Goal: Task Accomplishment & Management: Use online tool/utility

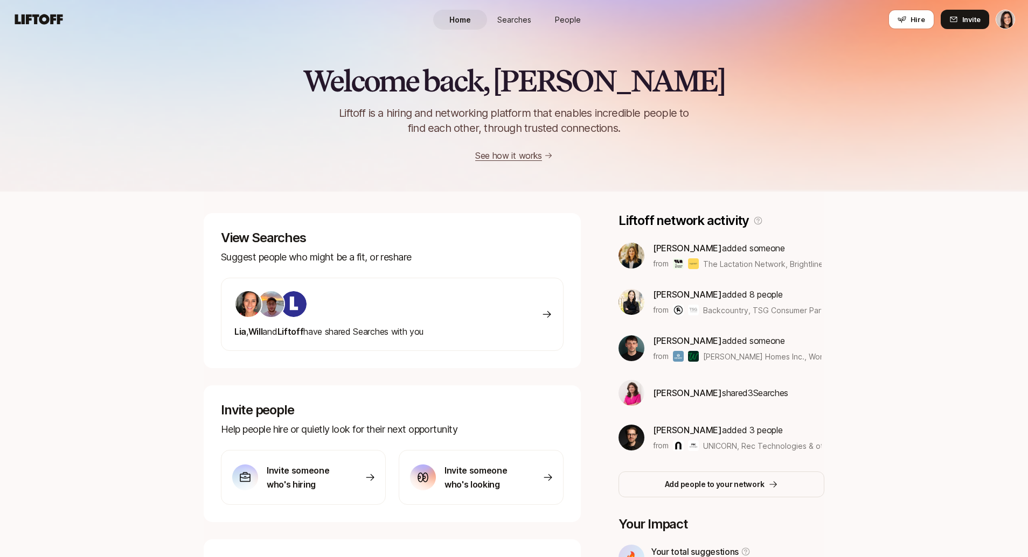
click at [519, 29] on div "Home Searches People Hire" at bounding box center [514, 19] width 162 height 39
click at [516, 20] on span "Searches" at bounding box center [514, 19] width 34 height 11
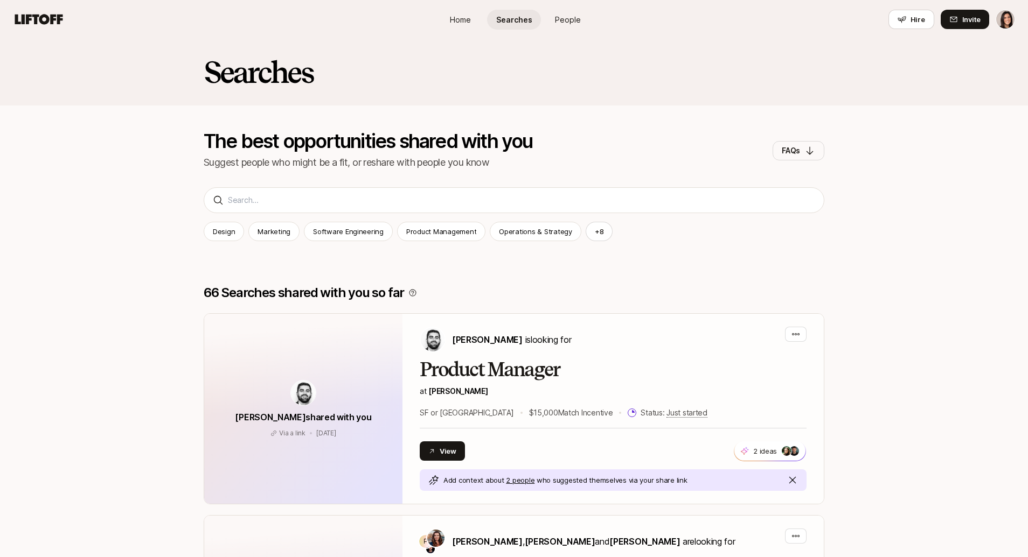
click at [511, 24] on span "Searches" at bounding box center [514, 19] width 36 height 11
click at [560, 26] on link "People" at bounding box center [568, 20] width 54 height 20
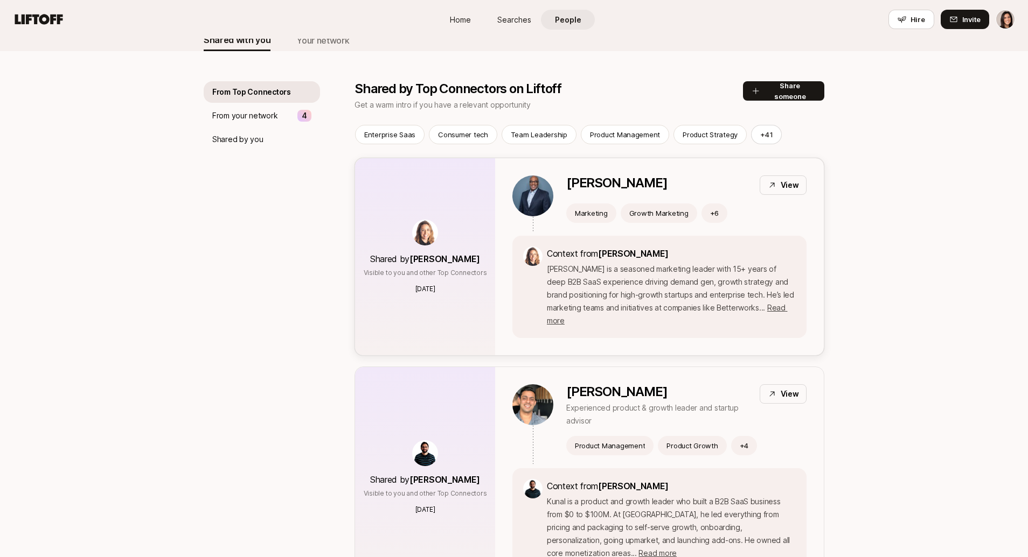
scroll to position [87, 0]
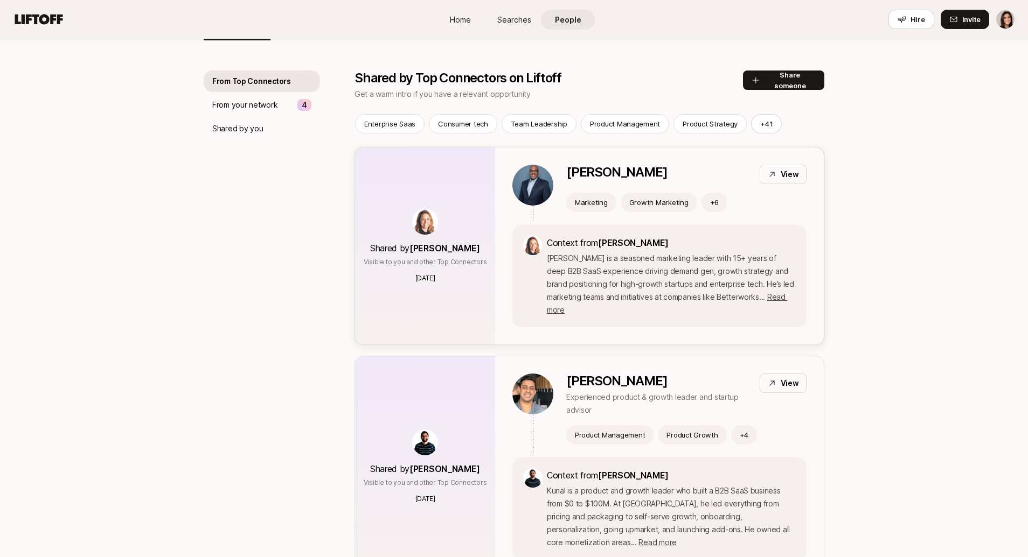
click at [512, 272] on div "Context from Sheila Thompson Antoine is a seasoned marketing leader with 15+ ye…" at bounding box center [659, 276] width 294 height 102
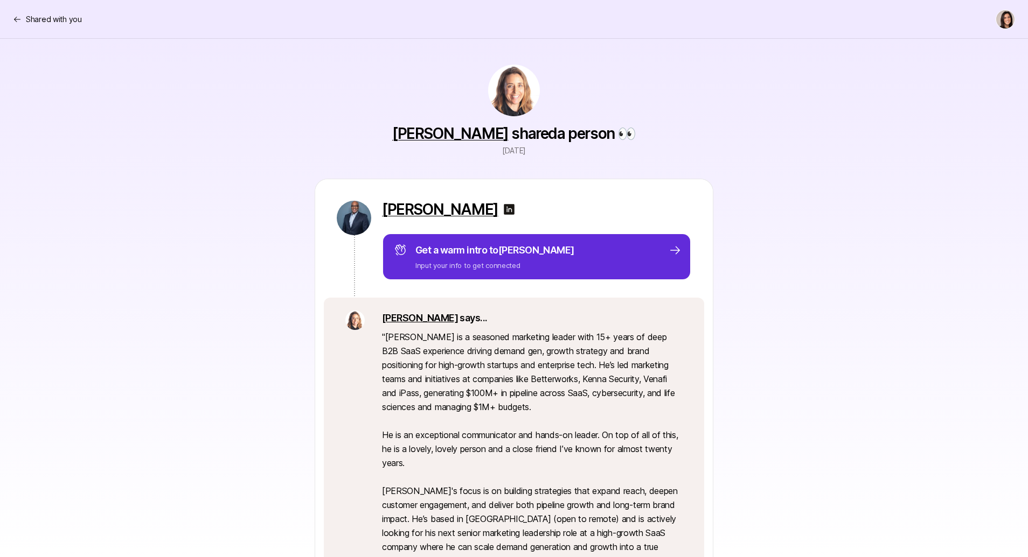
click at [501, 287] on div "Antoine Mitchell Get a warm intro to Antoine Input your info to get connected" at bounding box center [513, 238] width 397 height 118
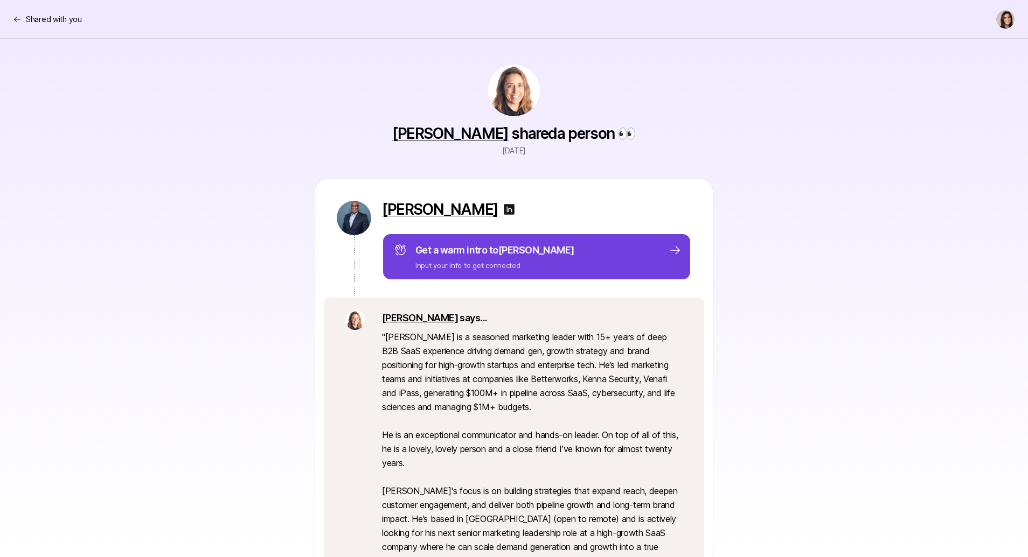
click at [499, 273] on div "Get a warm intro to Antoine Input your info to get connected" at bounding box center [536, 256] width 309 height 47
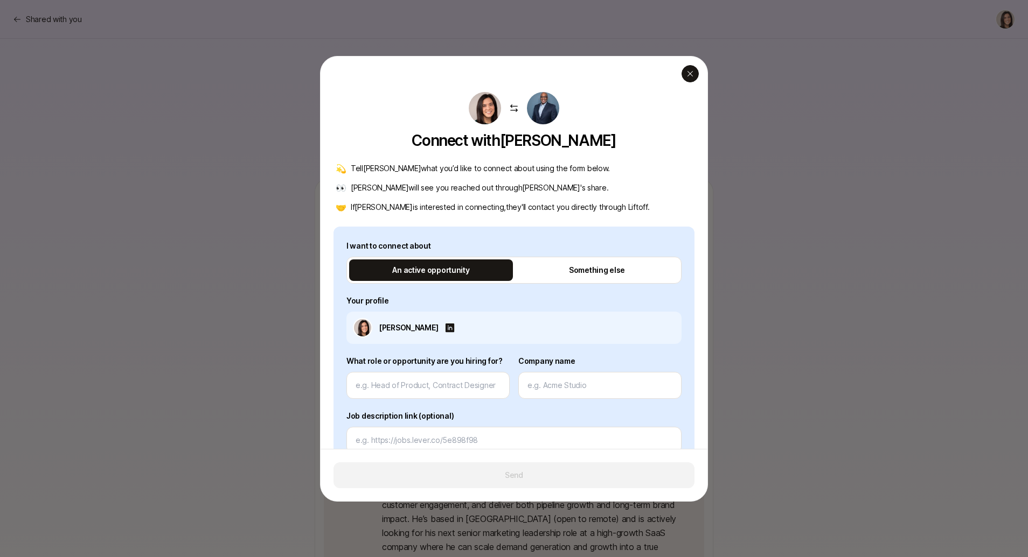
click at [689, 71] on icon "button" at bounding box center [690, 73] width 9 height 9
type textarea "x"
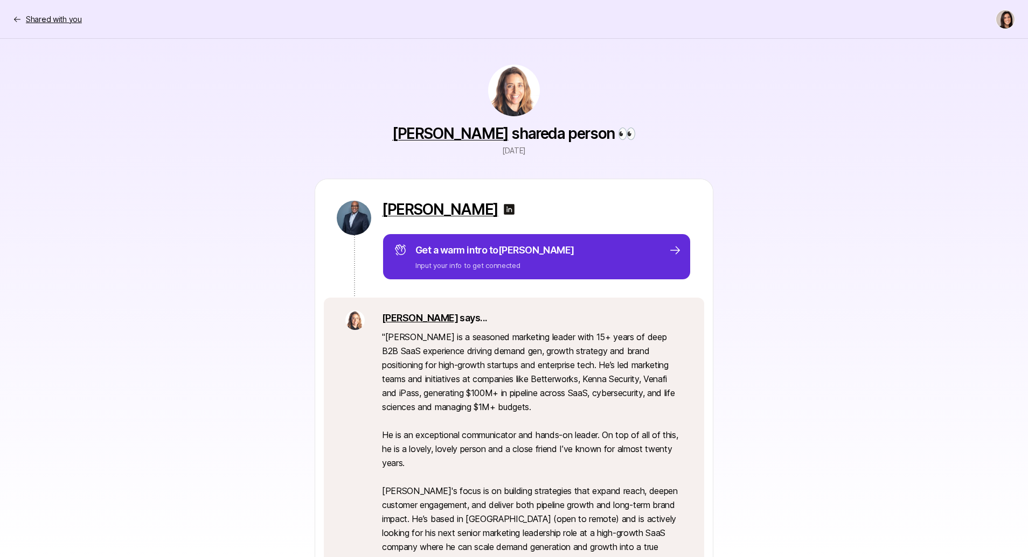
click at [68, 17] on p "Shared with you" at bounding box center [54, 19] width 56 height 13
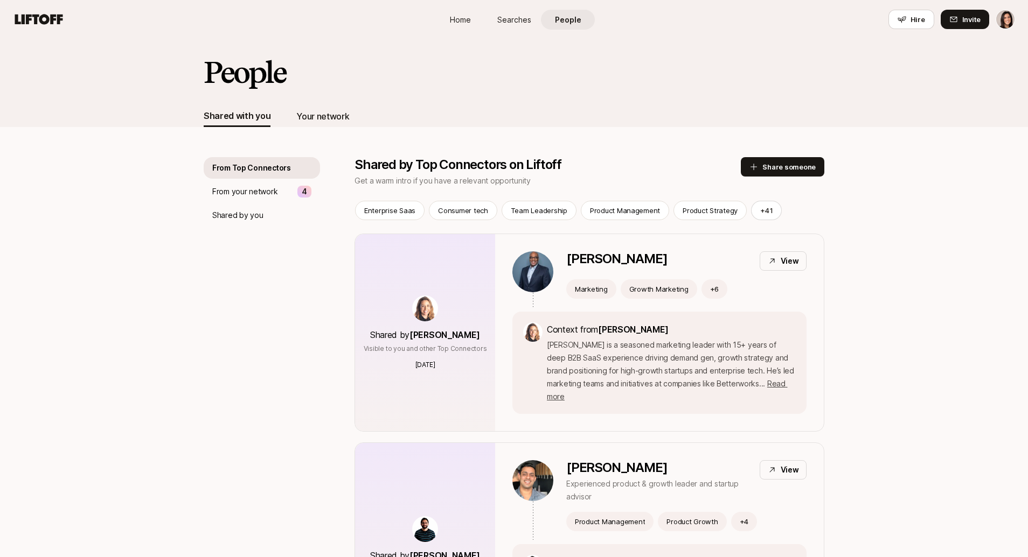
click at [321, 121] on div "Your network" at bounding box center [322, 116] width 53 height 14
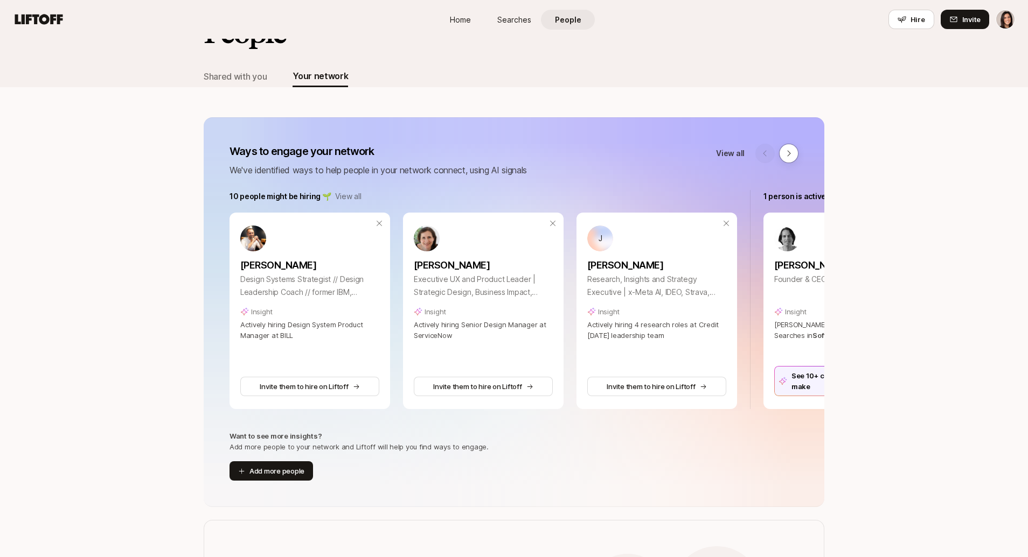
scroll to position [44, 0]
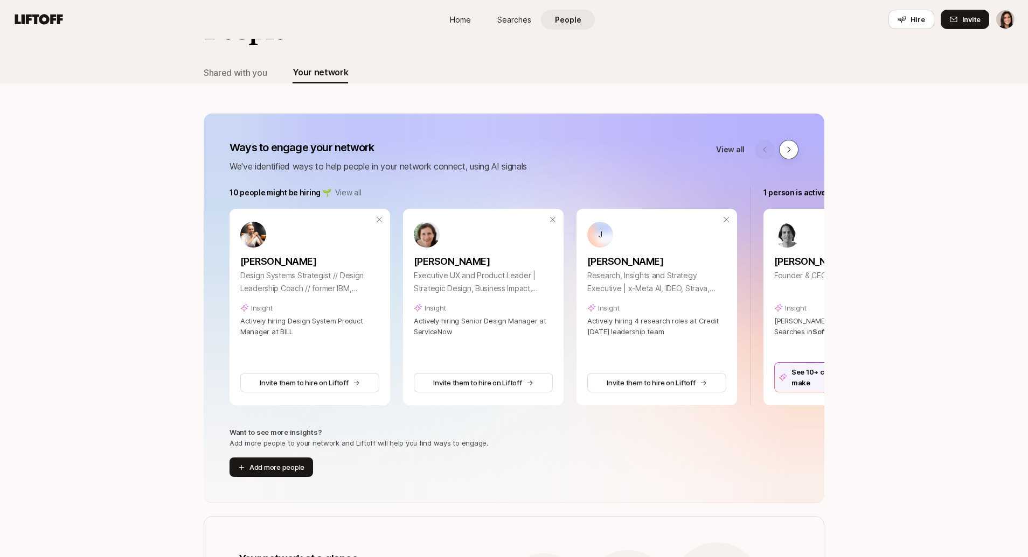
click at [791, 148] on icon at bounding box center [788, 149] width 9 height 9
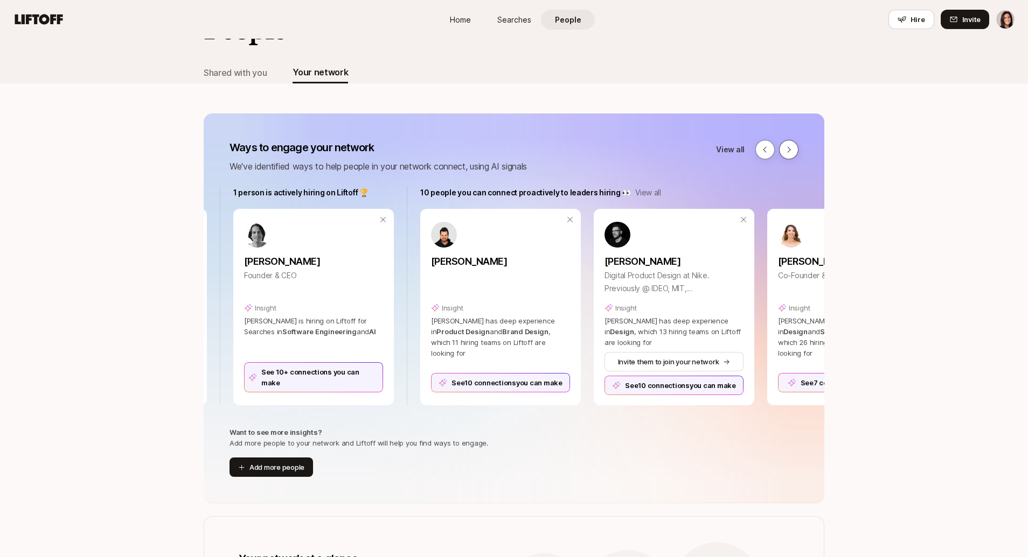
scroll to position [0, 533]
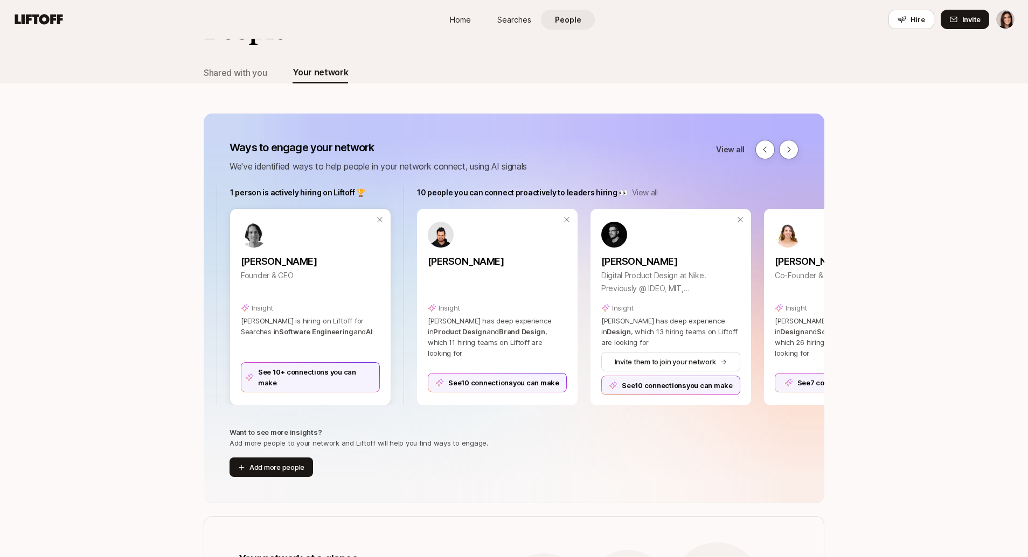
click at [299, 379] on div "See 10+ connections you can make" at bounding box center [310, 377] width 139 height 30
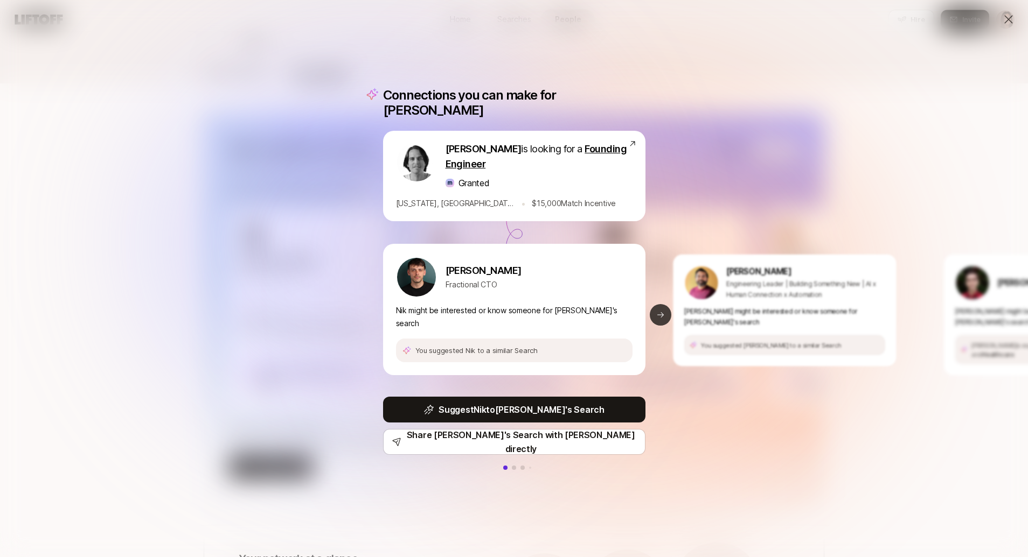
click at [654, 312] on button "Next slide" at bounding box center [660, 315] width 22 height 22
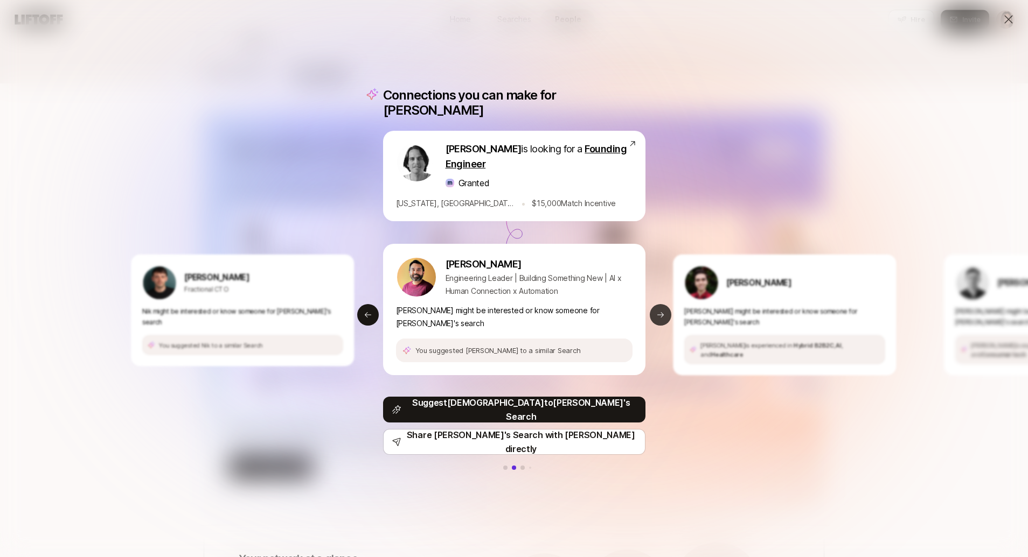
click at [659, 311] on icon at bounding box center [660, 315] width 9 height 9
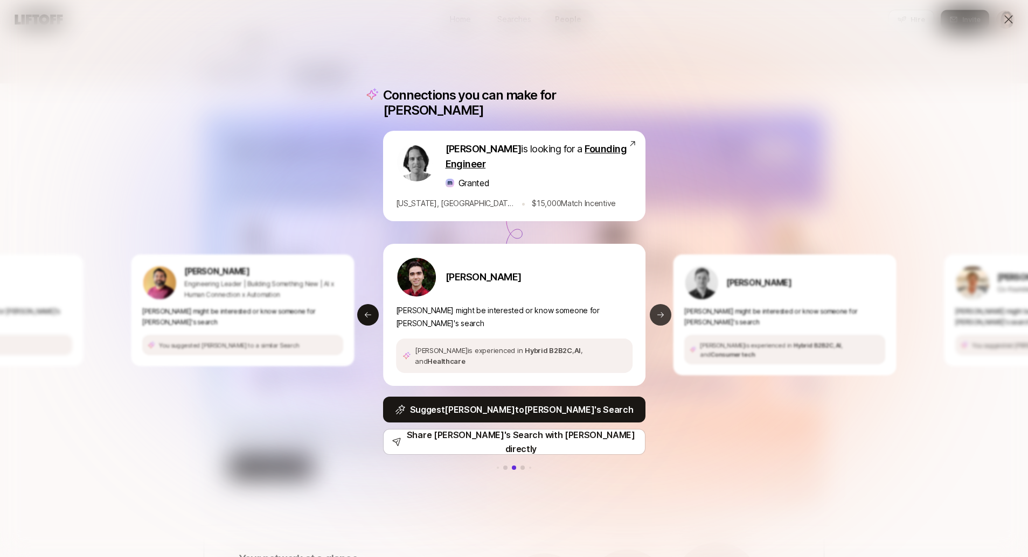
click at [659, 311] on icon at bounding box center [660, 315] width 9 height 9
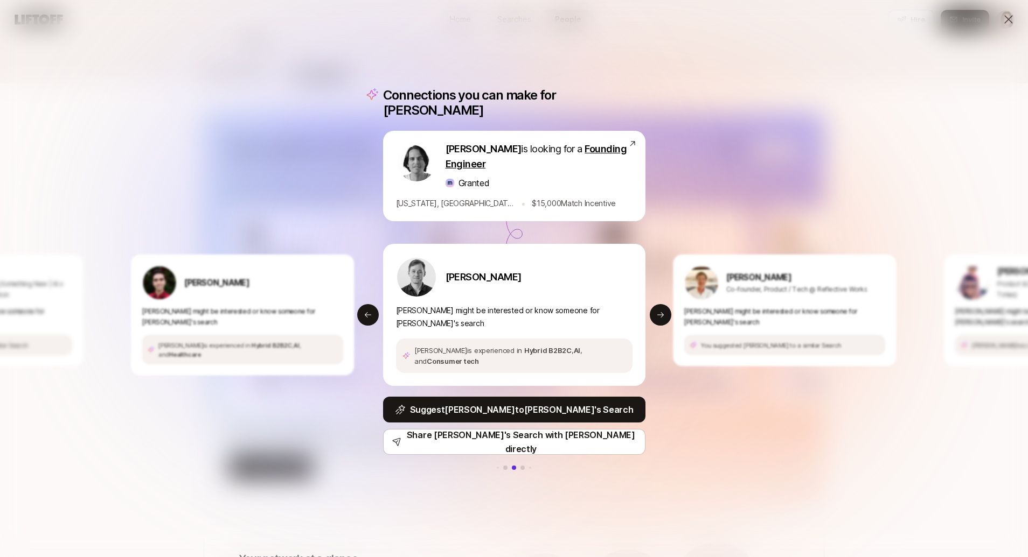
click at [1002, 19] on icon at bounding box center [1008, 19] width 13 height 13
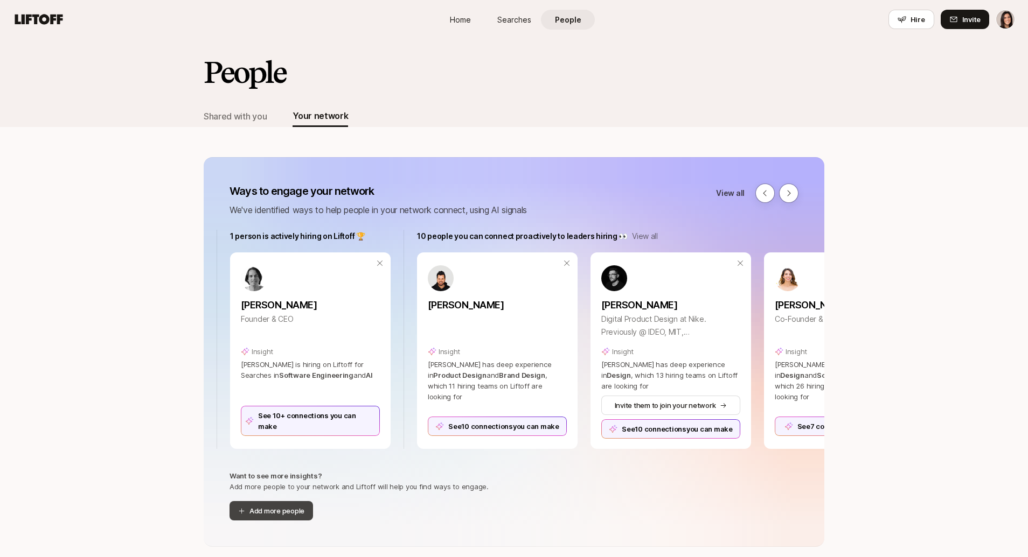
click at [242, 506] on button "Add more people" at bounding box center [270, 510] width 83 height 19
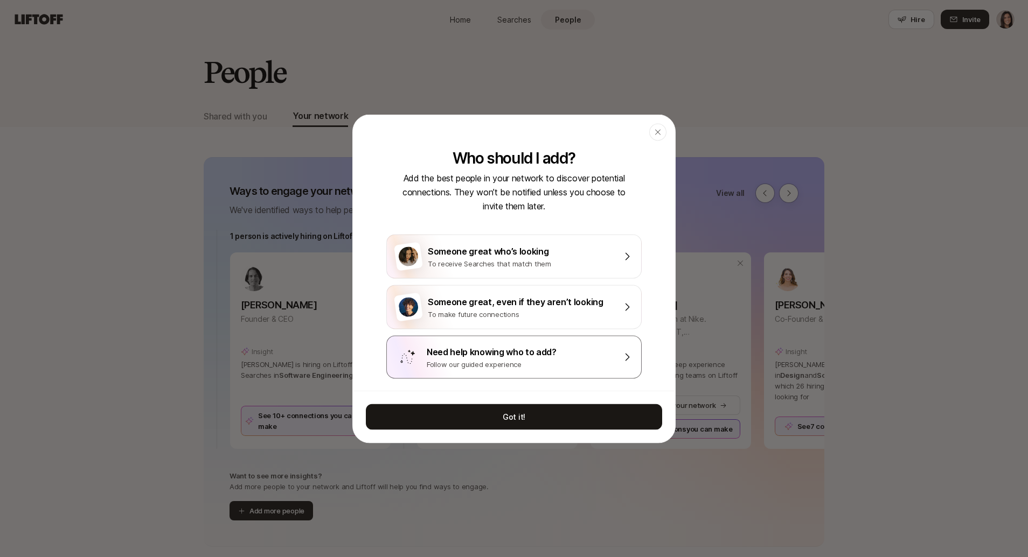
click at [431, 354] on div "Need help knowing who to add?" at bounding box center [521, 352] width 188 height 14
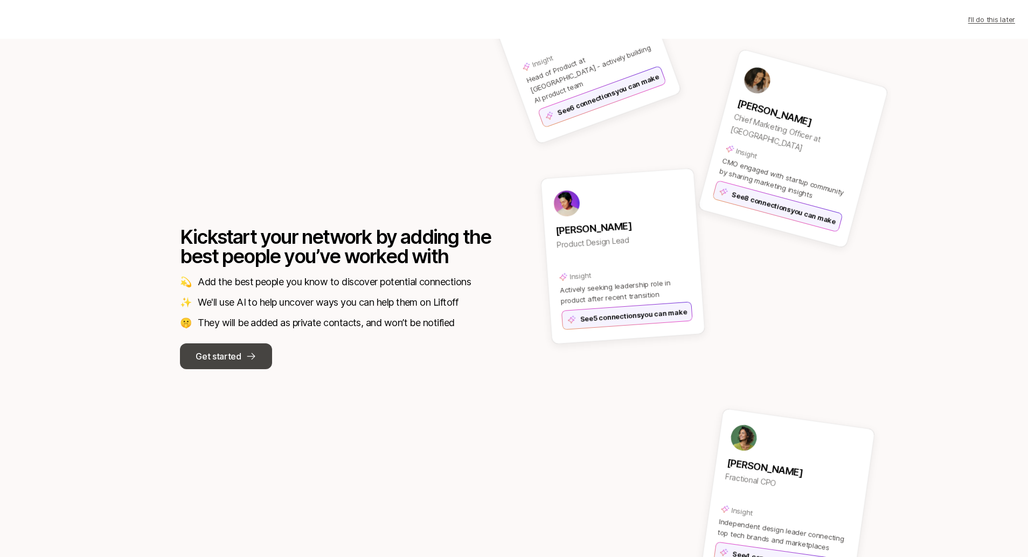
click at [238, 357] on p "Get started" at bounding box center [217, 357] width 45 height 14
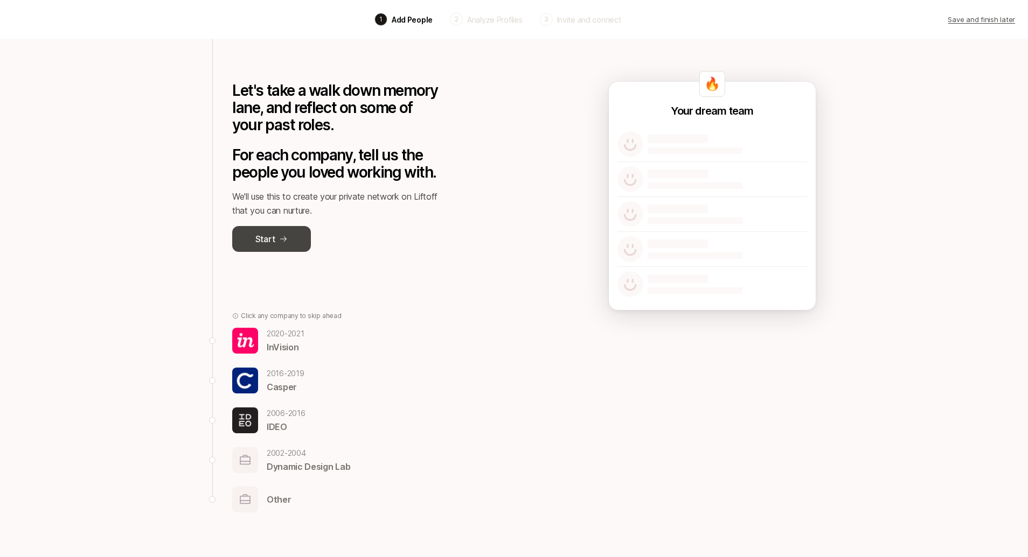
click at [268, 239] on p "Start" at bounding box center [264, 239] width 19 height 14
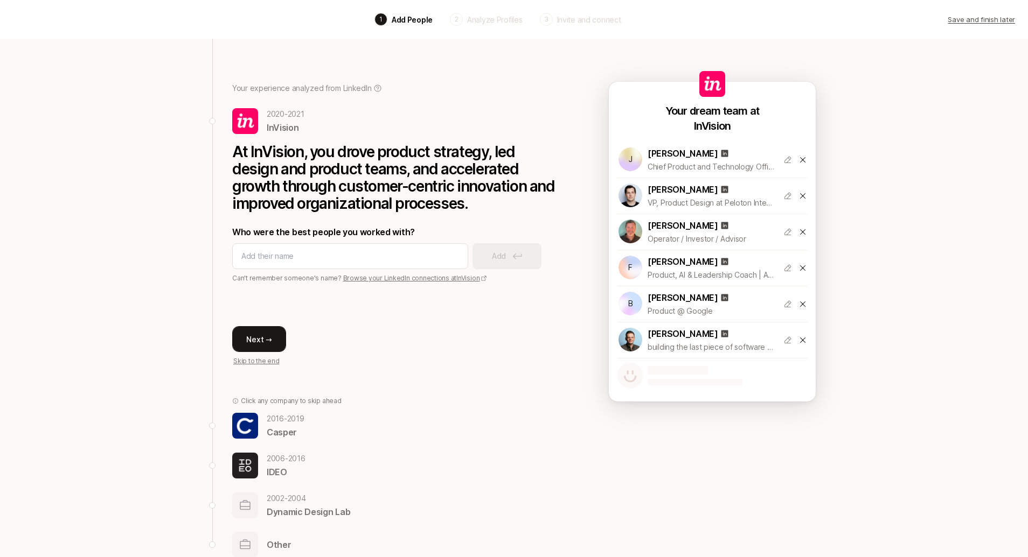
click at [277, 337] on button "Next →" at bounding box center [259, 339] width 54 height 26
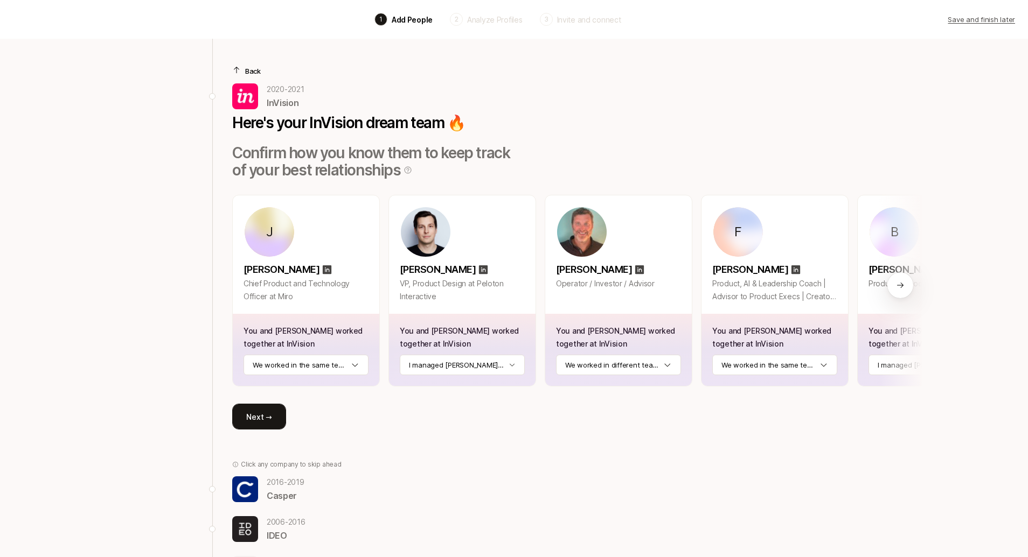
click at [254, 411] on button "Next →" at bounding box center [259, 417] width 54 height 26
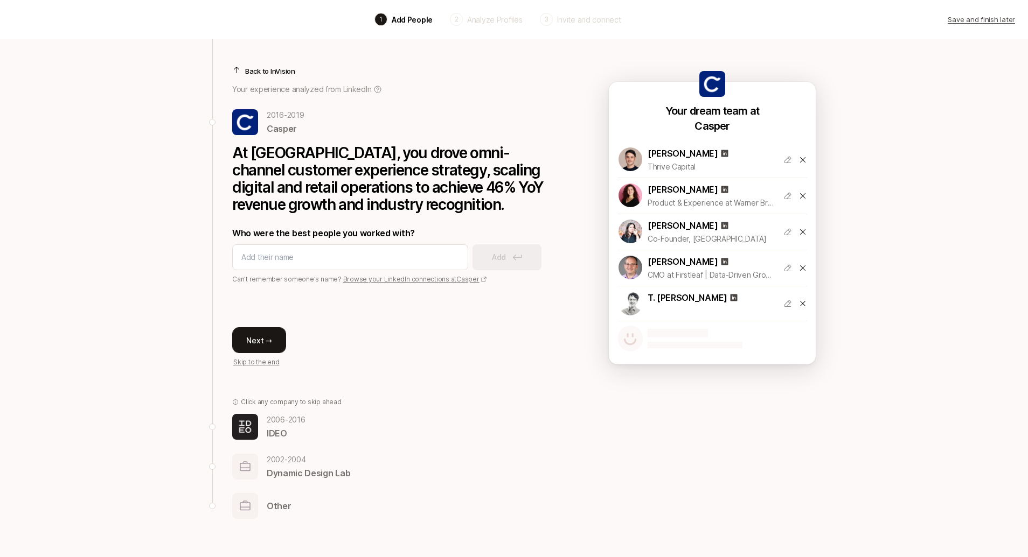
click at [268, 329] on button "Next →" at bounding box center [259, 340] width 54 height 26
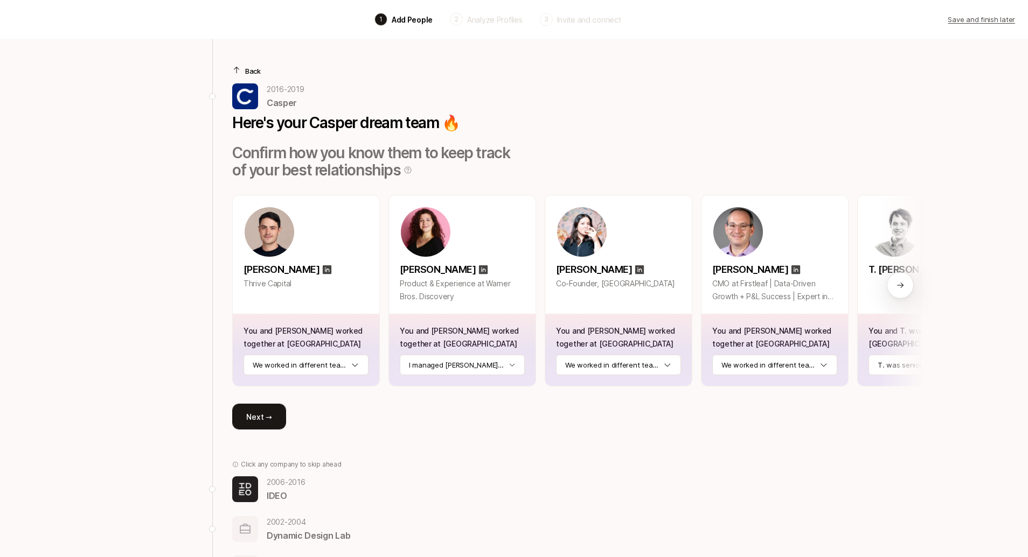
click at [260, 410] on button "Next →" at bounding box center [259, 417] width 54 height 26
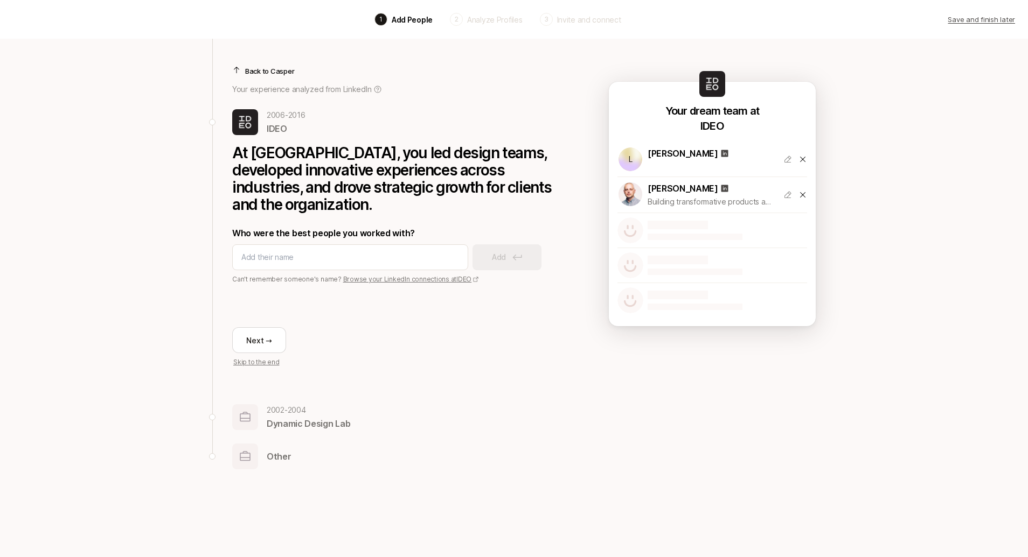
click at [267, 362] on p "Skip to the end" at bounding box center [256, 363] width 46 height 10
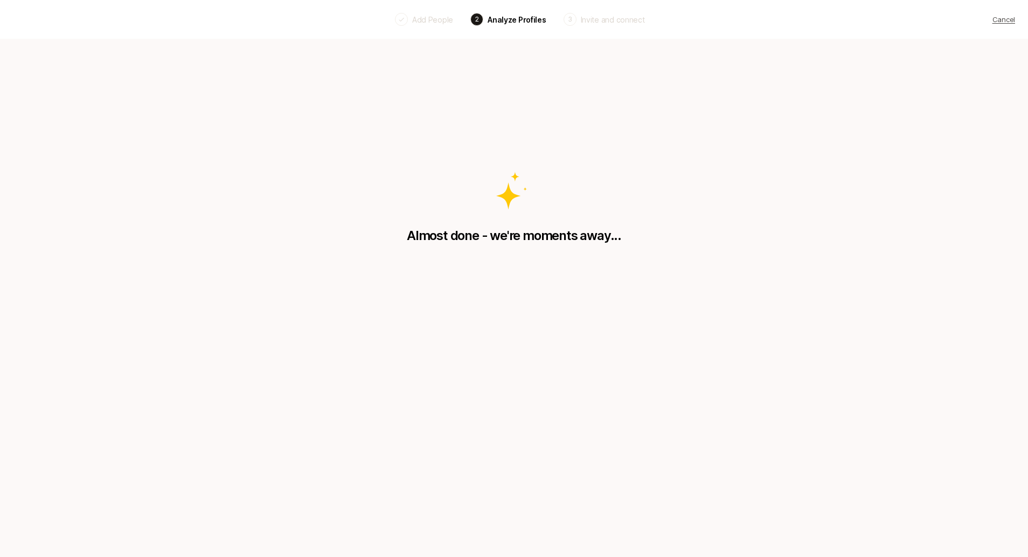
click at [999, 22] on p "Cancel" at bounding box center [1003, 19] width 23 height 11
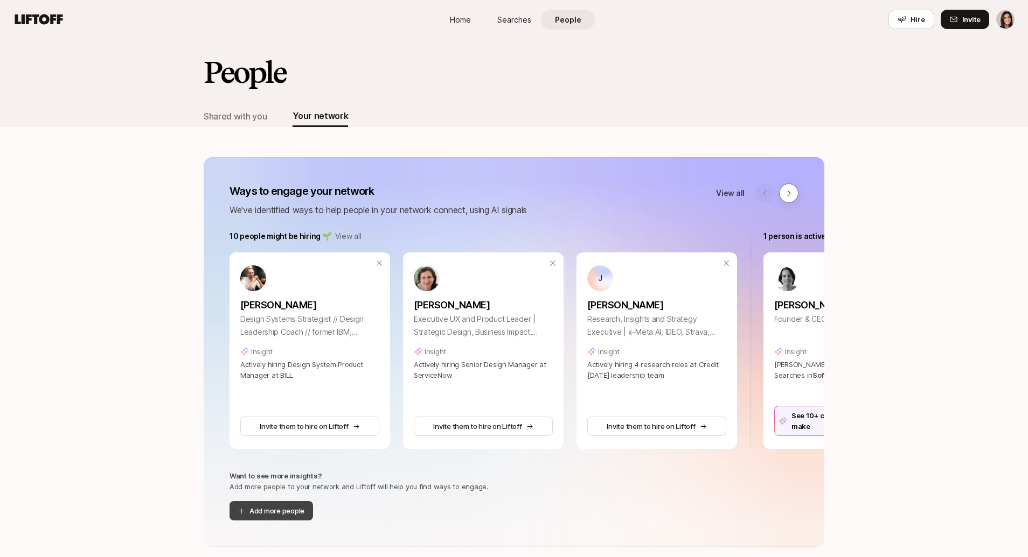
click at [292, 514] on button "Add more people" at bounding box center [270, 510] width 83 height 19
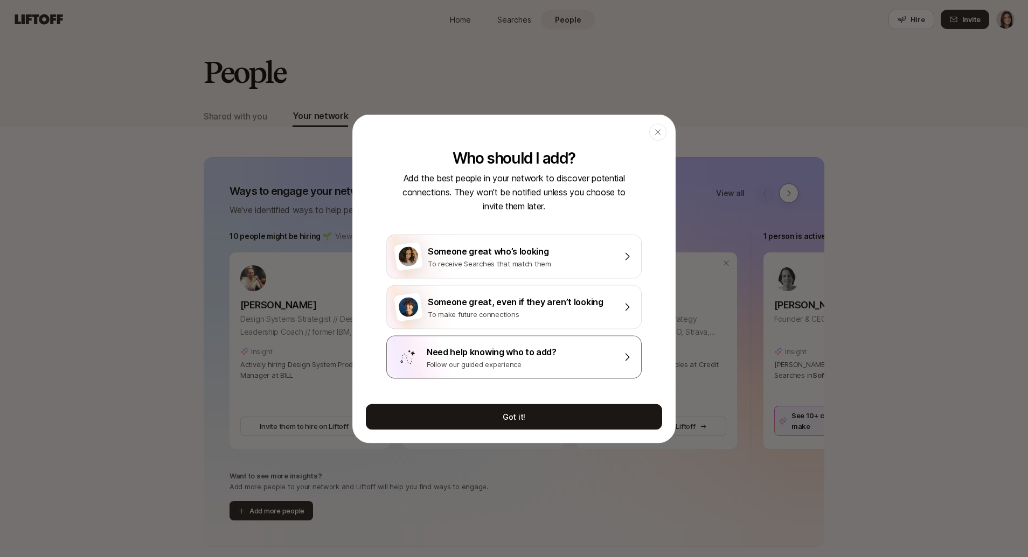
click at [494, 367] on div "Follow our guided experience" at bounding box center [521, 364] width 188 height 11
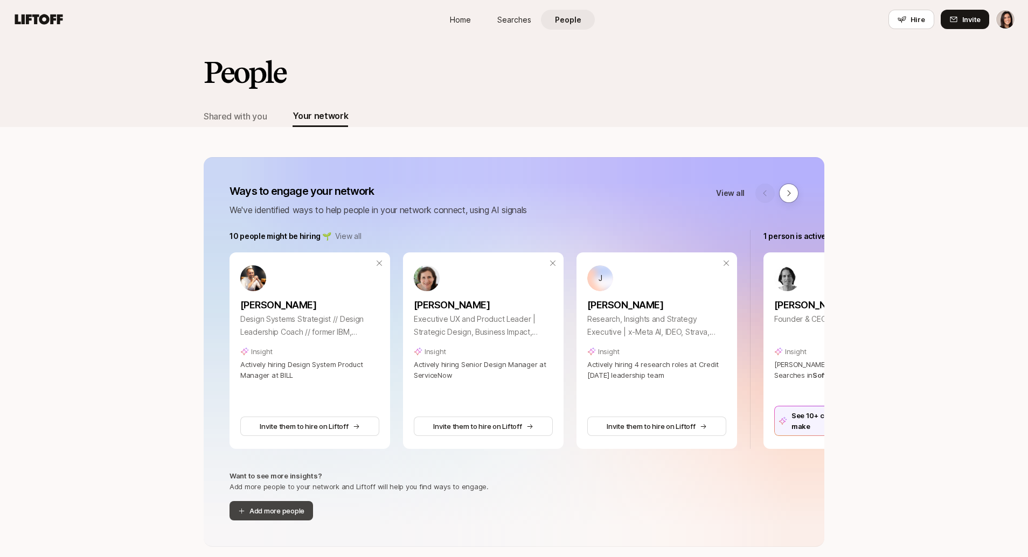
click at [269, 514] on button "Add more people" at bounding box center [270, 510] width 83 height 19
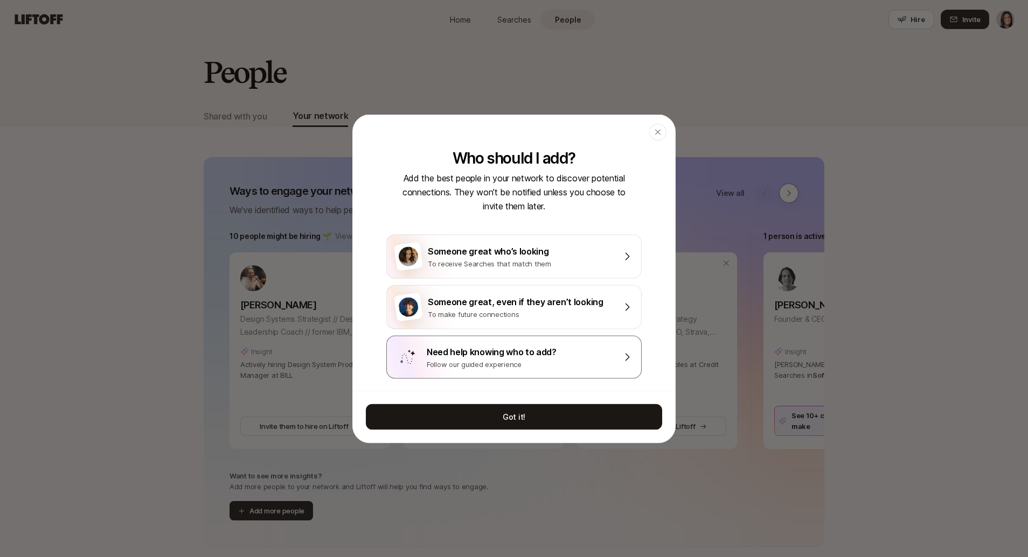
click at [480, 356] on div "Need help knowing who to add?" at bounding box center [521, 352] width 188 height 14
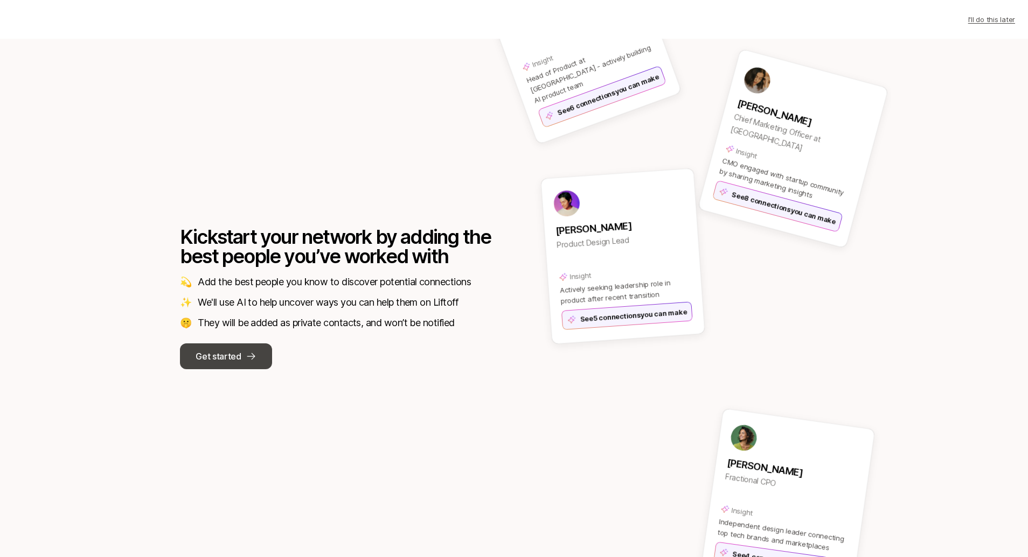
click at [243, 361] on button "Get started" at bounding box center [226, 357] width 92 height 26
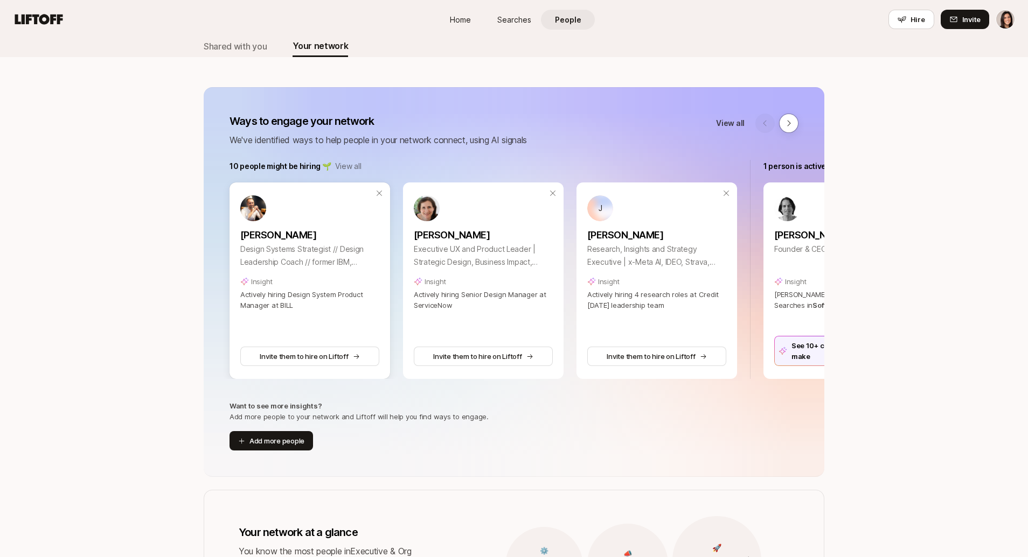
scroll to position [57, 0]
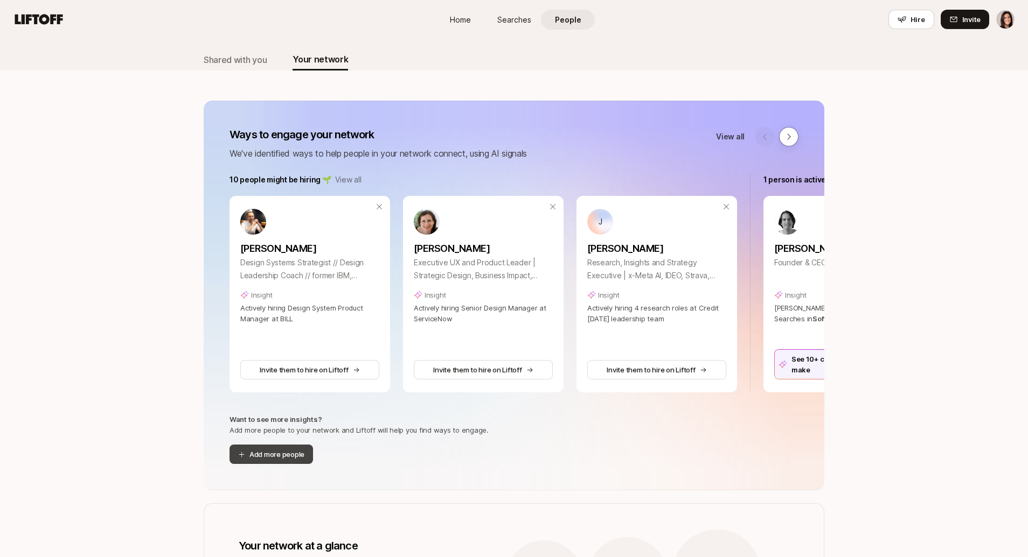
click at [302, 453] on button "Add more people" at bounding box center [270, 454] width 83 height 19
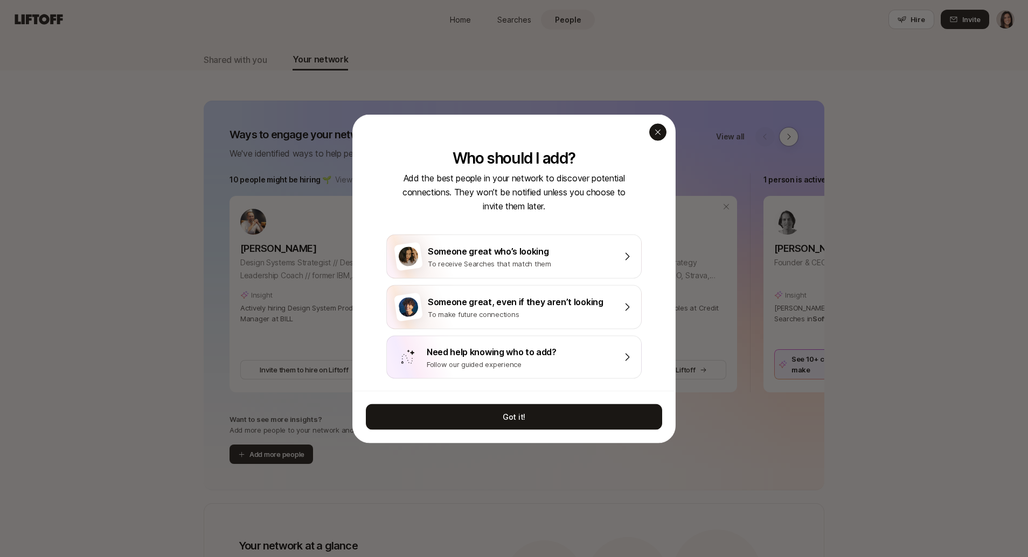
click at [661, 131] on icon "button" at bounding box center [657, 132] width 9 height 9
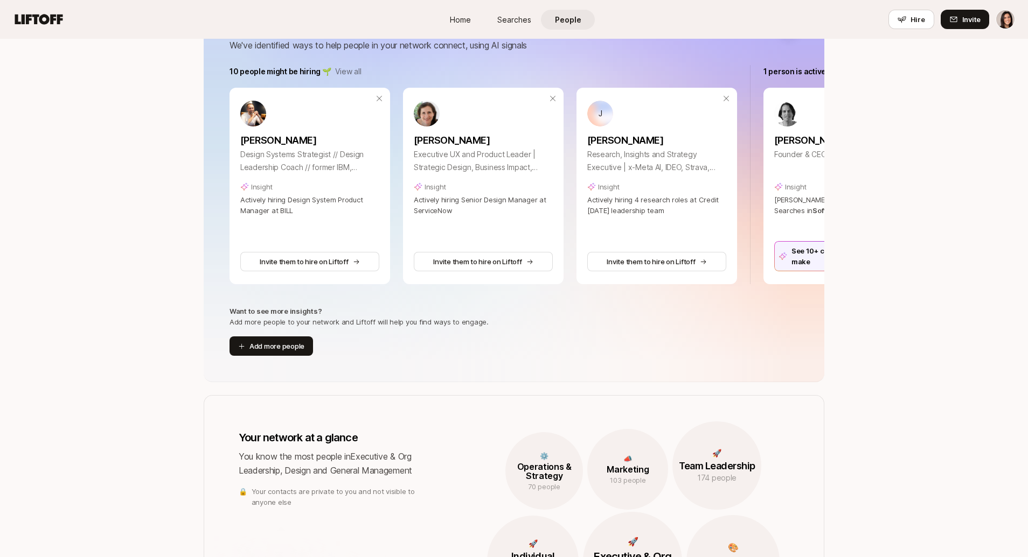
scroll to position [79, 0]
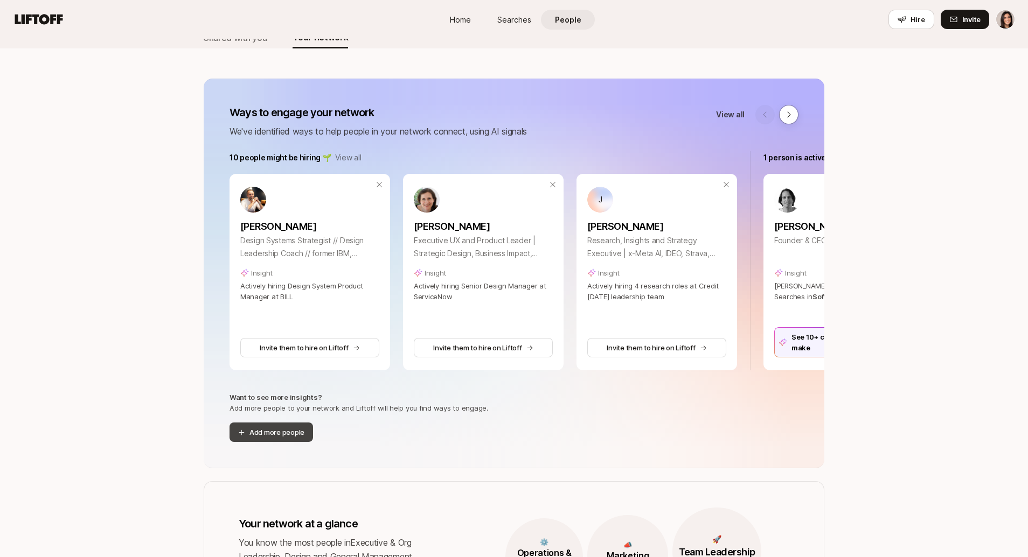
click at [292, 432] on button "Add more people" at bounding box center [270, 432] width 83 height 19
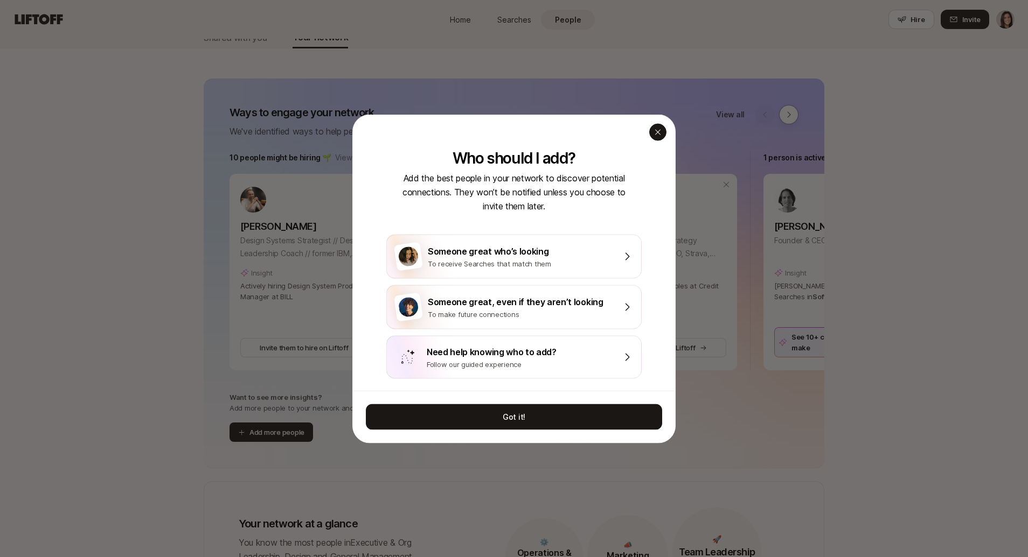
click at [660, 135] on icon "button" at bounding box center [657, 132] width 9 height 9
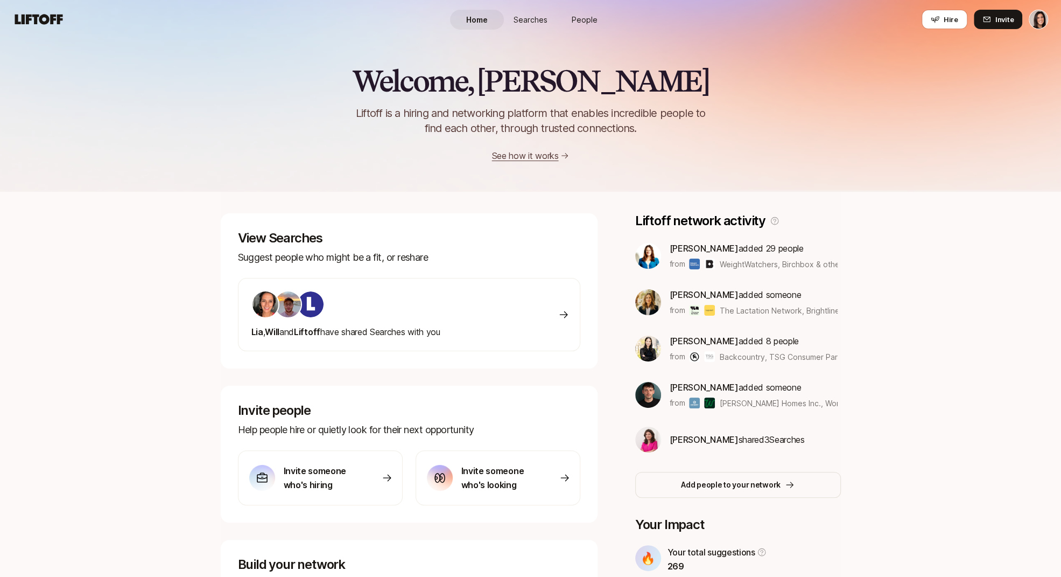
click at [975, 42] on div "Welcome, [PERSON_NAME] is a hiring and networking platform that enables incredi…" at bounding box center [530, 95] width 1061 height 193
click at [944, 23] on button "Hire" at bounding box center [945, 19] width 46 height 19
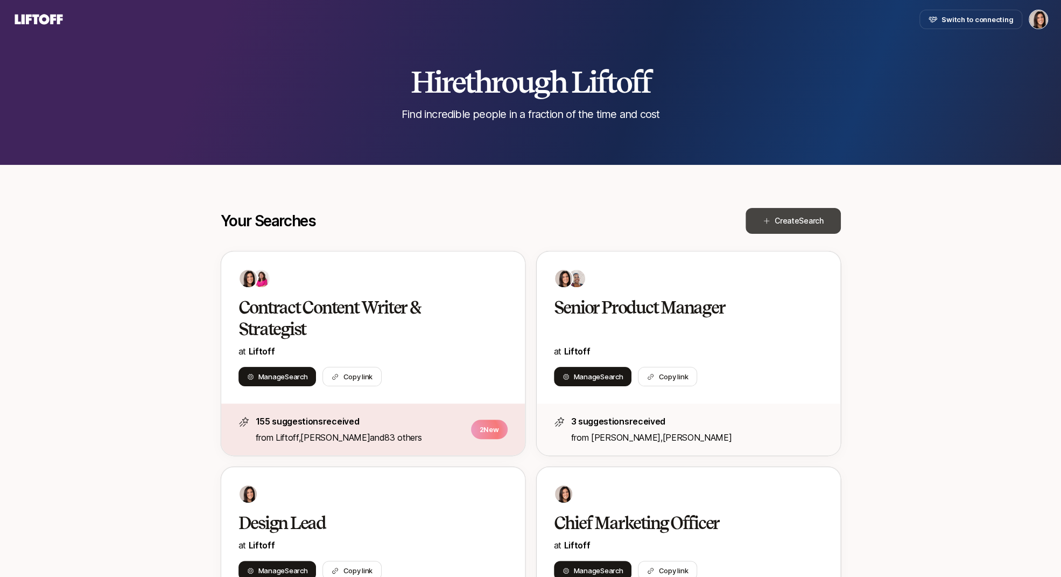
click at [773, 227] on button "Create Search" at bounding box center [793, 221] width 95 height 26
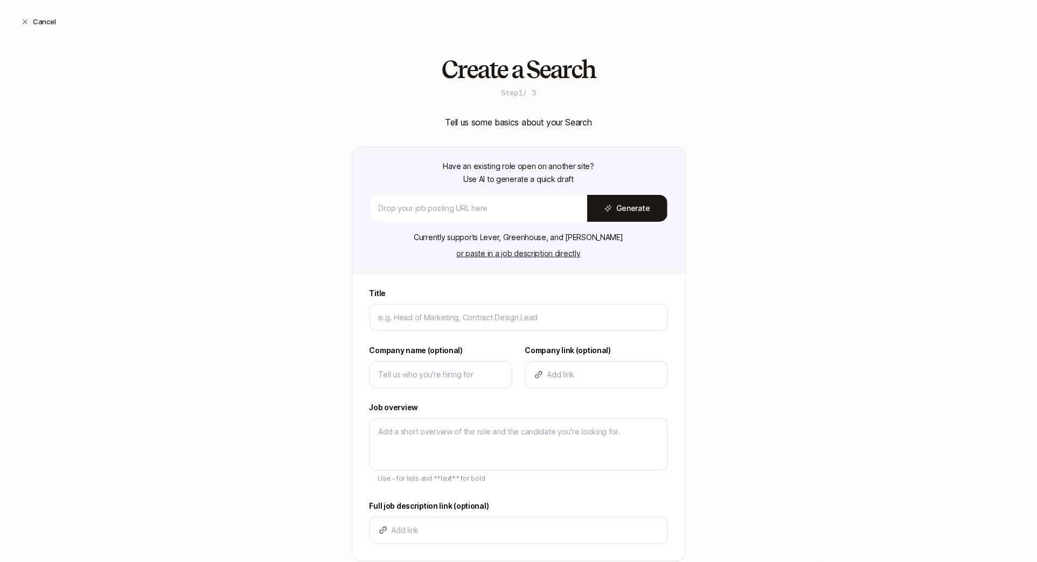
type textarea "x"
click at [449, 213] on input at bounding box center [479, 208] width 200 height 13
click at [435, 313] on input at bounding box center [519, 317] width 280 height 13
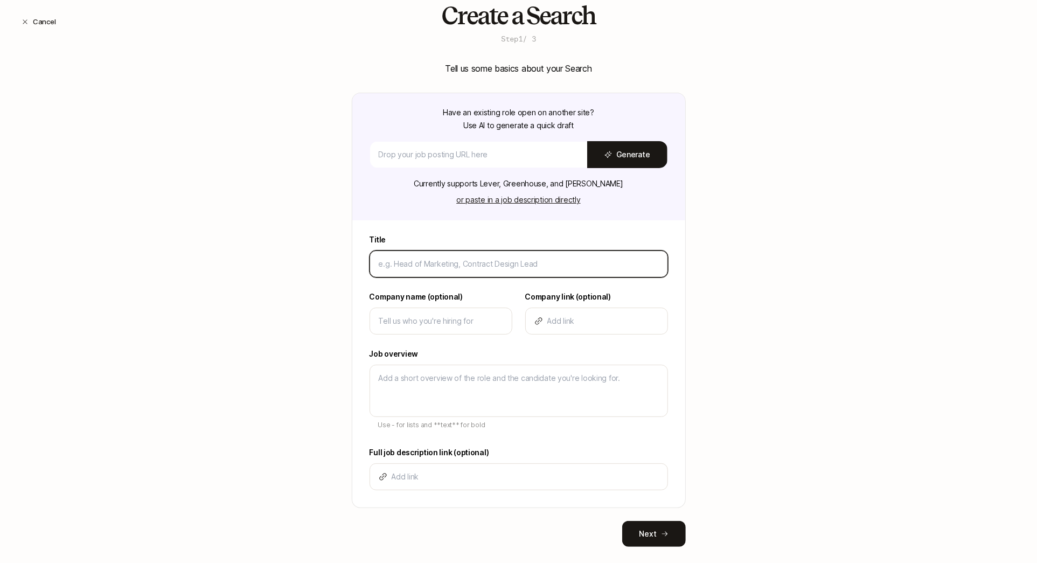
scroll to position [57, 0]
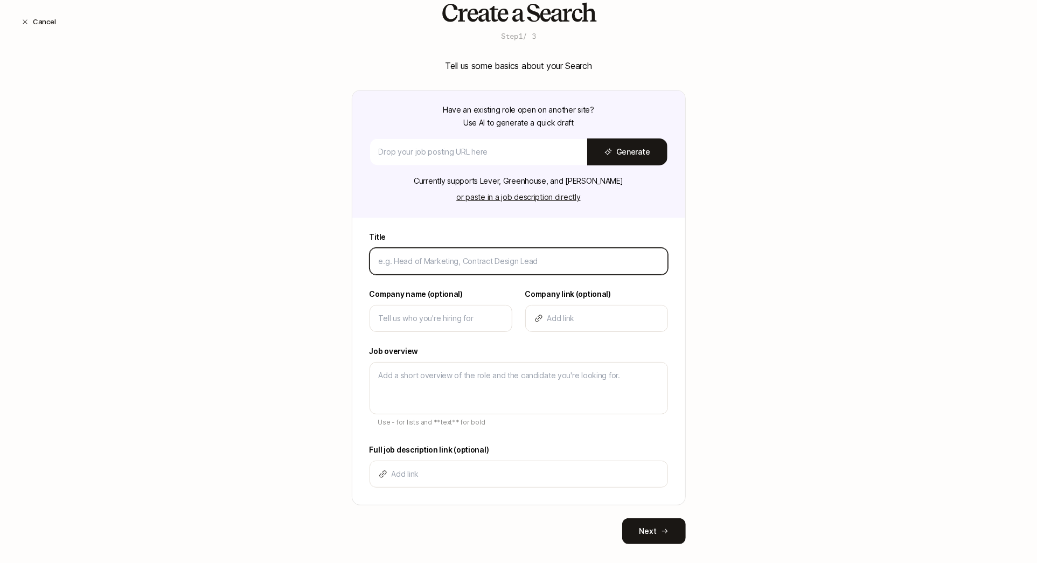
type input "D"
type textarea "x"
type input "Di"
type textarea "x"
type input "Dir"
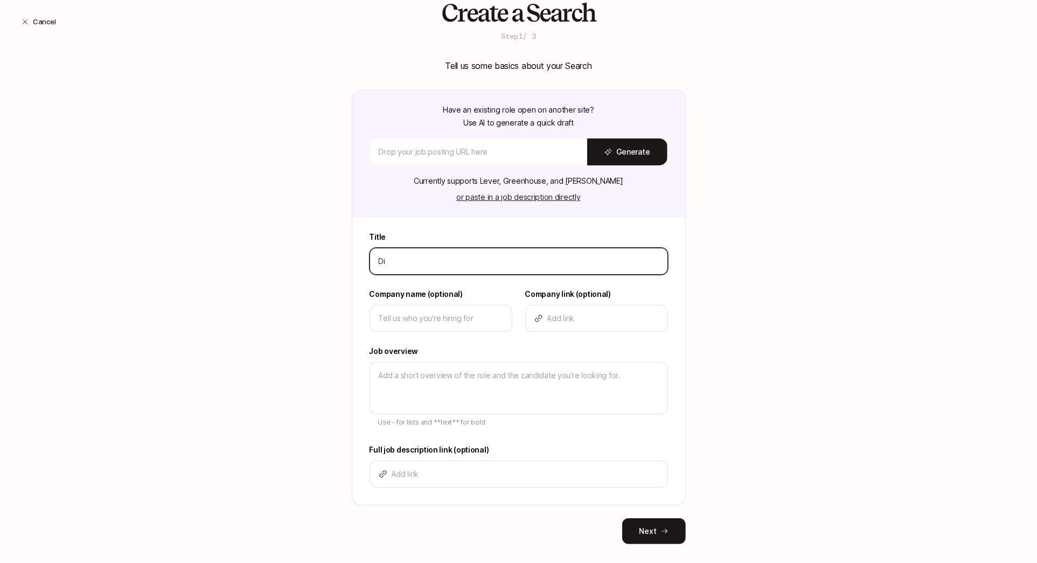
type textarea "x"
type input "Dire"
type textarea "x"
type input "Direc"
type textarea "x"
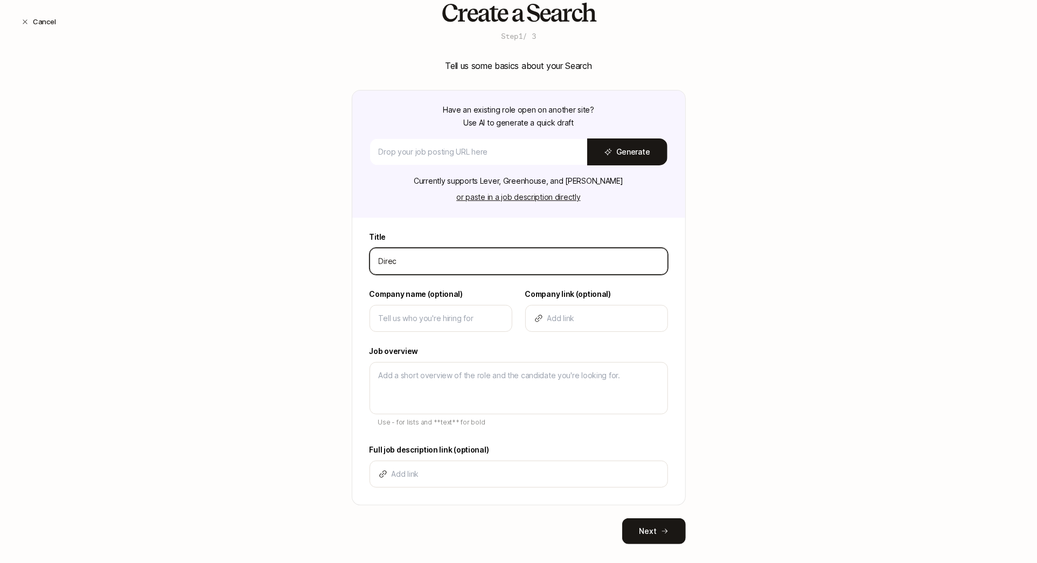
type input "Direct"
type textarea "x"
type input "Directo"
type textarea "x"
type input "Director"
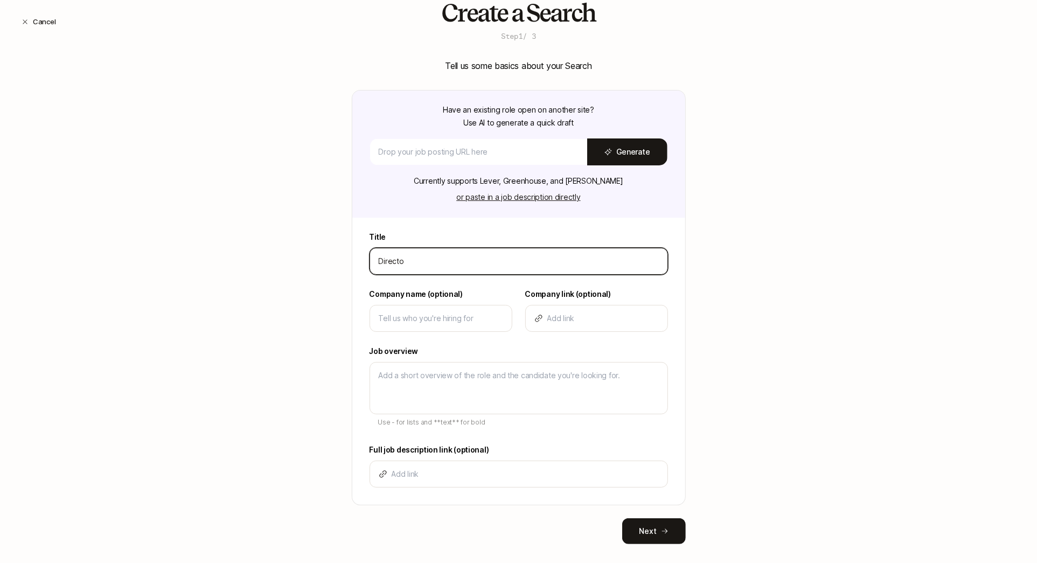
type textarea "x"
type input "Director"
type textarea "x"
type input "Director o"
type textarea "x"
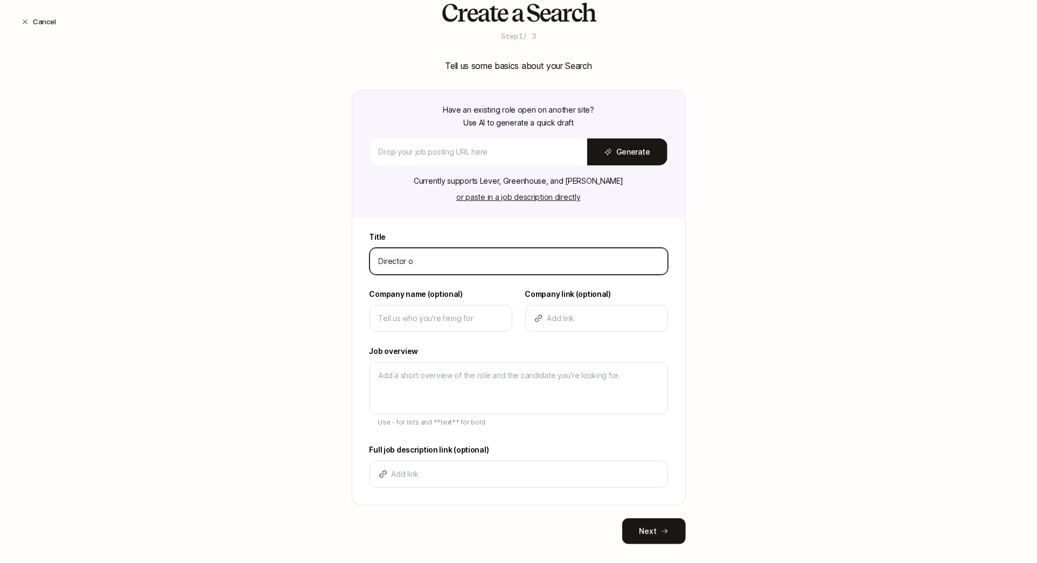
type input "Director of"
type textarea "x"
type input "Director of"
type textarea "x"
type input "Director of D"
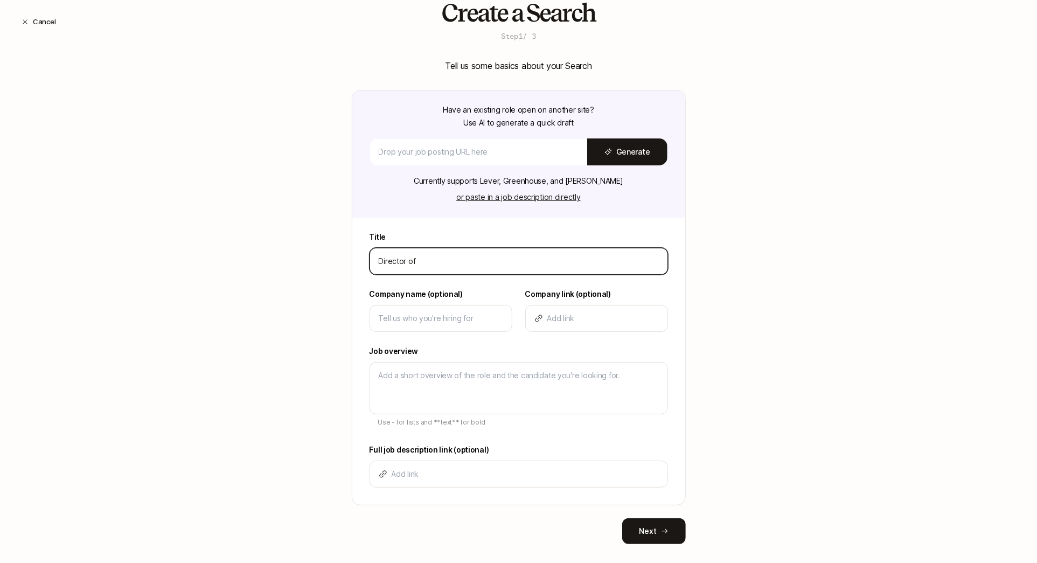
type textarea "x"
type input "Director of De"
type textarea "x"
type input "Director of Des"
type textarea "x"
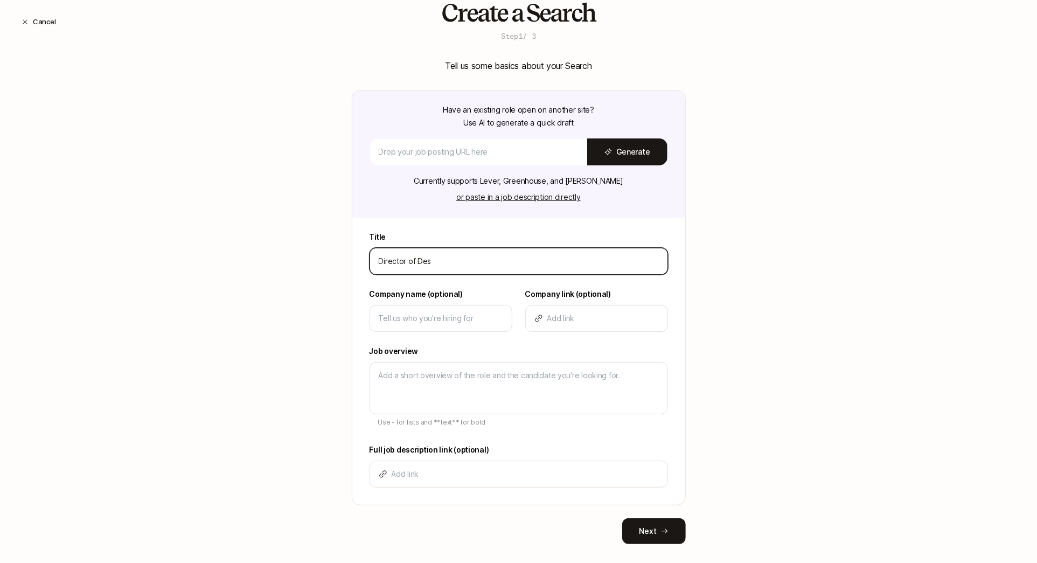
type input "Director of Desi"
type textarea "x"
type input "Director of Desig"
type textarea "x"
type input "Director of Design"
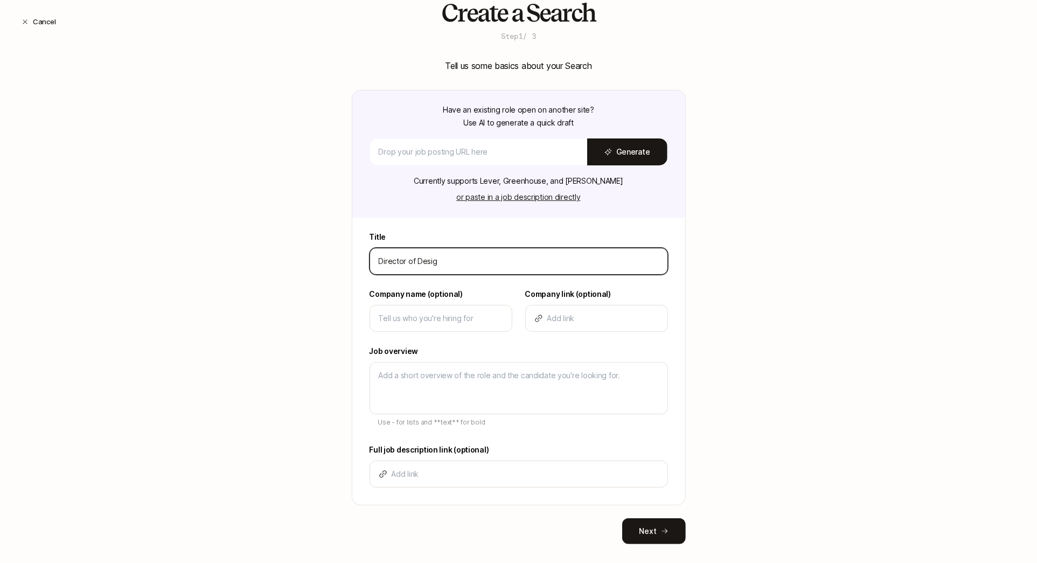
type textarea "x"
click at [415, 263] on input "Director of Design" at bounding box center [519, 261] width 280 height 13
type input "Director of Design"
type textarea "x"
type input "Director of P Design"
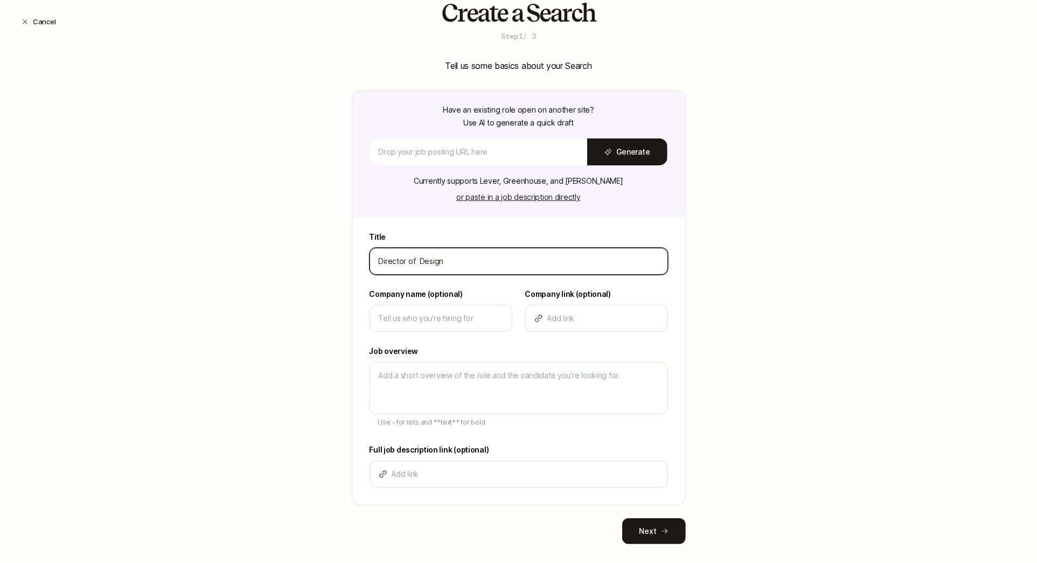
type textarea "x"
type input "Director of Pr Design"
type textarea "x"
type input "Director of Pro Design"
type textarea "x"
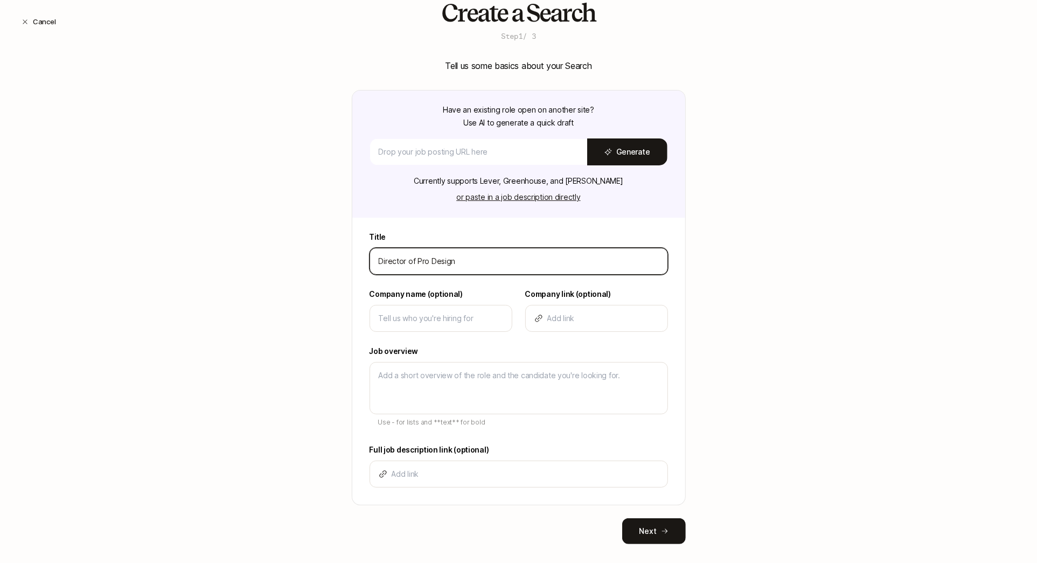
type input "Director of Prod Design"
type textarea "x"
type input "Director of Produ Design"
type textarea "x"
type input "Director of Produc Design"
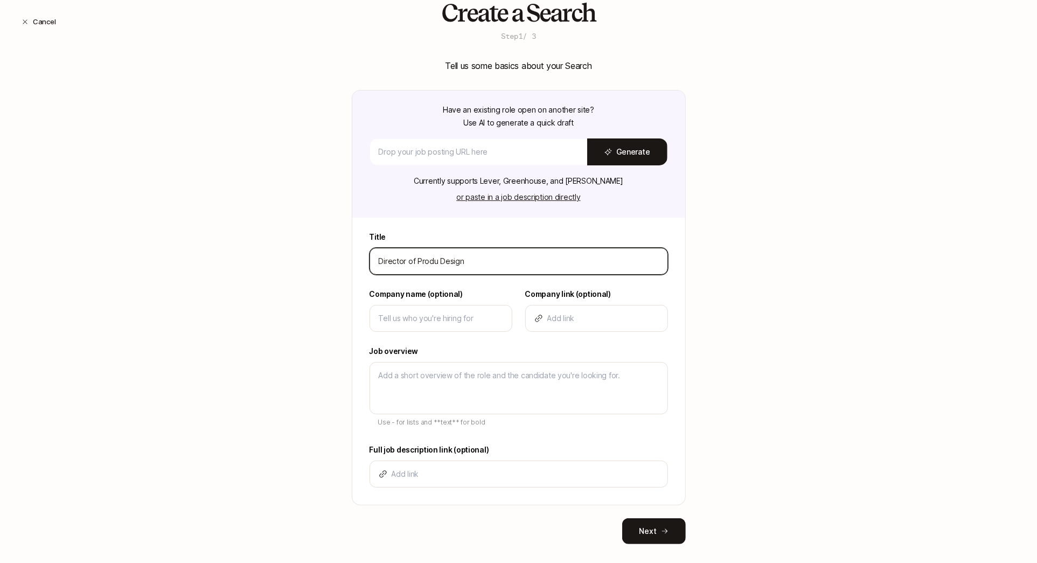
type textarea "x"
type input "Director of Product Design"
type textarea "x"
type input "Director of Product Design"
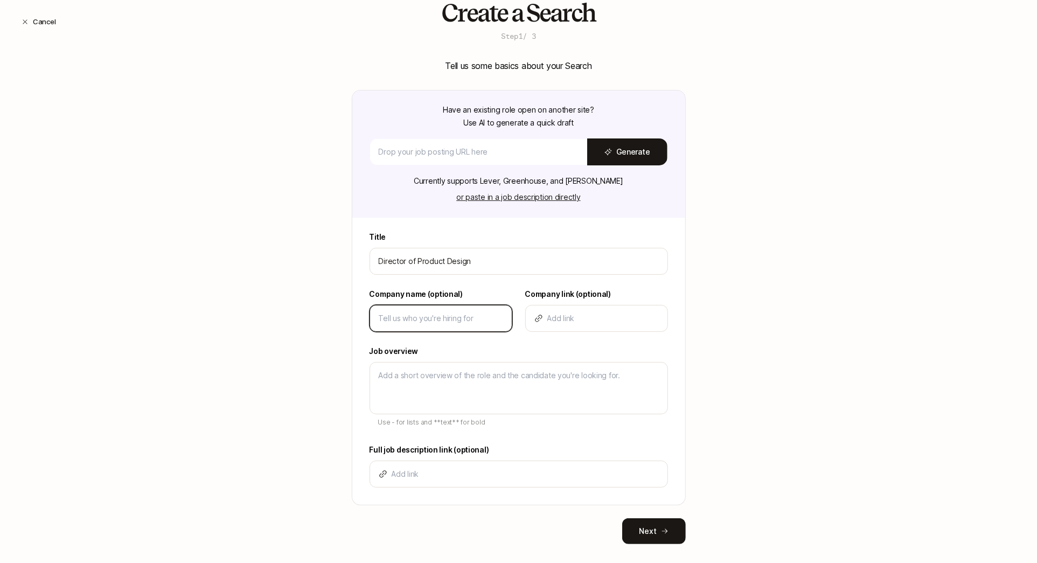
click at [438, 319] on input at bounding box center [441, 318] width 124 height 13
type input "L"
type textarea "x"
type input "Li"
type textarea "x"
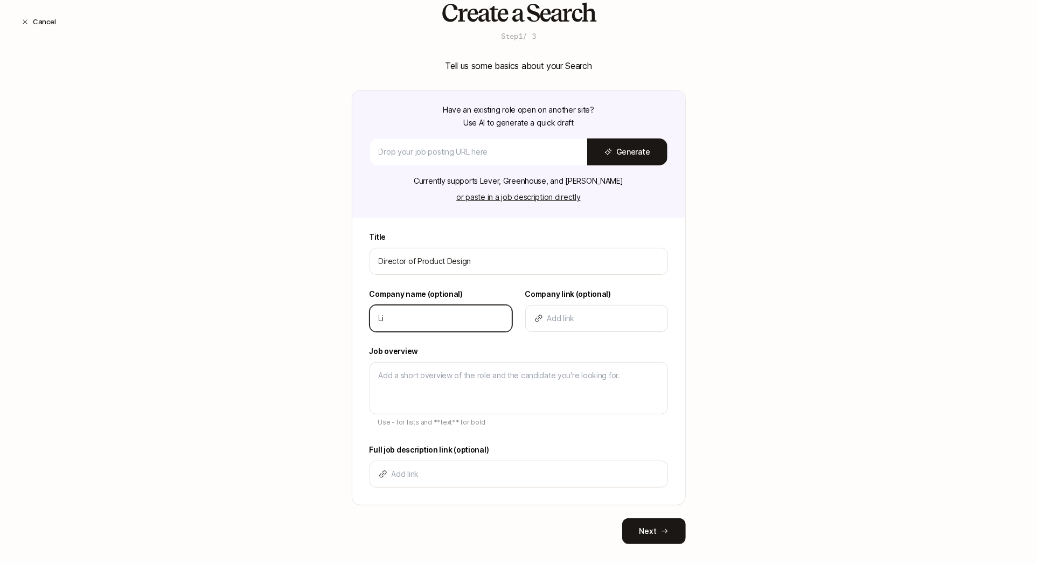
type input "Lif"
type textarea "x"
type input "Lift"
type textarea "x"
type input "Lifto"
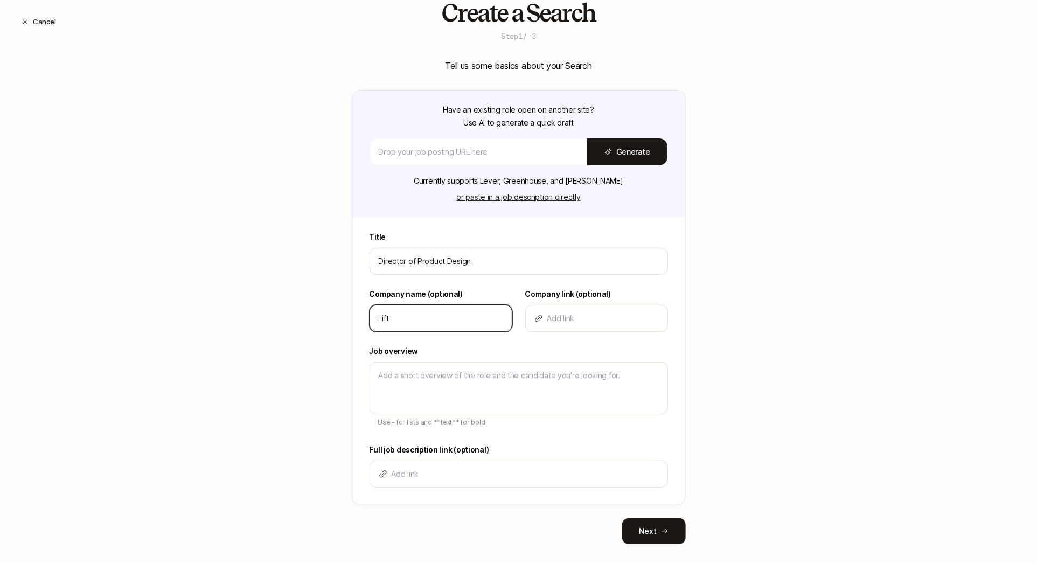
type textarea "x"
type input "Liftof"
type textarea "x"
type input "Liftoff"
type textarea "x"
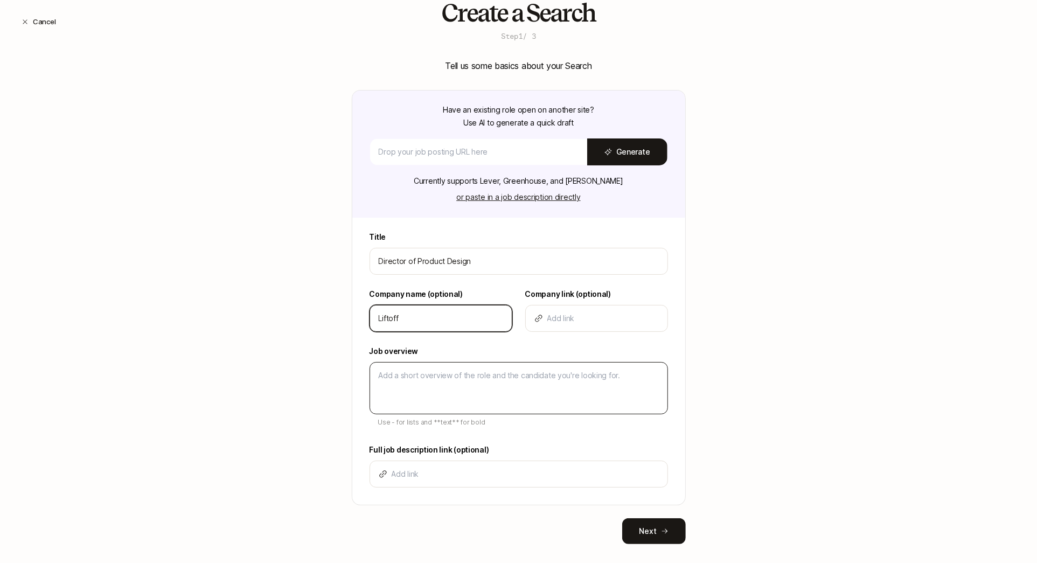
type input "Liftoff"
click at [404, 402] on textarea at bounding box center [518, 388] width 298 height 52
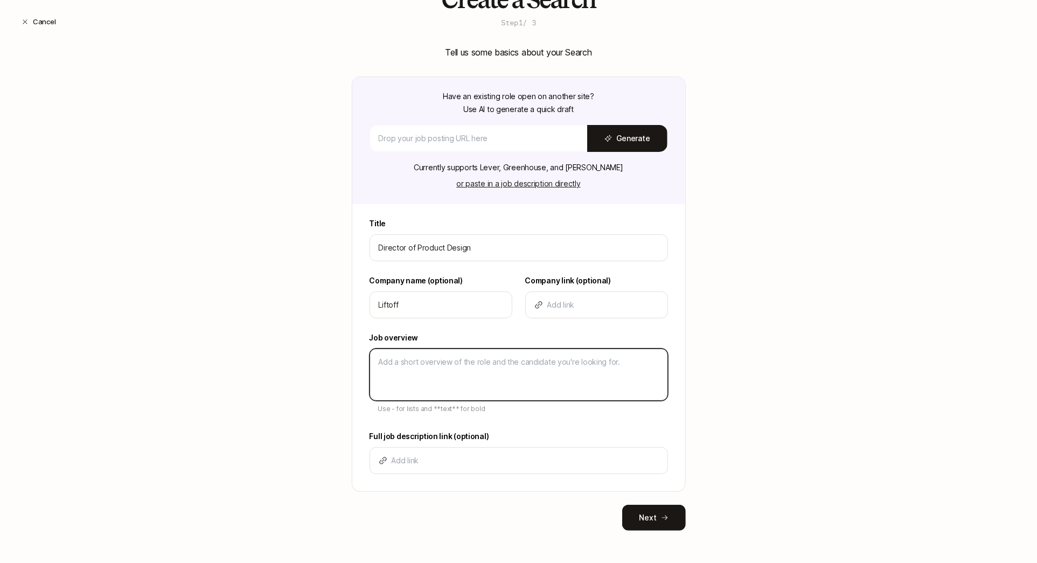
type textarea "D"
type textarea "x"
type textarea "De"
type textarea "x"
type textarea "Des"
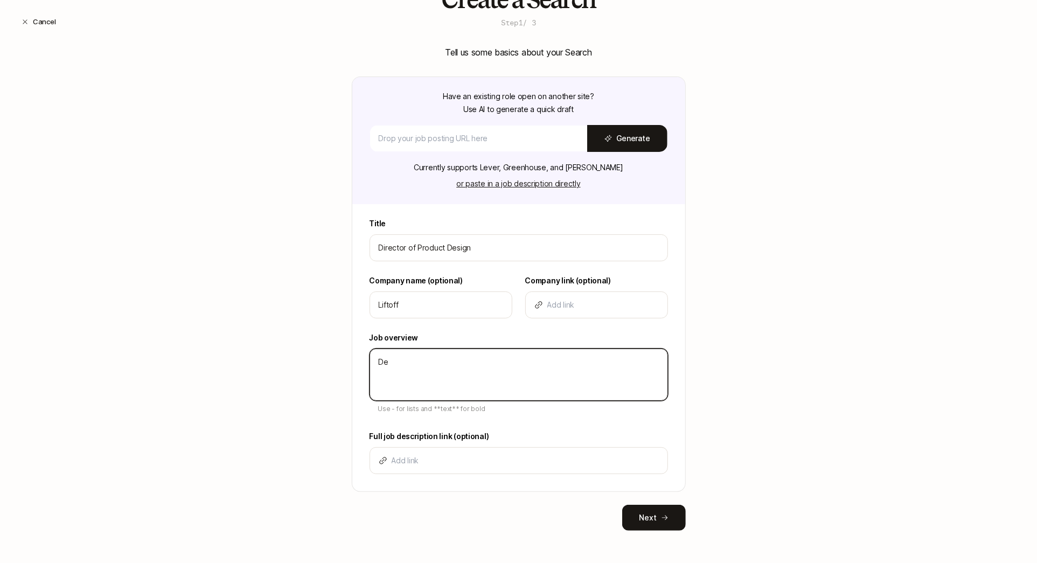
type textarea "x"
type textarea "Desc"
type textarea "x"
type textarea "Descr"
type textarea "x"
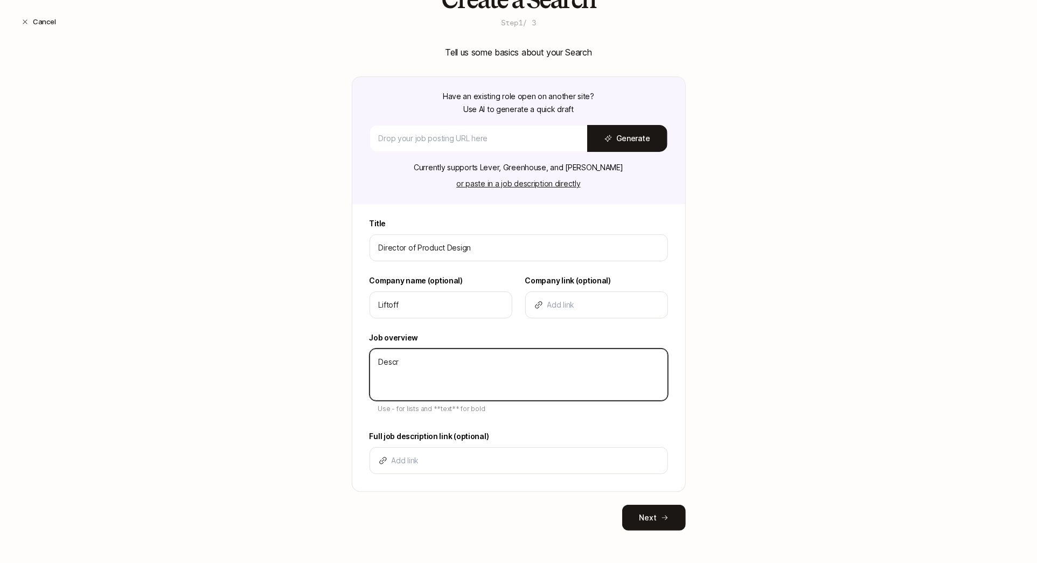
type textarea "Descri"
type textarea "x"
type textarea "Descrip"
type textarea "x"
type textarea "Descript"
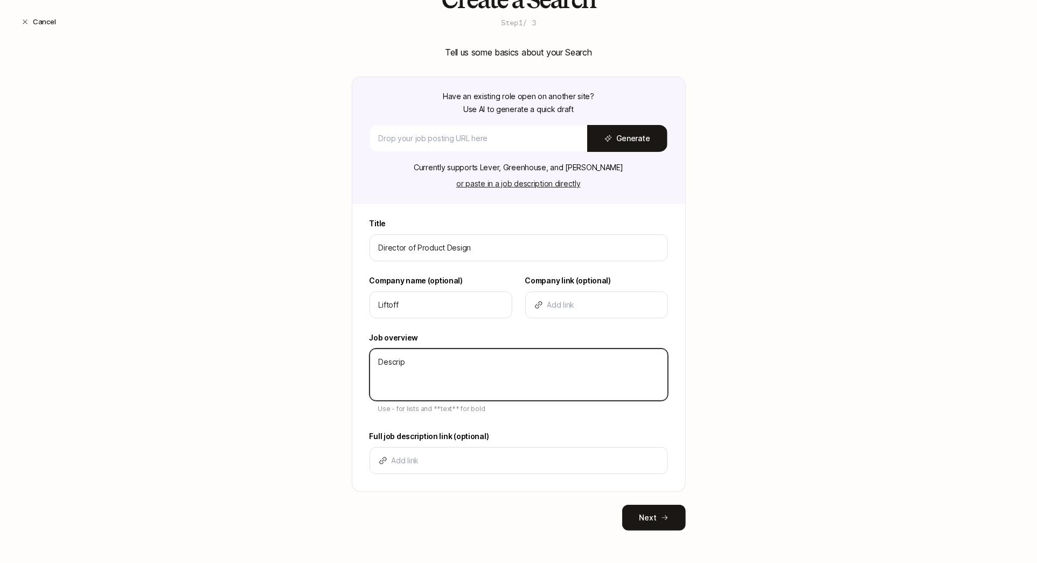
type textarea "x"
type textarea "Descripti"
type textarea "x"
type textarea "Descriptio"
type textarea "x"
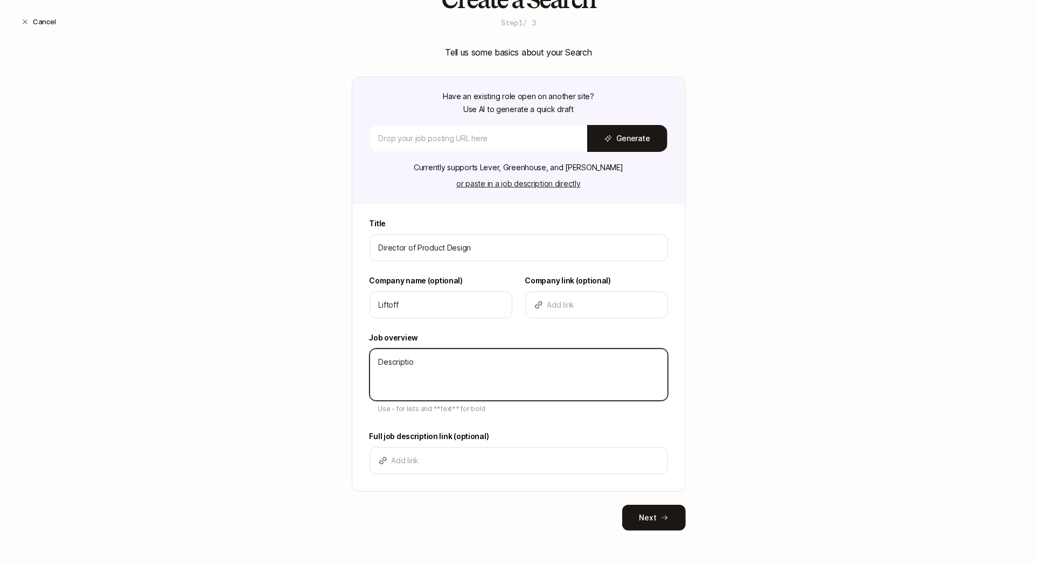
type textarea "Description"
type textarea "x"
type textarea "Description"
type textarea "x"
type textarea "Description"
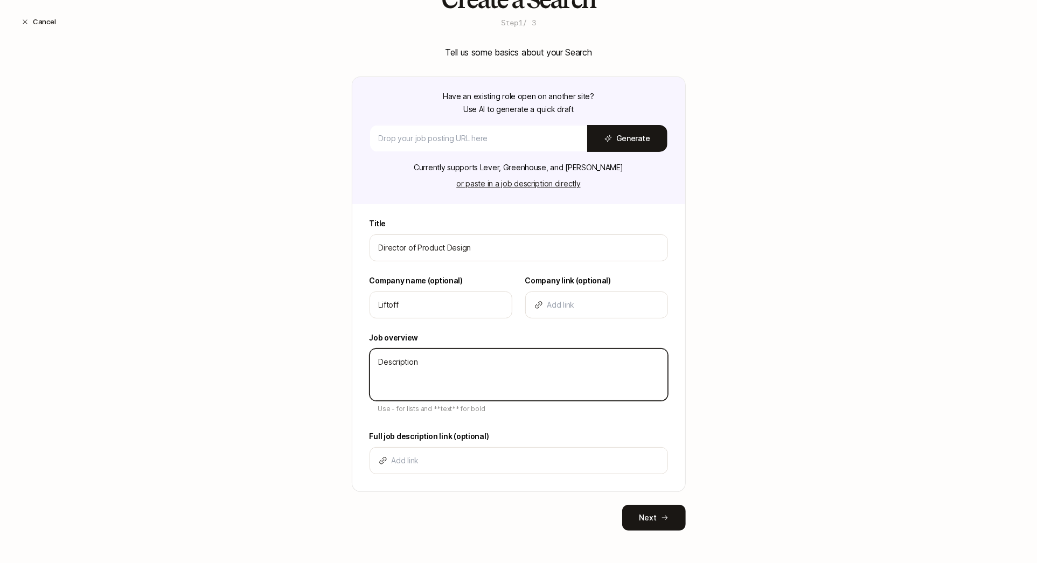
type textarea "x"
type textarea "Description -"
type textarea "x"
type textarea "Description -"
type textarea "x"
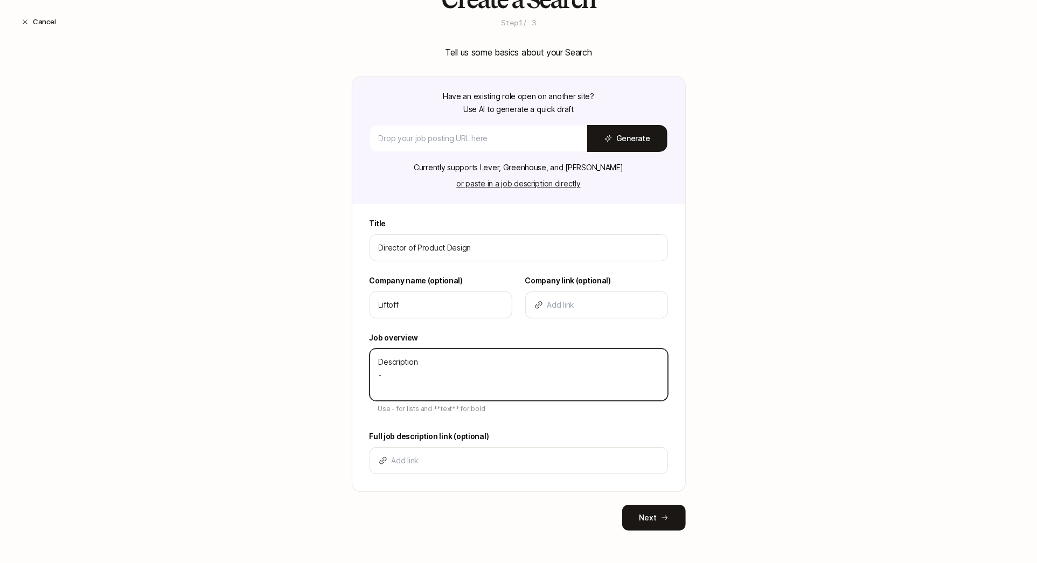
type textarea "Description - b"
type textarea "x"
type textarea "Description - bu"
type textarea "x"
type textarea "Description - bul"
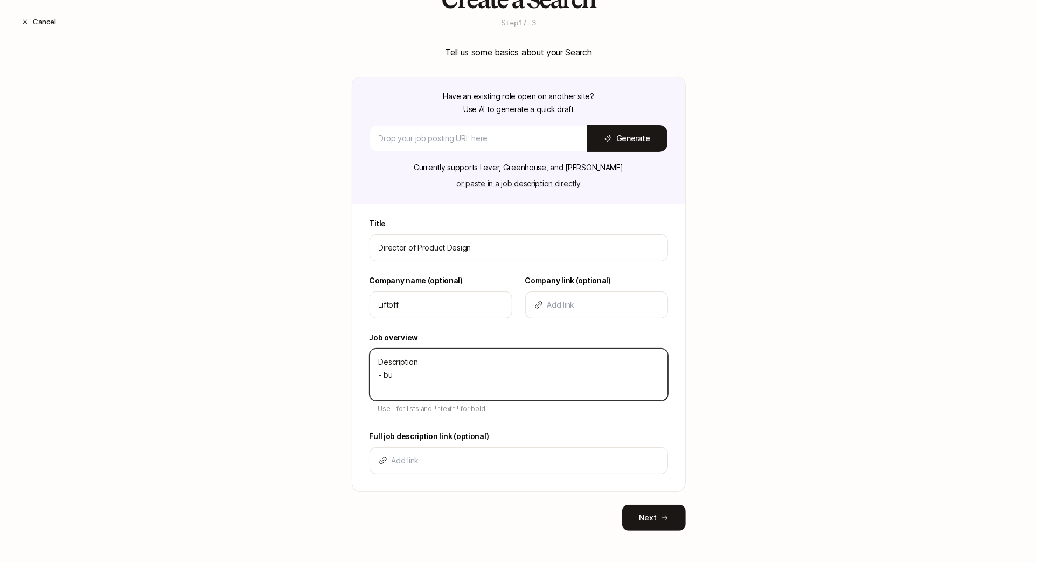
type textarea "x"
type textarea "Description - bull"
type textarea "x"
type textarea "Description - bulle"
type textarea "x"
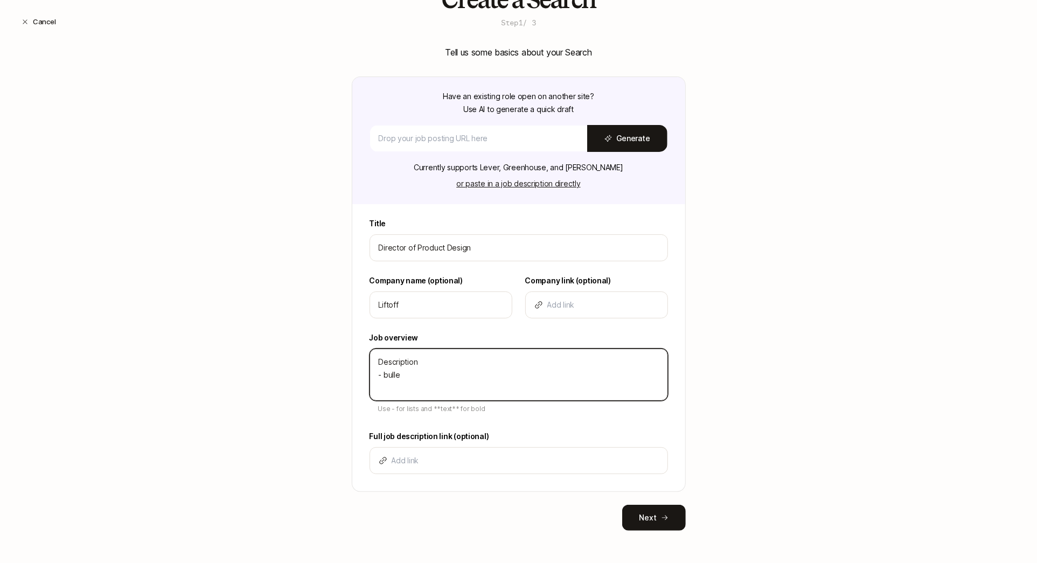
type textarea "Description - bullet"
type textarea "x"
type textarea "Description - bullet"
type textarea "x"
type textarea "Description - bullet -"
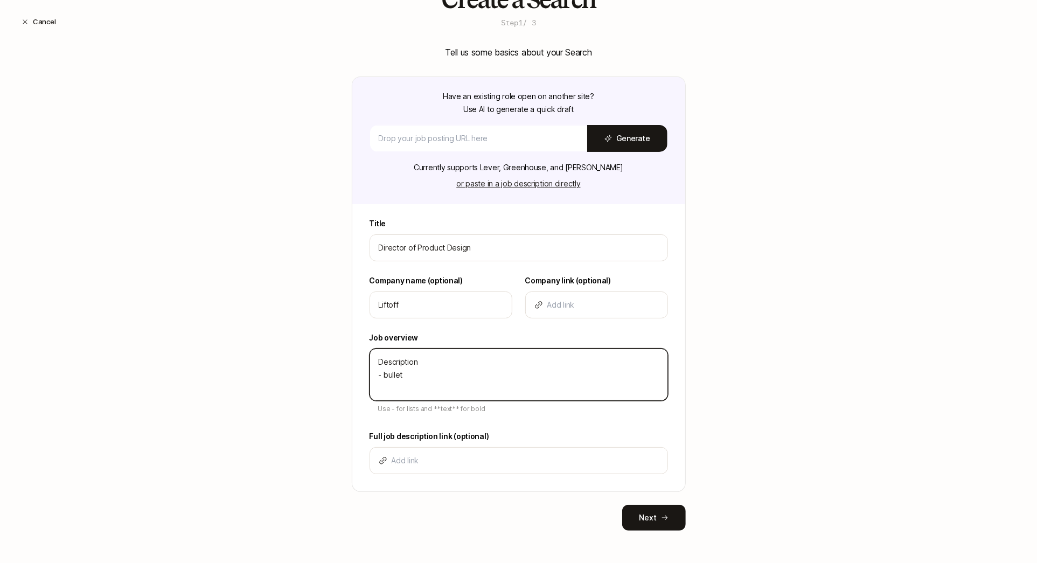
type textarea "x"
type textarea "Description - bullet -"
type textarea "x"
type textarea "Description - bullet - b"
type textarea "x"
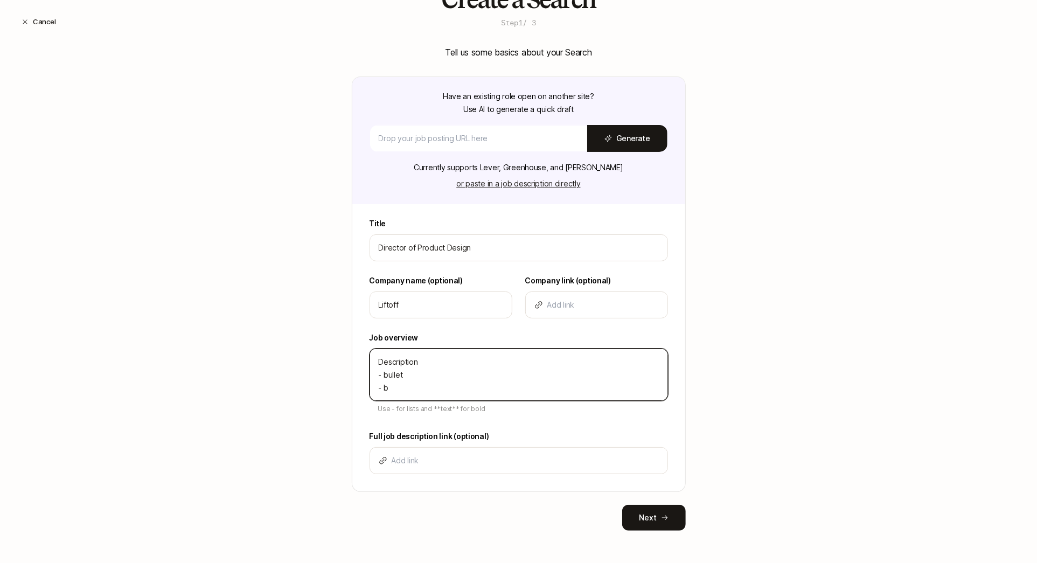
type textarea "Description - bullet - bu"
type textarea "x"
type textarea "Description - bullet - bul"
type textarea "x"
type textarea "Description - bullet - bull"
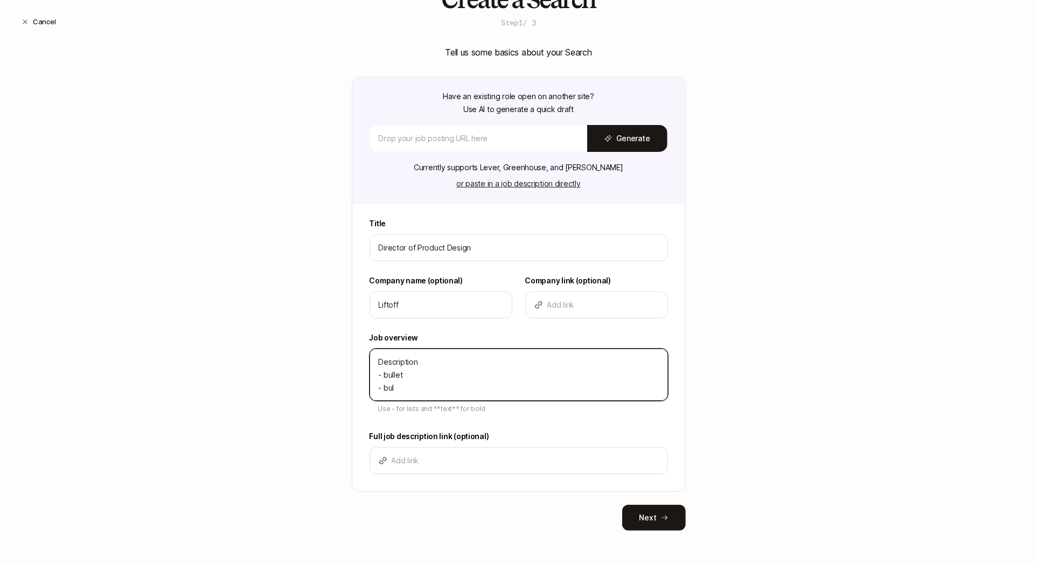
type textarea "x"
type textarea "Description - bullet - bulle"
type textarea "x"
type textarea "Description - bullet - bullet"
type textarea "x"
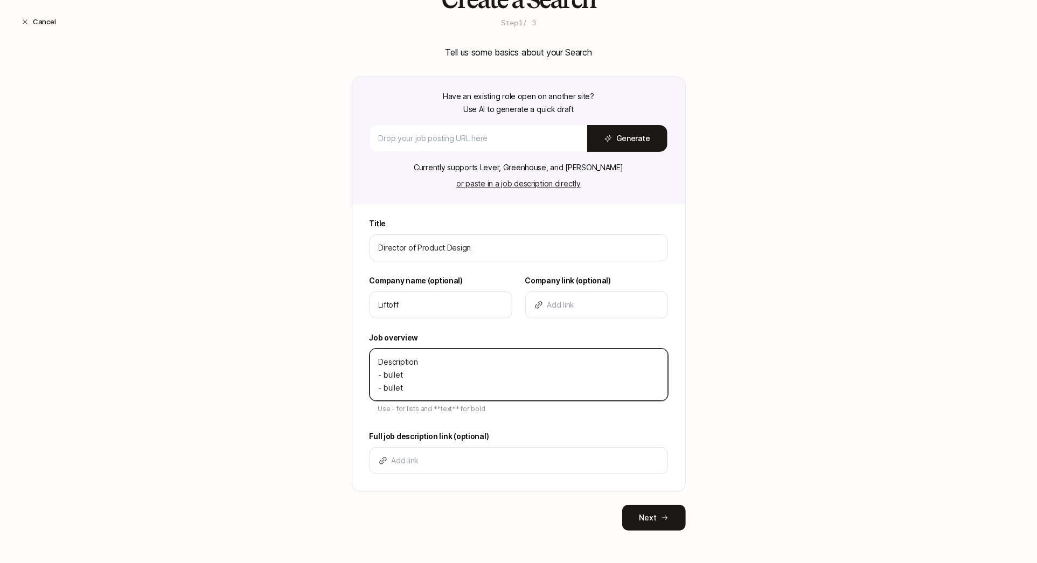
type textarea "Description - bullet - bullet"
type textarea "x"
type textarea "Description - bullet - bullet -"
type textarea "x"
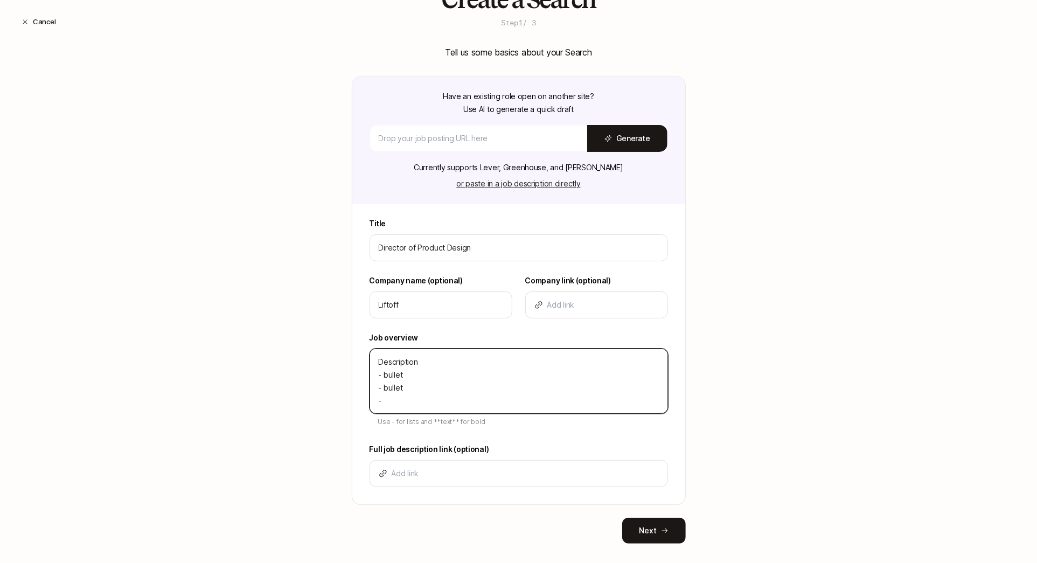
type textarea "Description - bullet - bullet -"
type textarea "x"
type textarea "Description - bullet - bullet - b"
type textarea "x"
type textarea "Description - bullet - bullet - bu"
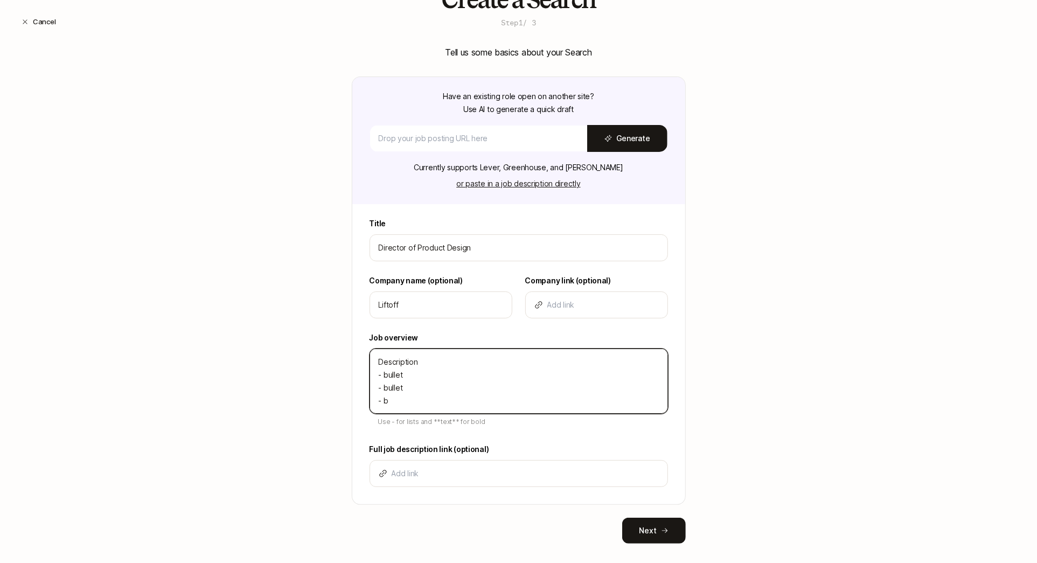
type textarea "x"
type textarea "Description - bullet - bullet - bul"
type textarea "x"
type textarea "Description - bullet - bullet - bull"
type textarea "x"
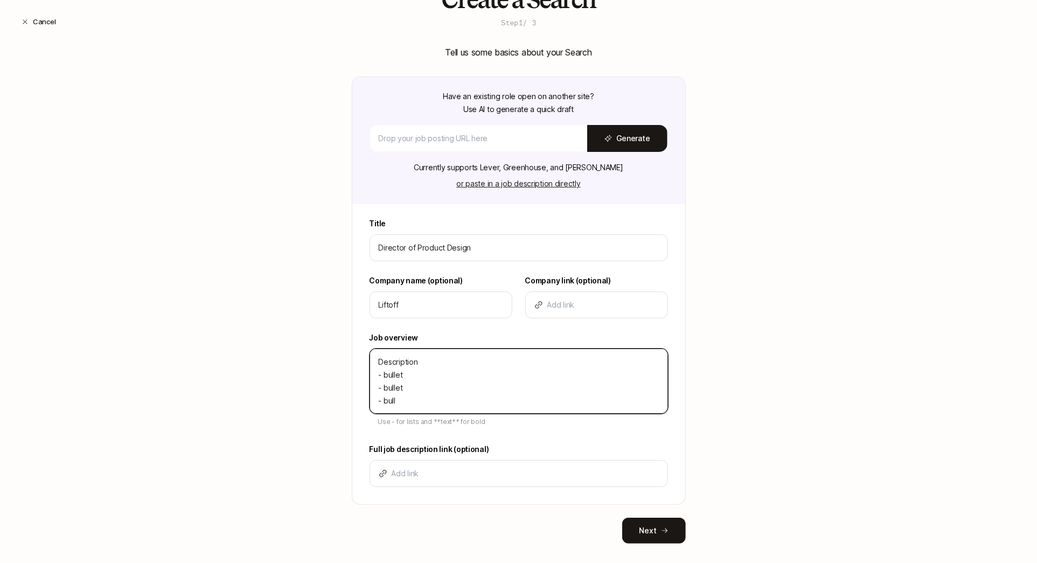
type textarea "Description - bullet - bullet - bulle"
type textarea "x"
type textarea "Description - bullet - bullet - bullet"
type textarea "x"
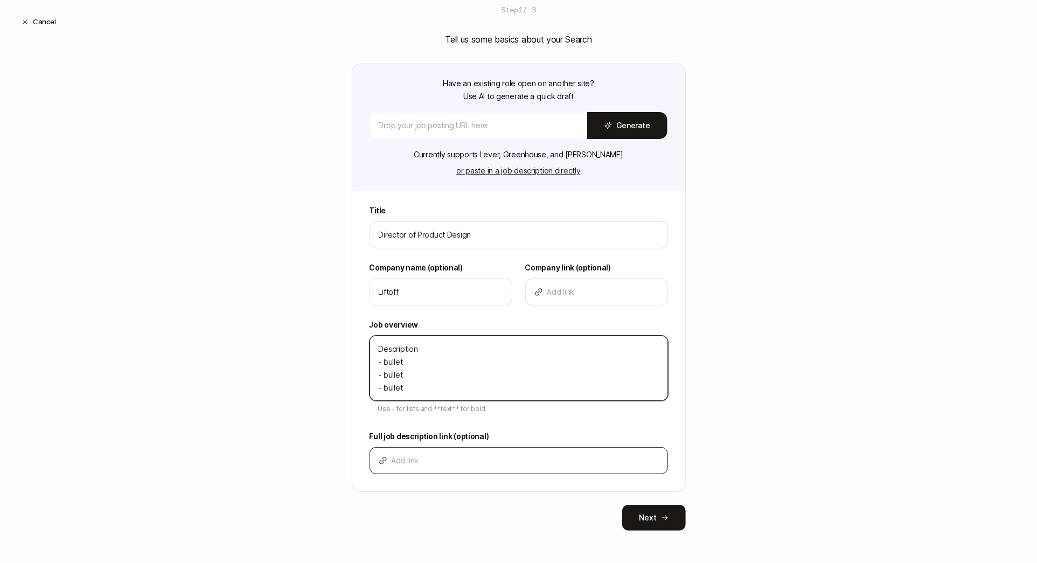
type textarea "Description - bullet - bullet - bullet"
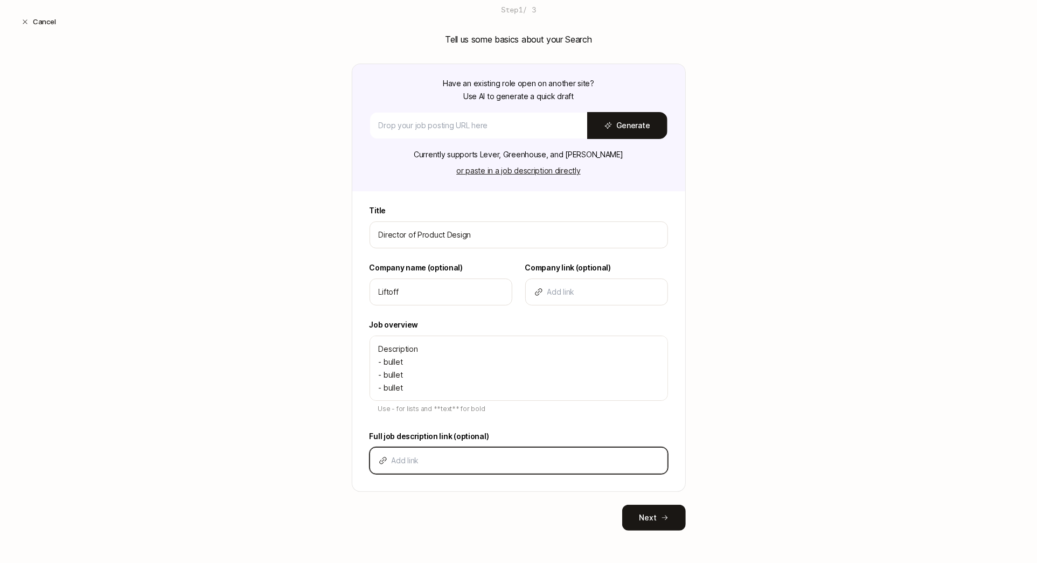
click at [399, 457] on input at bounding box center [525, 460] width 267 height 13
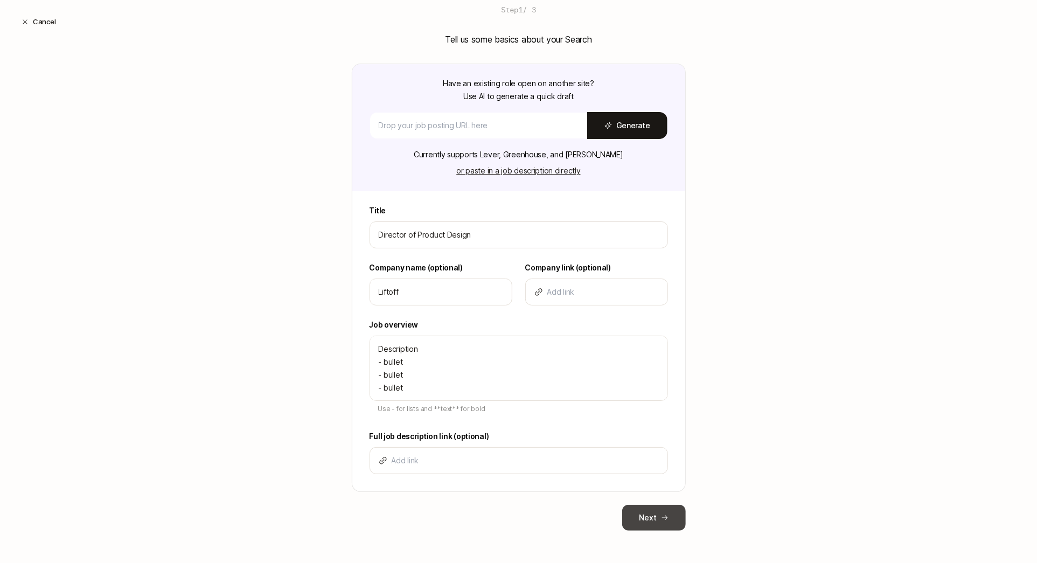
click at [641, 514] on button "Next" at bounding box center [654, 518] width 64 height 26
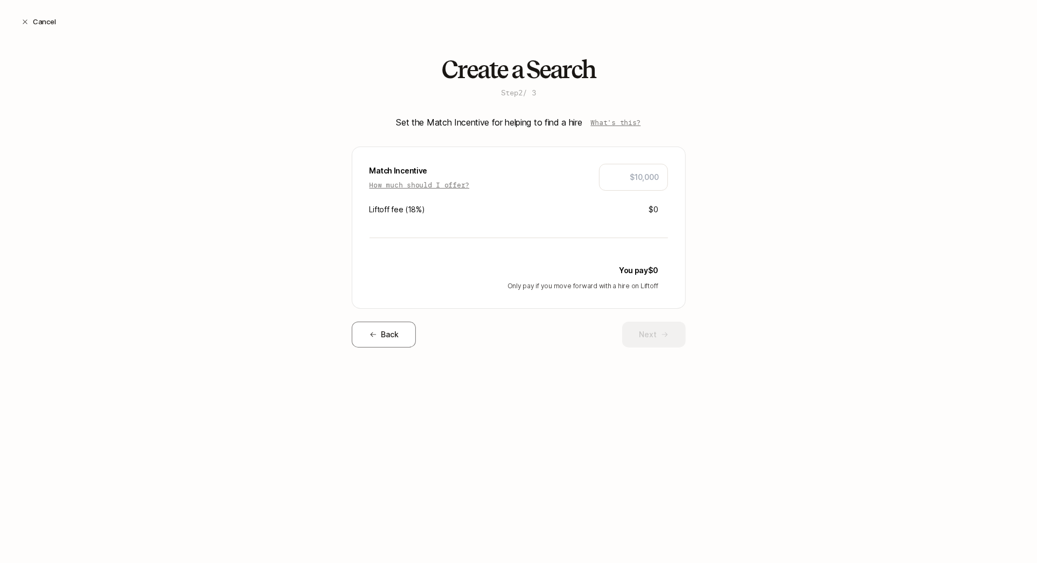
scroll to position [0, 0]
click at [457, 183] on p "How much should I offer?" at bounding box center [419, 184] width 100 height 11
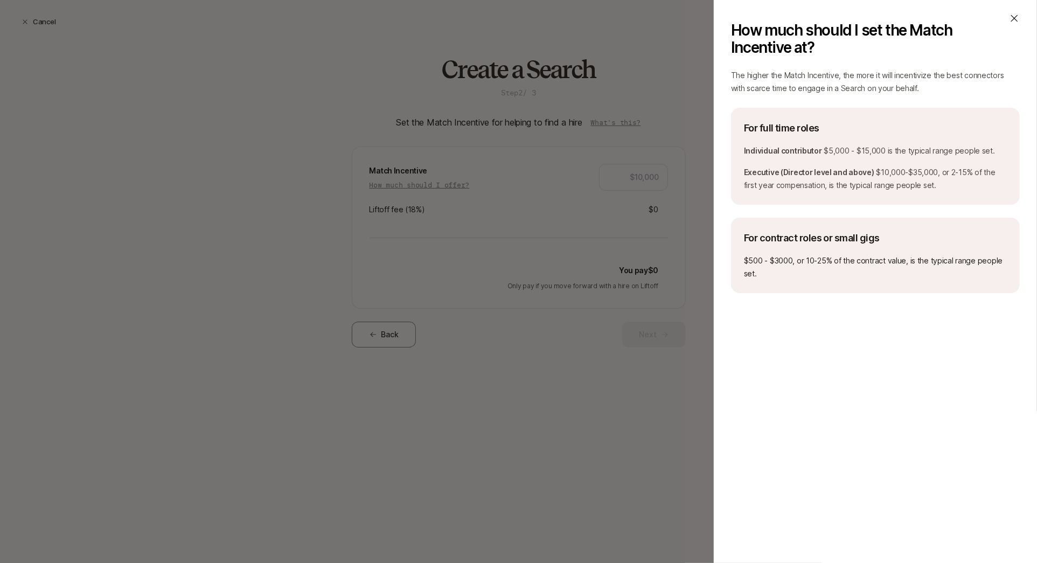
click at [1015, 19] on icon at bounding box center [1014, 18] width 7 height 7
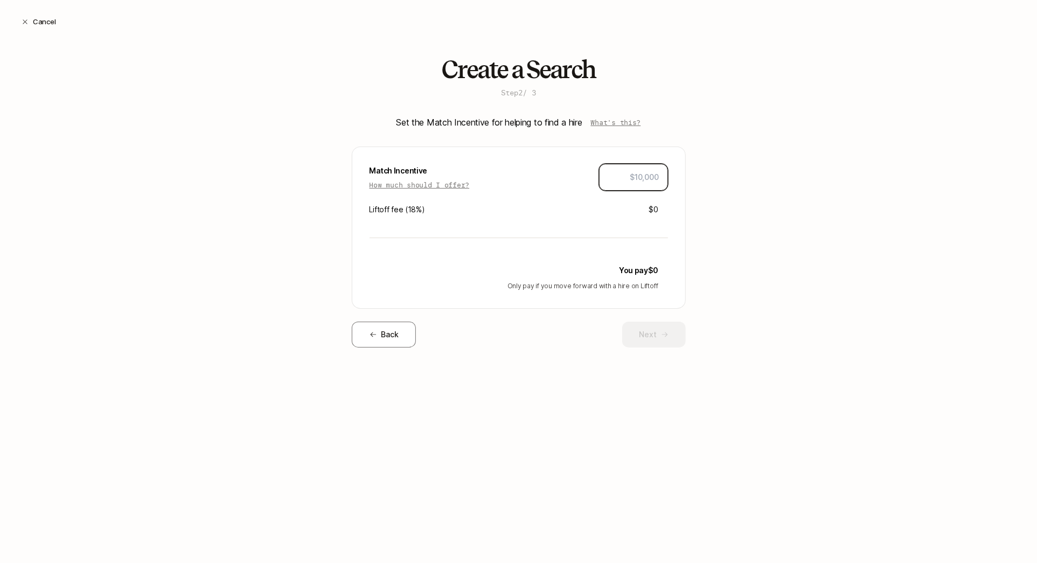
click at [638, 177] on input "text" at bounding box center [633, 177] width 51 height 13
type input "$10,000"
click at [586, 270] on div "You pay $11,800 Only pay if you move forward with a hire on Liftoff" at bounding box center [518, 277] width 298 height 27
click at [668, 223] on div "Match Incentive How much should I offer? $10,000 Liftoff fee ( 18 %) $1,800 You…" at bounding box center [519, 227] width 334 height 162
click at [659, 340] on button "Next" at bounding box center [654, 335] width 64 height 26
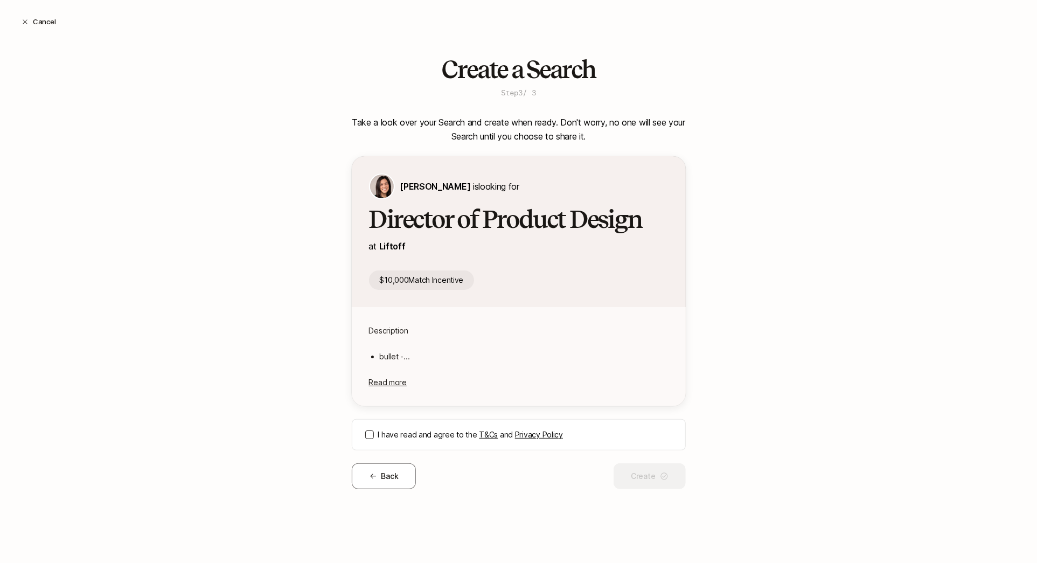
click at [366, 436] on button "I have read and agree to the T&Cs and Privacy Policy" at bounding box center [369, 434] width 9 height 9
click at [647, 477] on button "Create" at bounding box center [649, 476] width 72 height 26
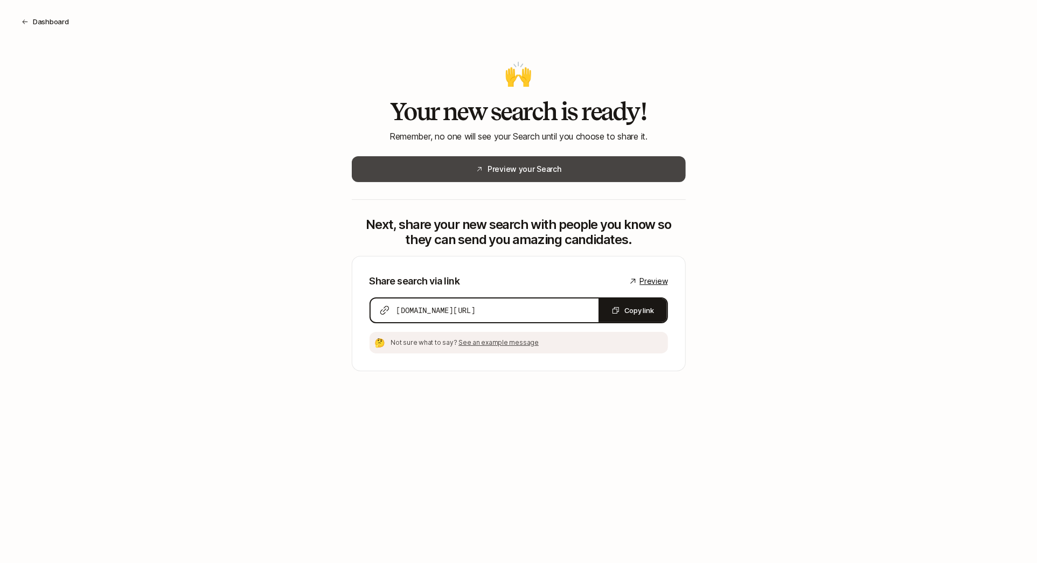
click at [549, 169] on button "Preview your Search" at bounding box center [519, 169] width 334 height 26
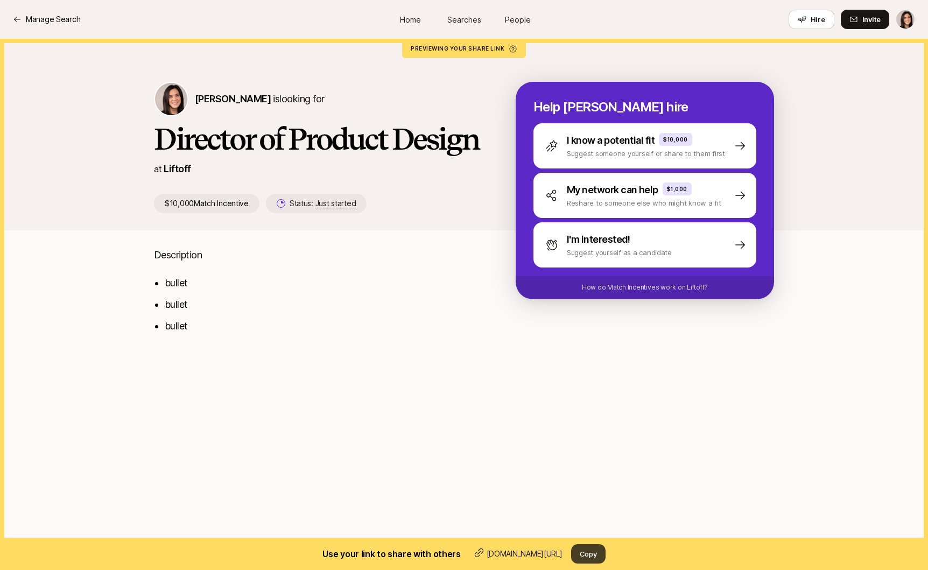
click at [593, 552] on button "Copy" at bounding box center [588, 553] width 34 height 19
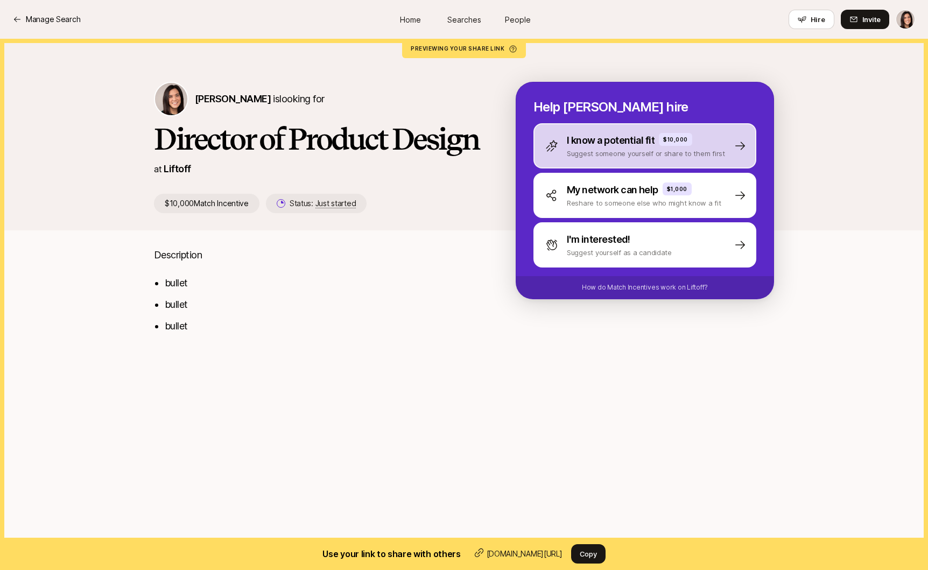
click at [561, 160] on div "I know a potential fit $10,000 Suggest someone yourself or share to them first" at bounding box center [645, 145] width 223 height 45
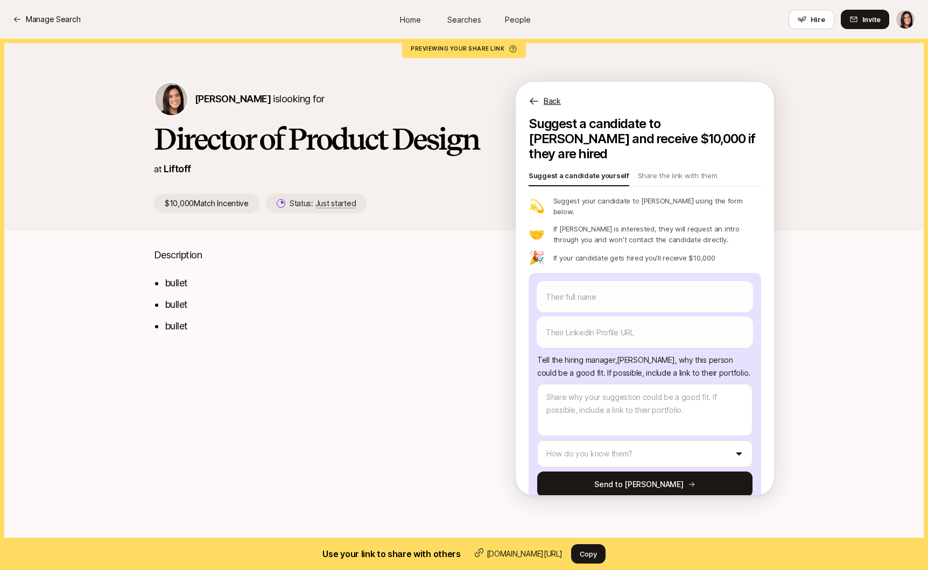
click at [555, 105] on p "Back" at bounding box center [552, 101] width 17 height 13
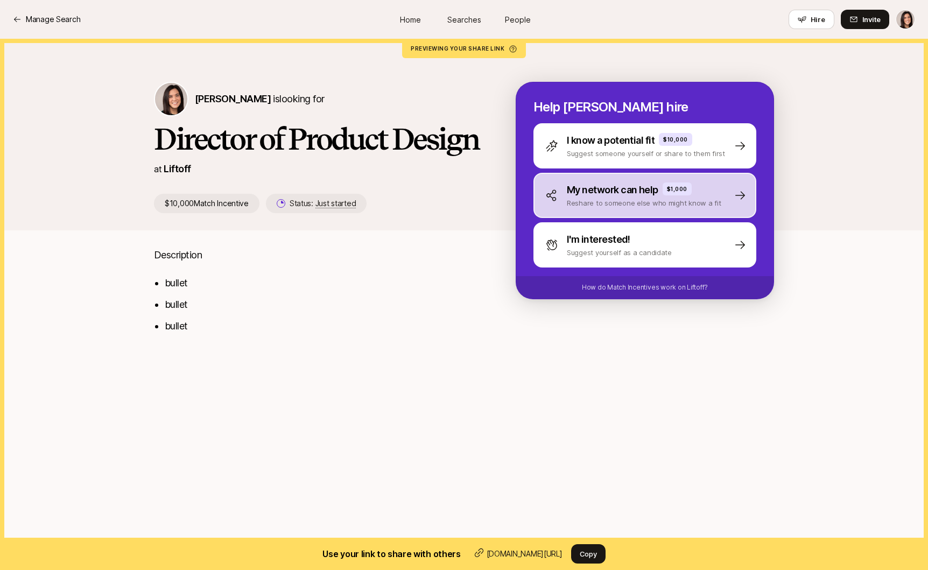
click at [559, 211] on div "My network can help $1,000 Reshare to someone else who might know a fit" at bounding box center [645, 195] width 223 height 45
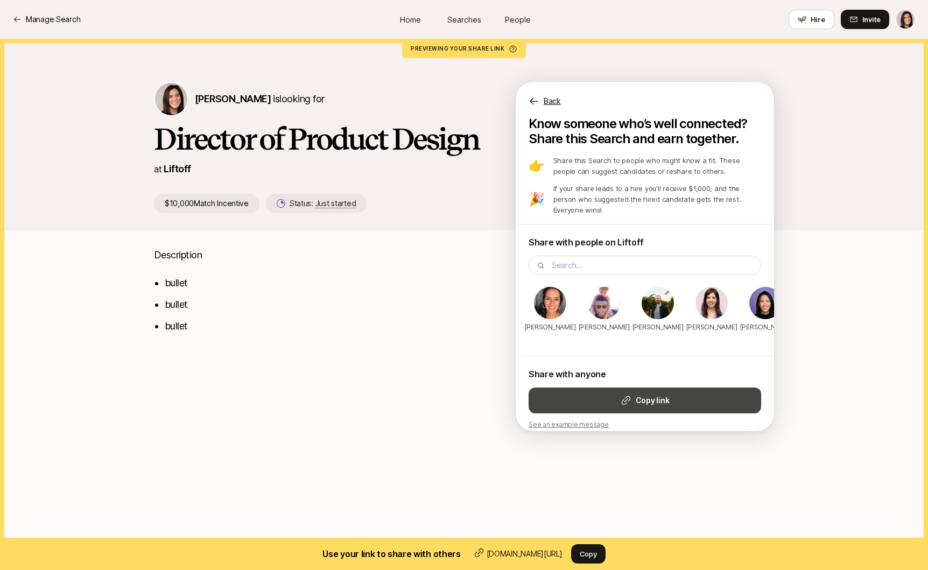
click at [603, 390] on button "Copy link" at bounding box center [645, 401] width 233 height 26
click at [554, 100] on p "Back" at bounding box center [552, 101] width 17 height 13
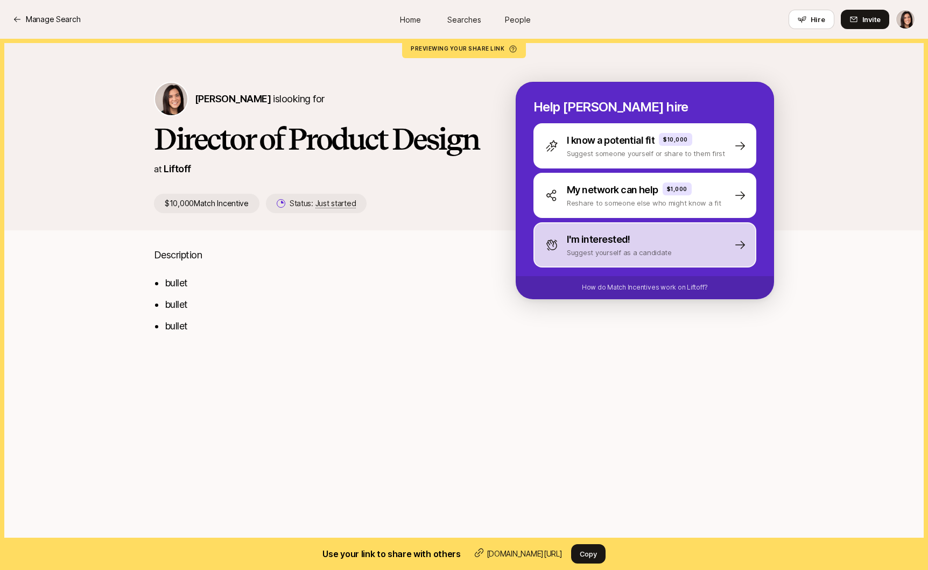
click at [577, 257] on p "Suggest yourself as a candidate" at bounding box center [619, 252] width 105 height 11
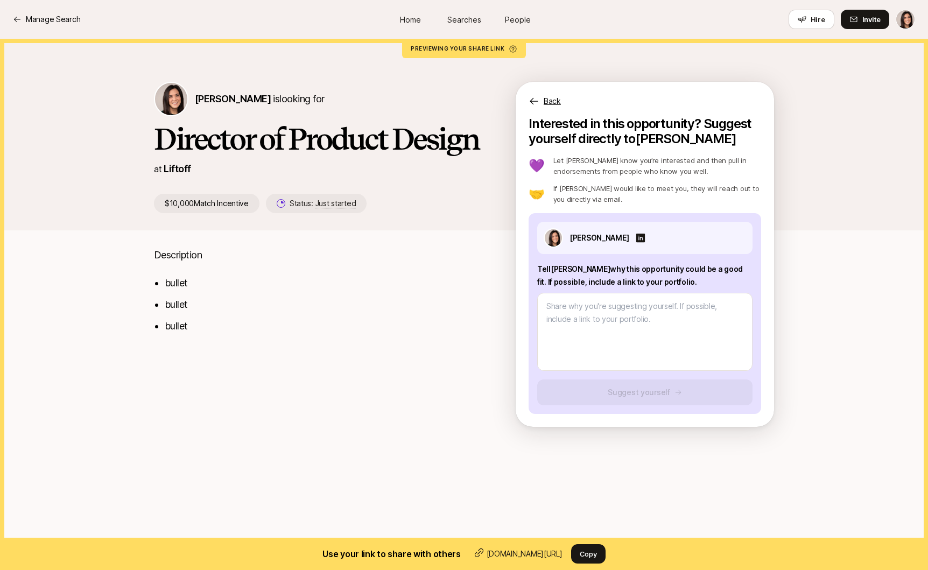
click at [553, 101] on p "Back" at bounding box center [552, 101] width 17 height 13
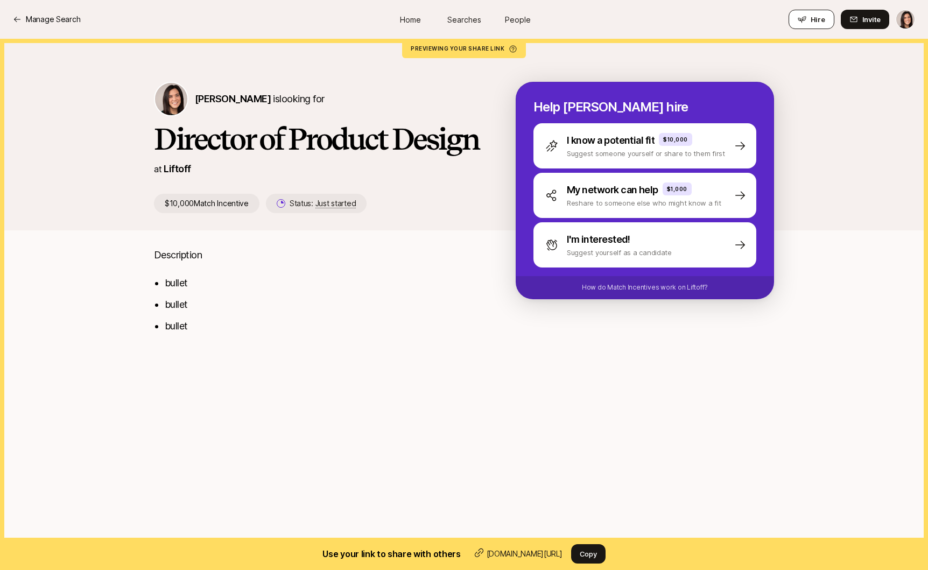
click at [818, 22] on span "Hire" at bounding box center [818, 19] width 15 height 11
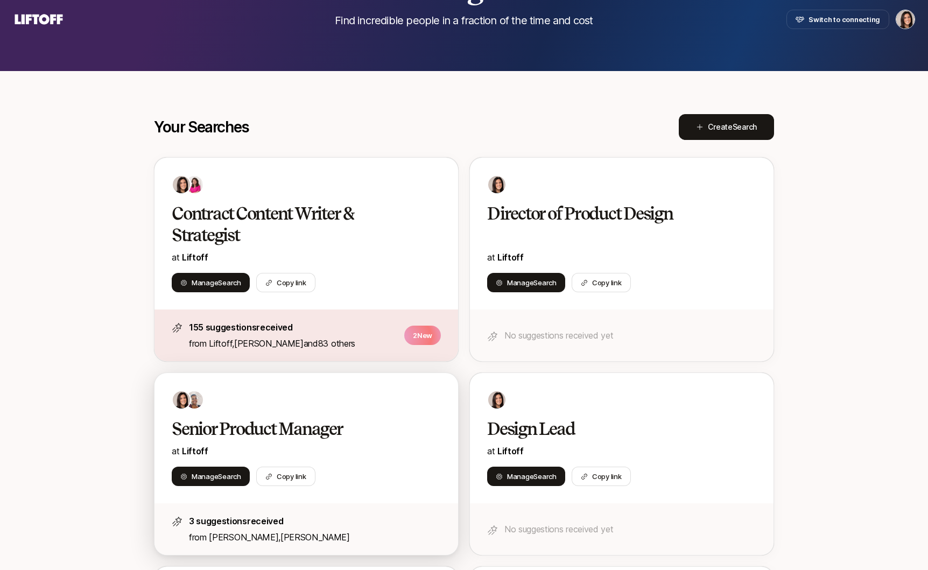
scroll to position [117, 0]
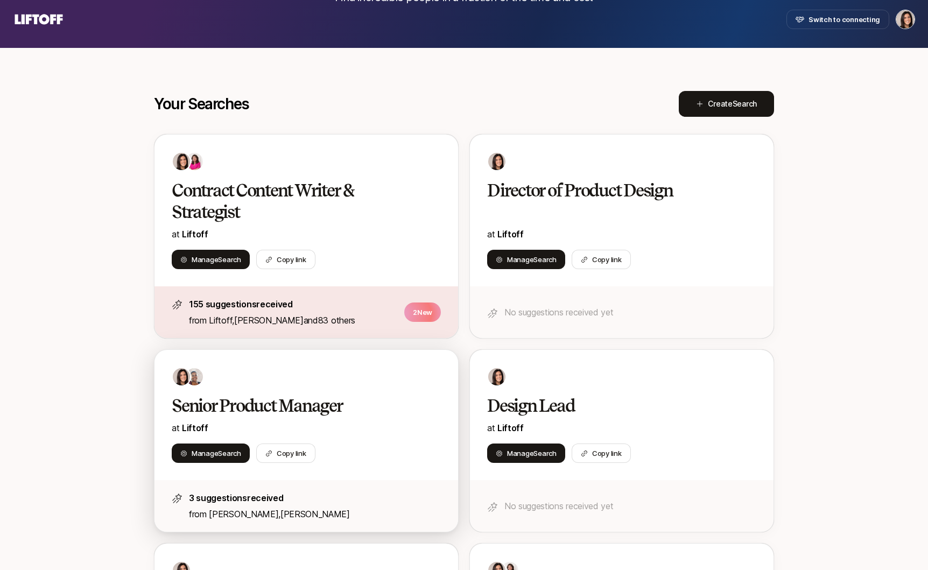
click at [350, 395] on h2 "Senior Product Manager" at bounding box center [295, 406] width 247 height 22
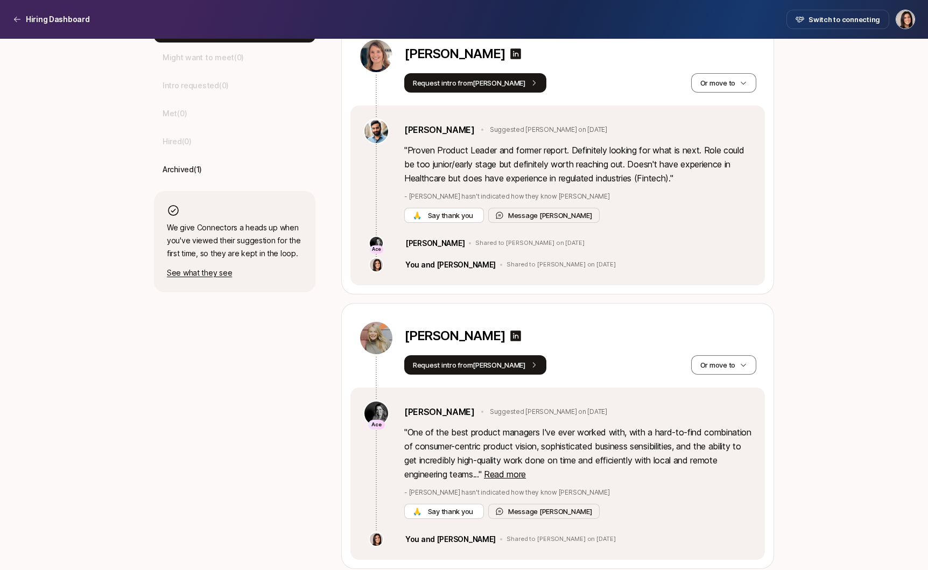
scroll to position [365, 0]
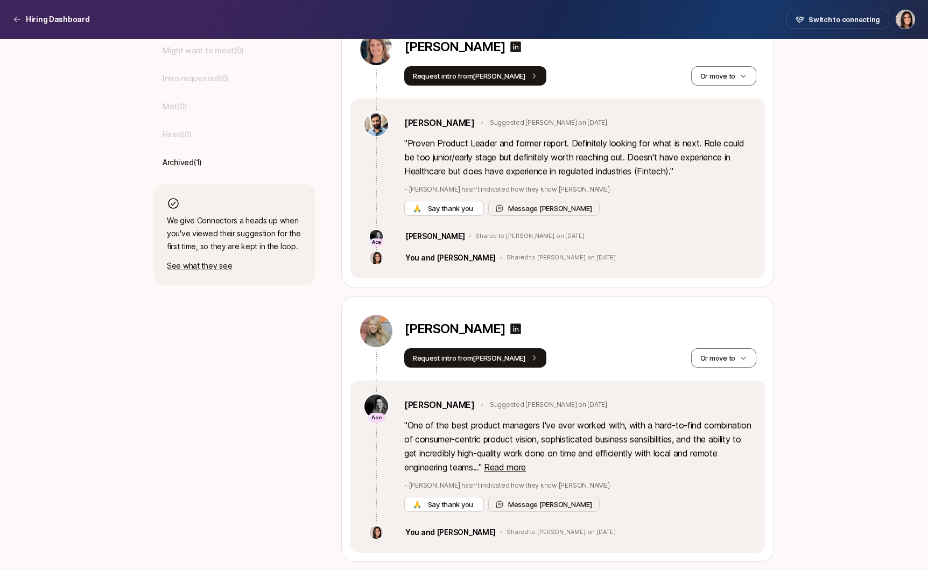
click at [532, 472] on p "" One of the best product managers I've ever worked with, with a hard-to-find c…" at bounding box center [578, 446] width 348 height 56
click at [526, 466] on span "Read more" at bounding box center [505, 467] width 42 height 11
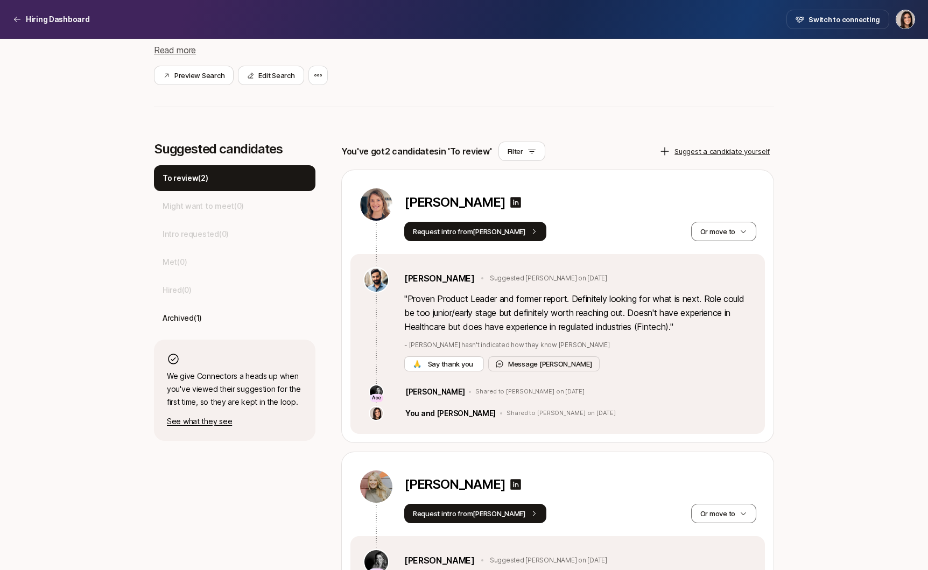
scroll to position [197, 0]
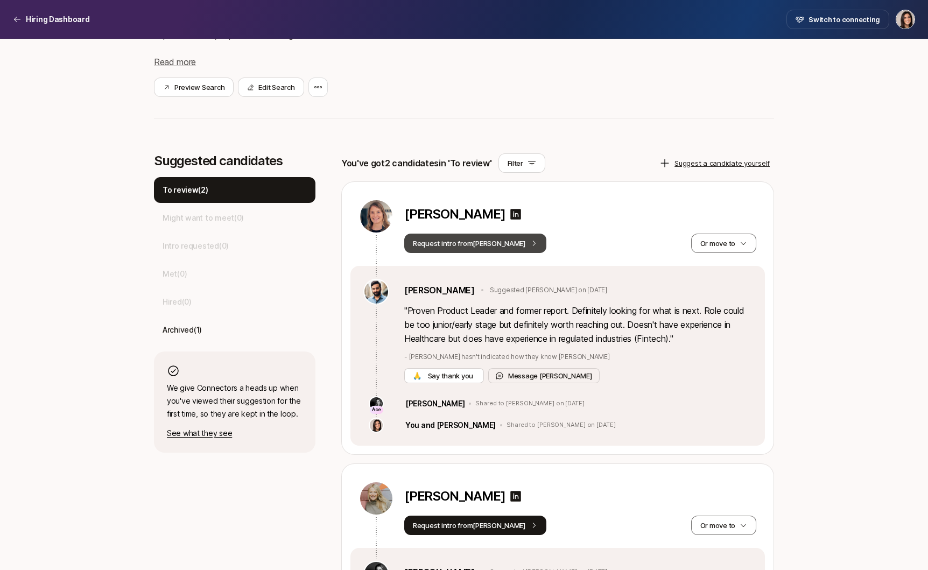
click at [530, 246] on icon at bounding box center [534, 244] width 8 height 8
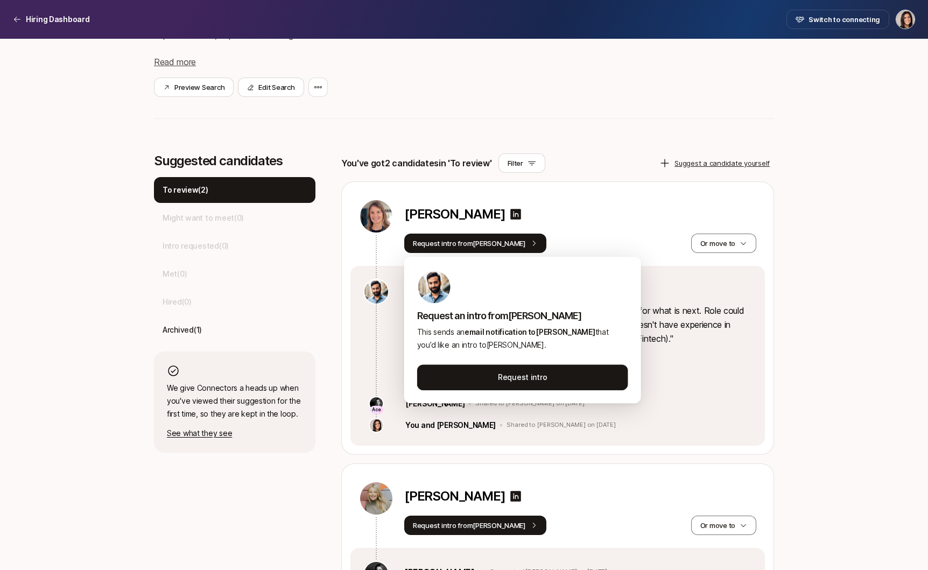
click at [601, 215] on div "[PERSON_NAME]" at bounding box center [580, 216] width 352 height 19
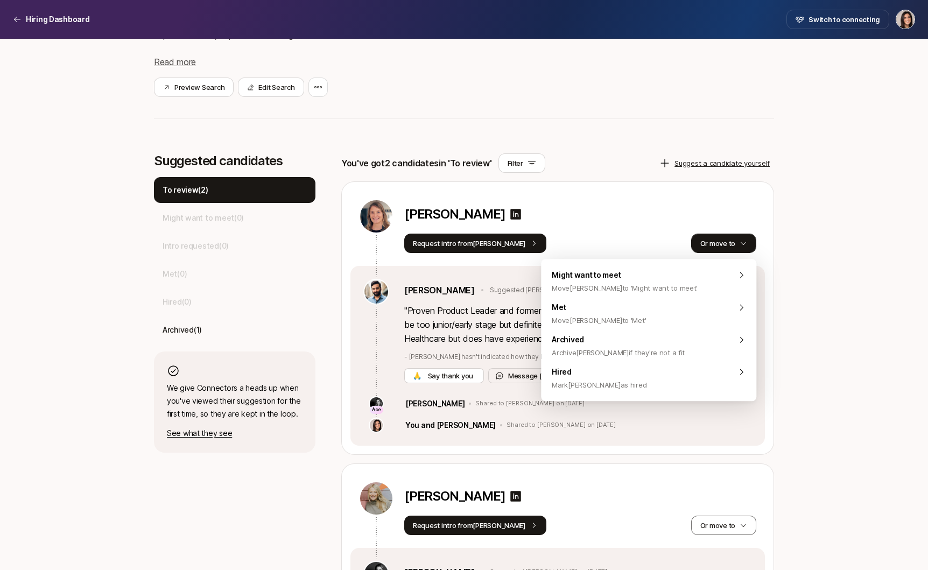
click at [738, 245] on button "Or move to" at bounding box center [724, 243] width 65 height 19
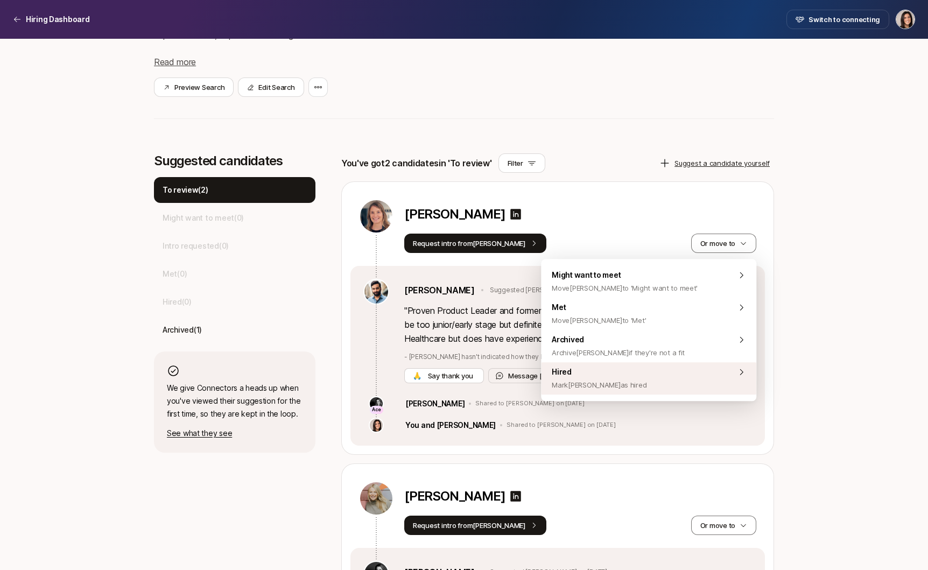
click at [675, 386] on div "Hired [PERSON_NAME] [PERSON_NAME] as hired" at bounding box center [648, 378] width 215 height 32
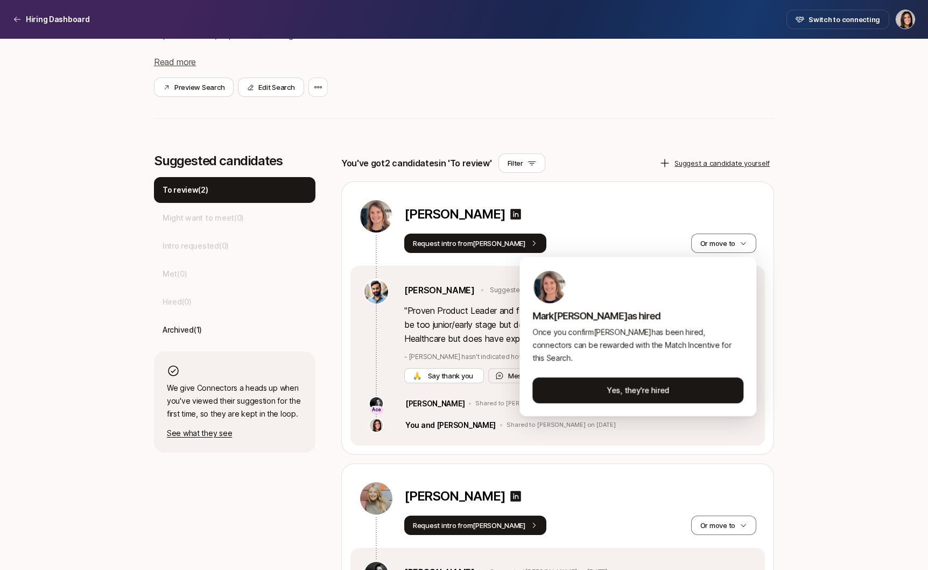
click at [788, 373] on html "Hiring Dashboard Hiring Dashboard Switch to connecting Senior Product Manager a…" at bounding box center [464, 88] width 928 height 570
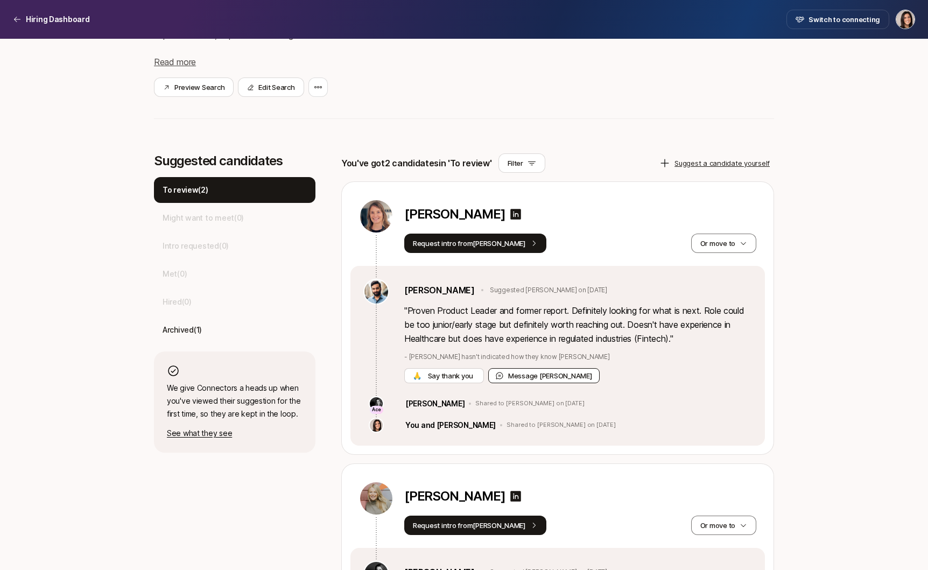
click at [539, 381] on button "Message [PERSON_NAME]" at bounding box center [543, 375] width 111 height 15
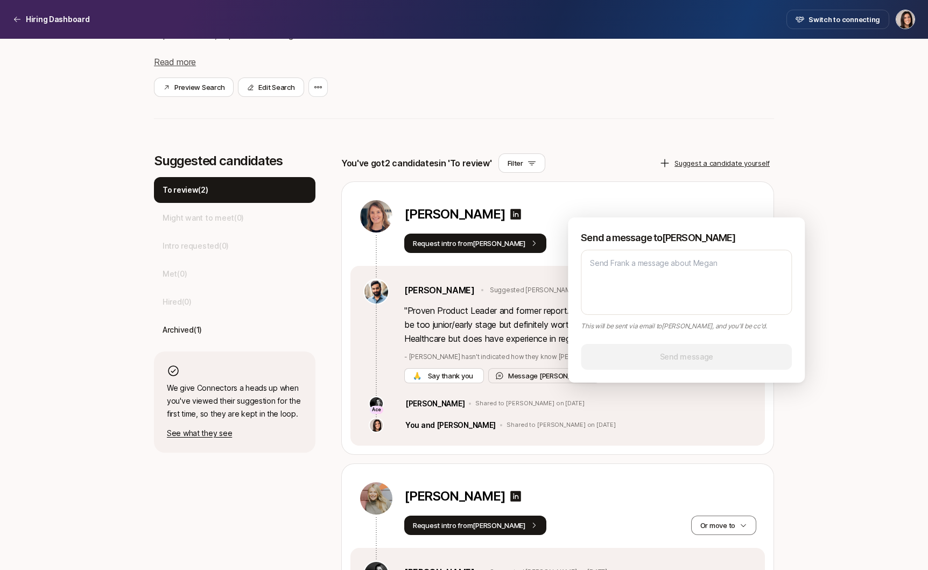
click at [527, 336] on p "" Proven Product Leader and former report. Definitely looking for what is next.…" at bounding box center [578, 325] width 348 height 42
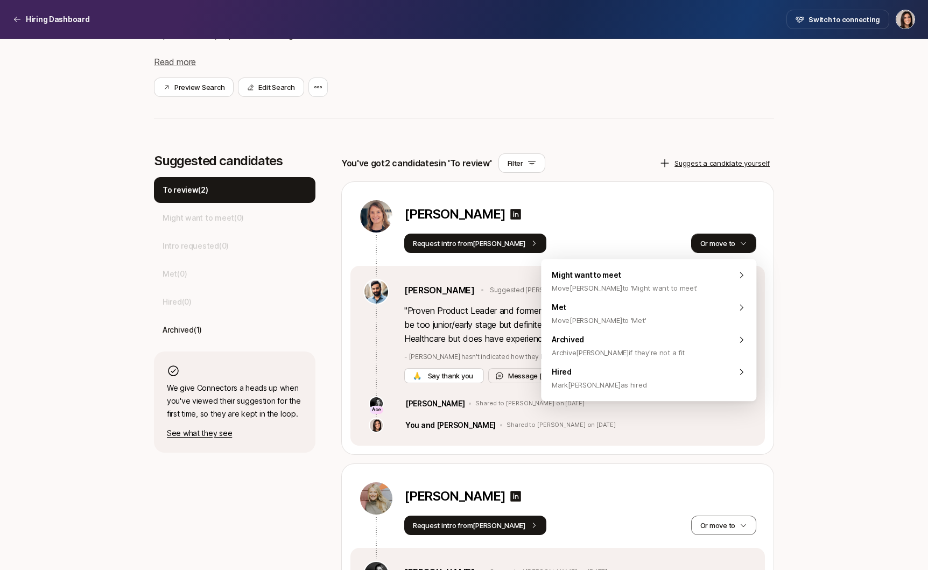
click at [703, 242] on button "Or move to" at bounding box center [724, 243] width 65 height 19
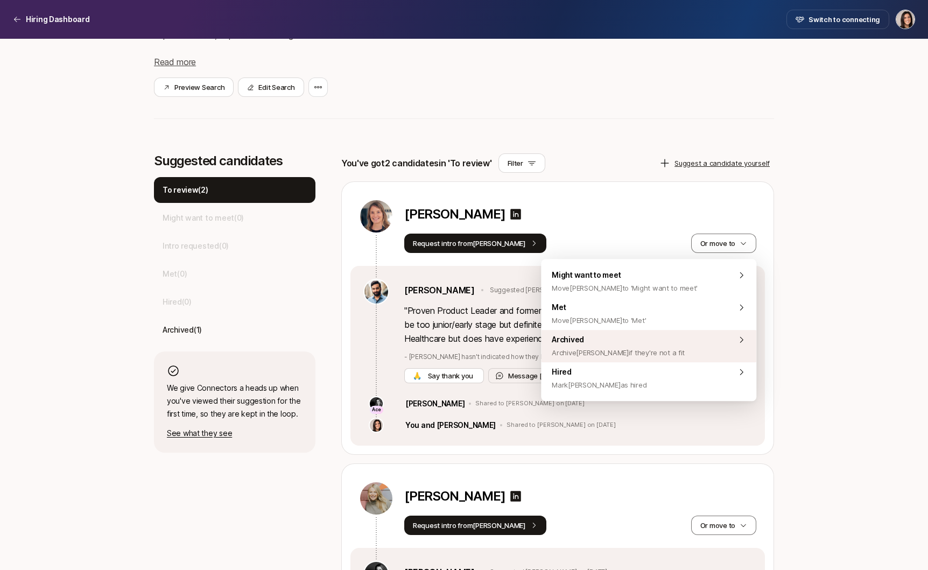
click at [670, 349] on div "Archived Archive [PERSON_NAME] if they're not a fit" at bounding box center [648, 346] width 215 height 32
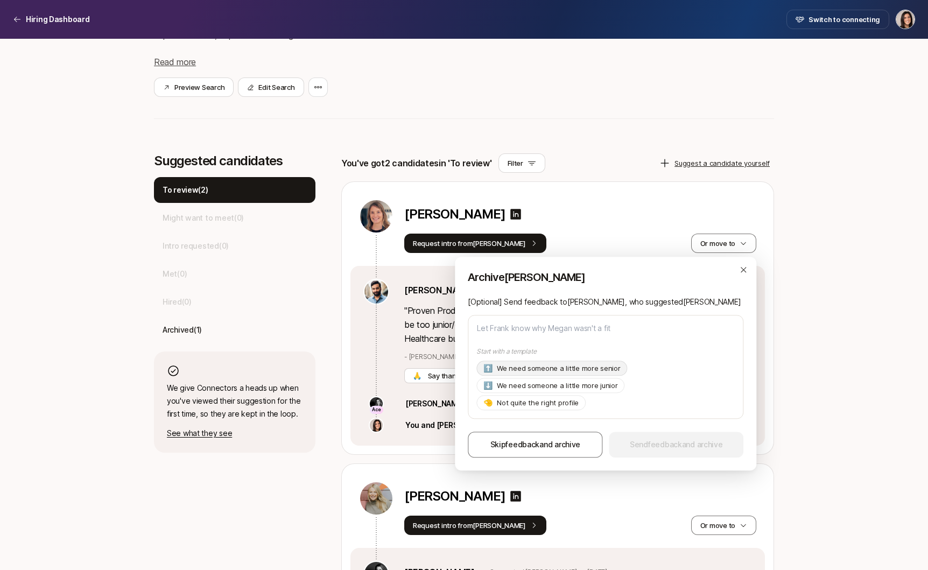
click at [597, 372] on p "We need someone a little more senior" at bounding box center [559, 369] width 124 height 11
type textarea "x"
type textarea "Hi [PERSON_NAME], Thanks so much for suggesting [PERSON_NAME]! As of now we're …"
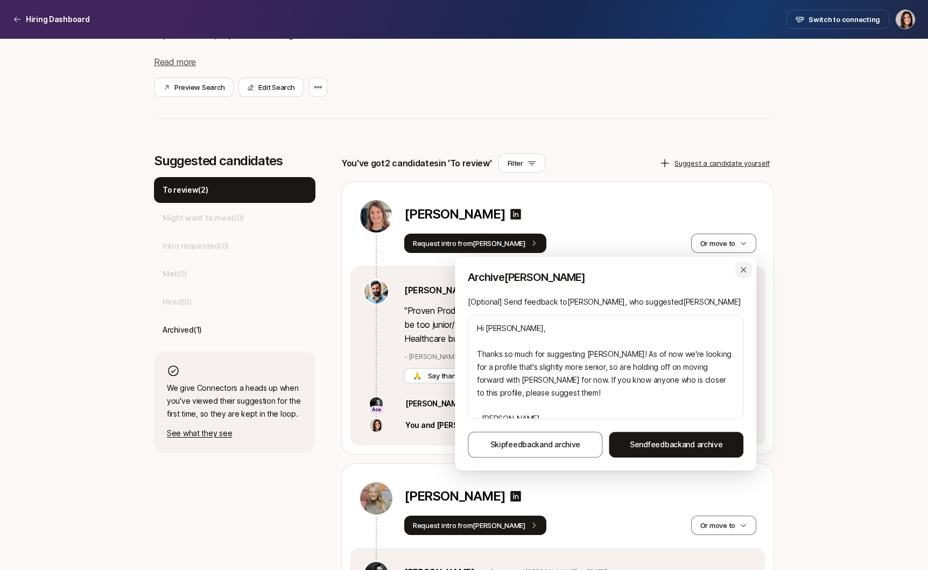
click at [747, 272] on icon "button" at bounding box center [743, 270] width 9 height 9
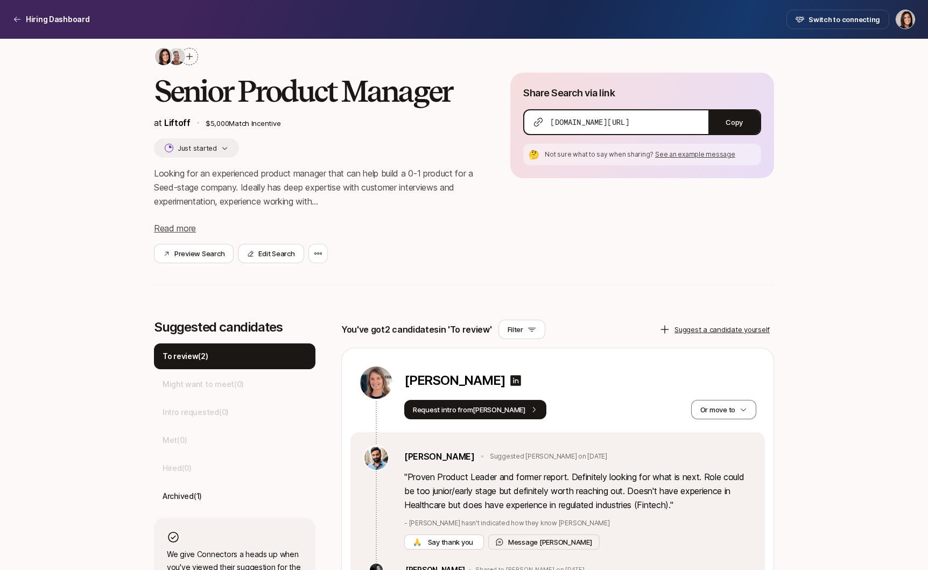
scroll to position [0, 0]
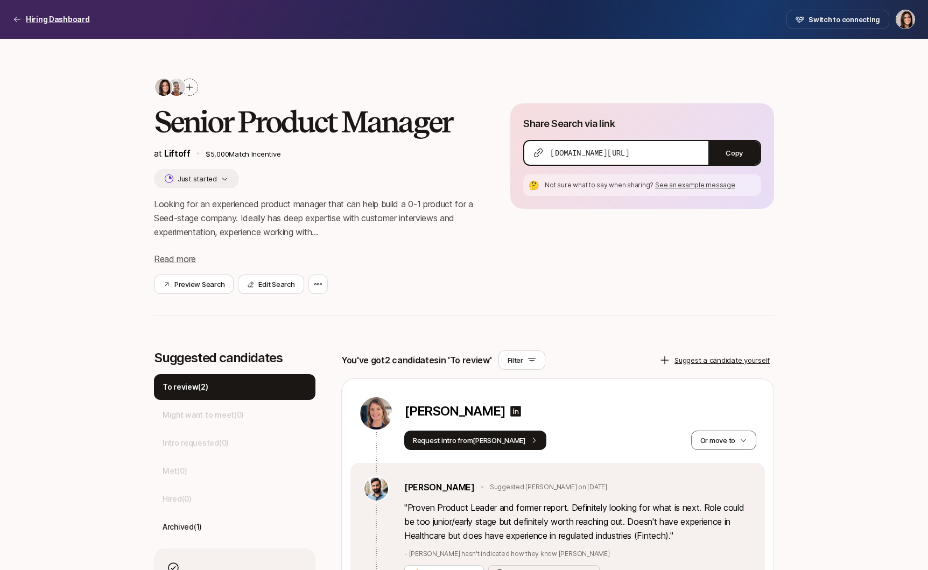
click at [80, 21] on p "Hiring Dashboard" at bounding box center [58, 19] width 64 height 13
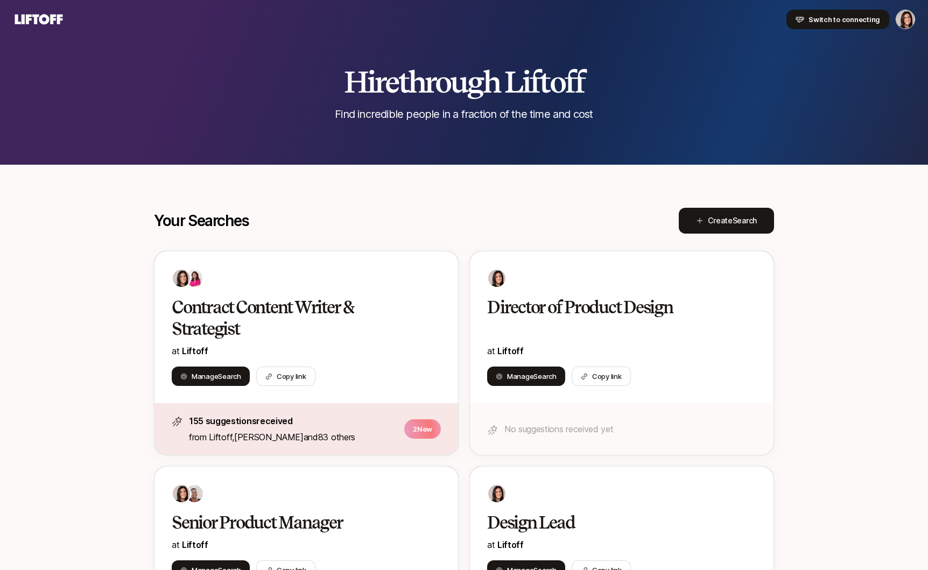
click at [827, 15] on span "Switch to connecting" at bounding box center [845, 19] width 72 height 11
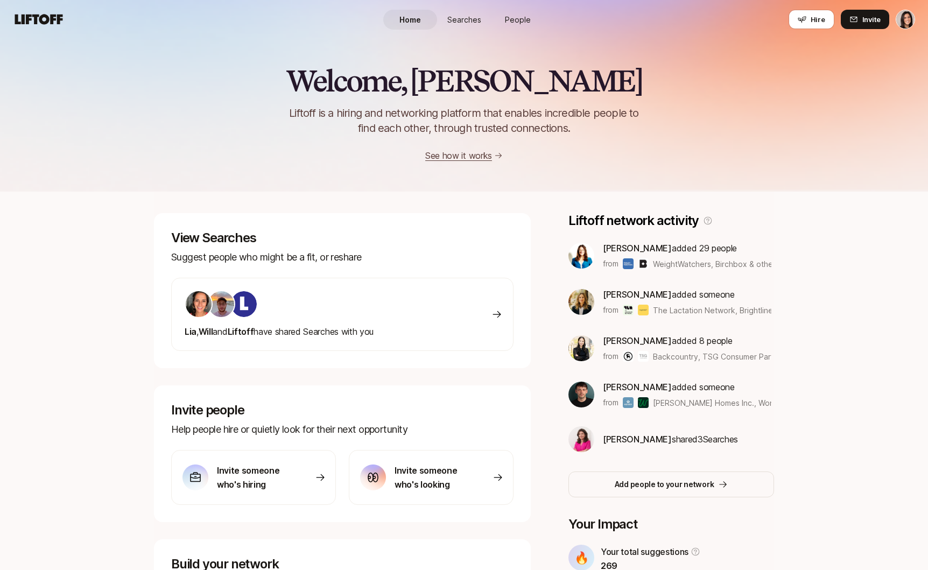
click at [473, 14] on span "Searches" at bounding box center [465, 19] width 34 height 11
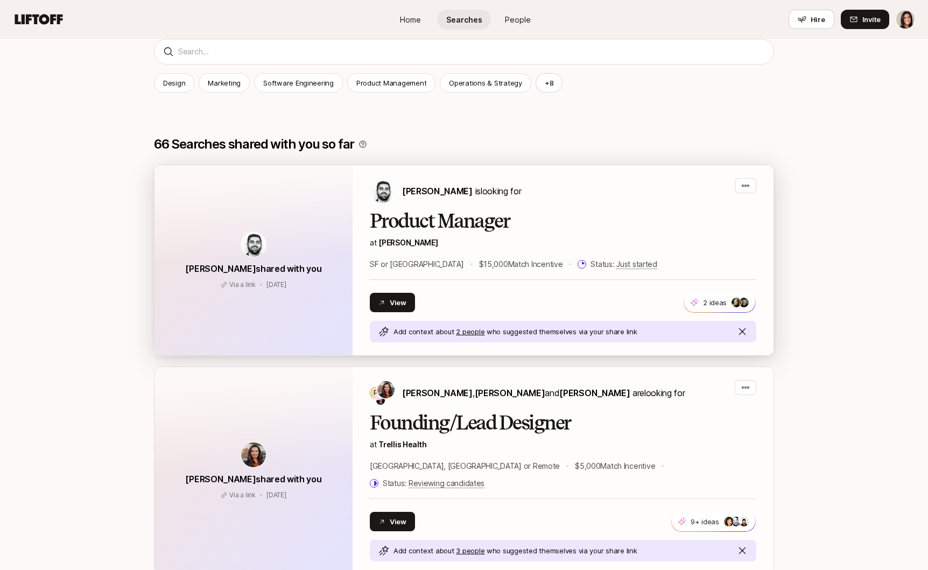
scroll to position [150, 0]
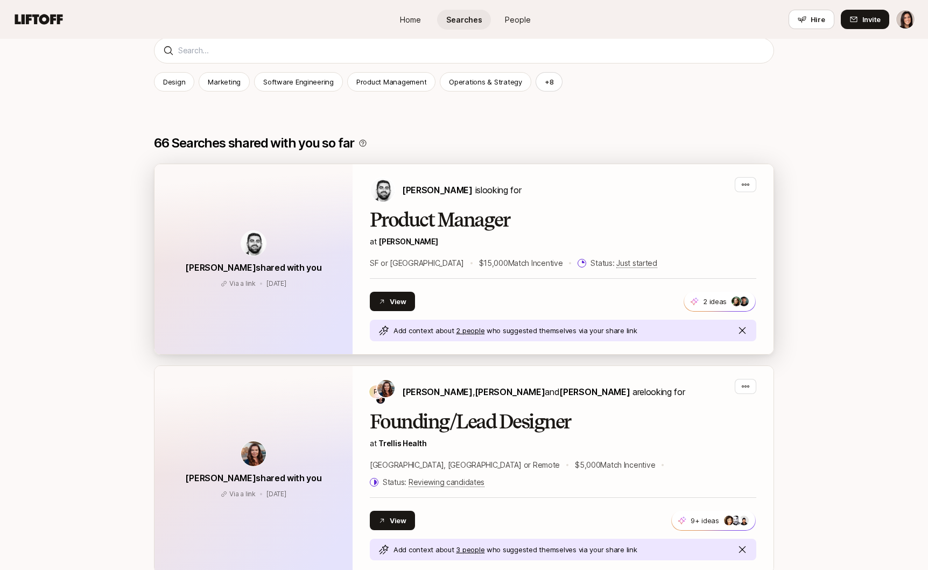
click at [484, 243] on p "at [PERSON_NAME]" at bounding box center [563, 241] width 387 height 13
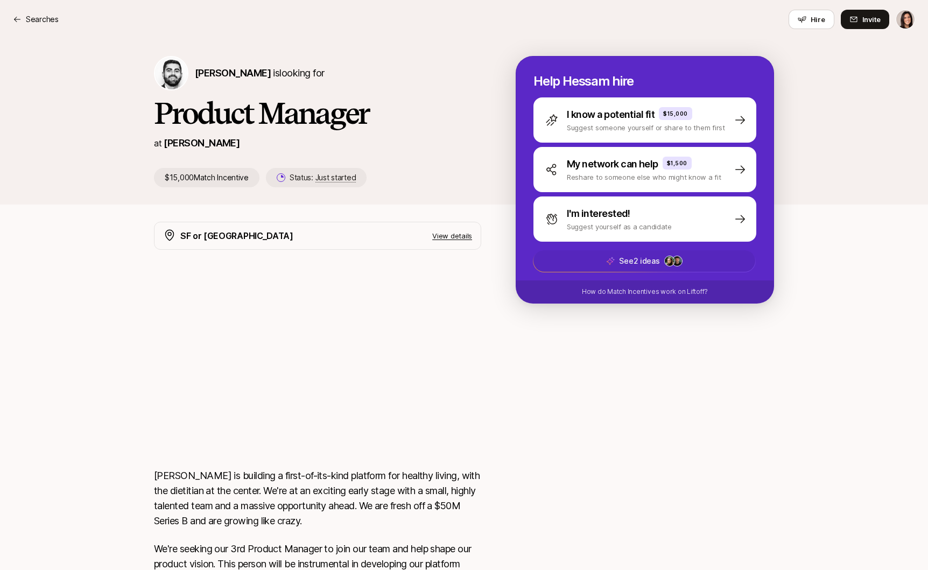
click at [583, 267] on span "See 2 ideas" at bounding box center [645, 261] width 222 height 22
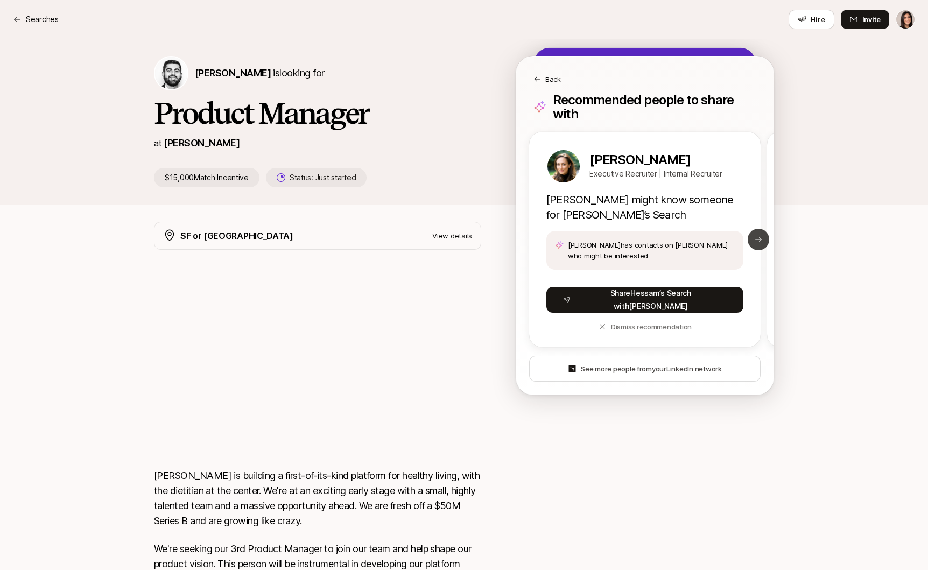
click at [756, 248] on button "Next slide" at bounding box center [759, 240] width 22 height 22
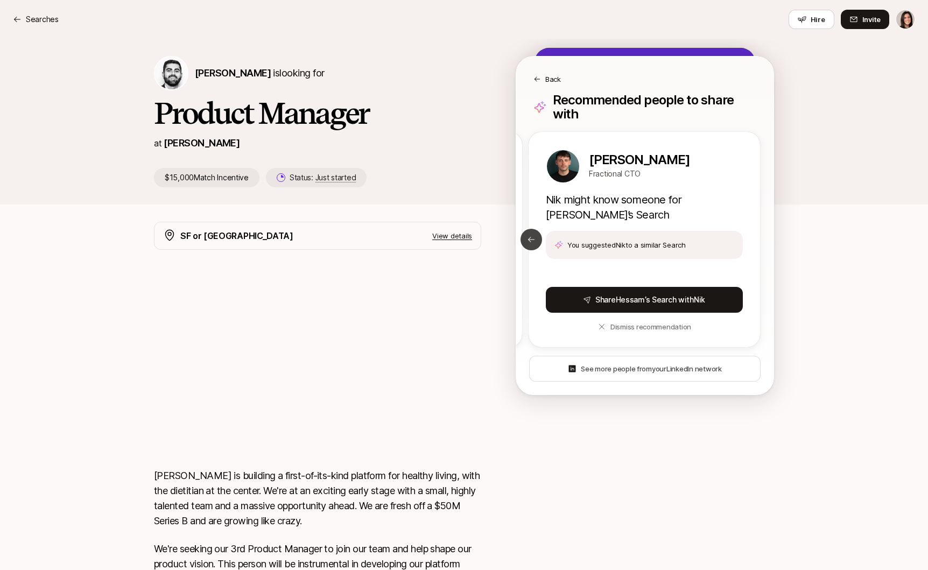
click at [529, 237] on icon at bounding box center [531, 239] width 9 height 9
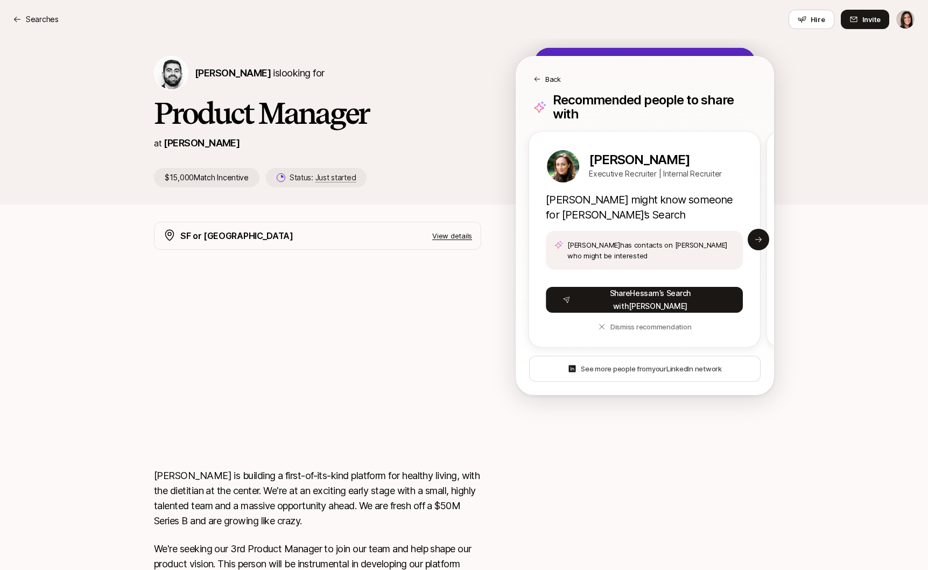
click at [548, 79] on p "Back" at bounding box center [554, 79] width 16 height 11
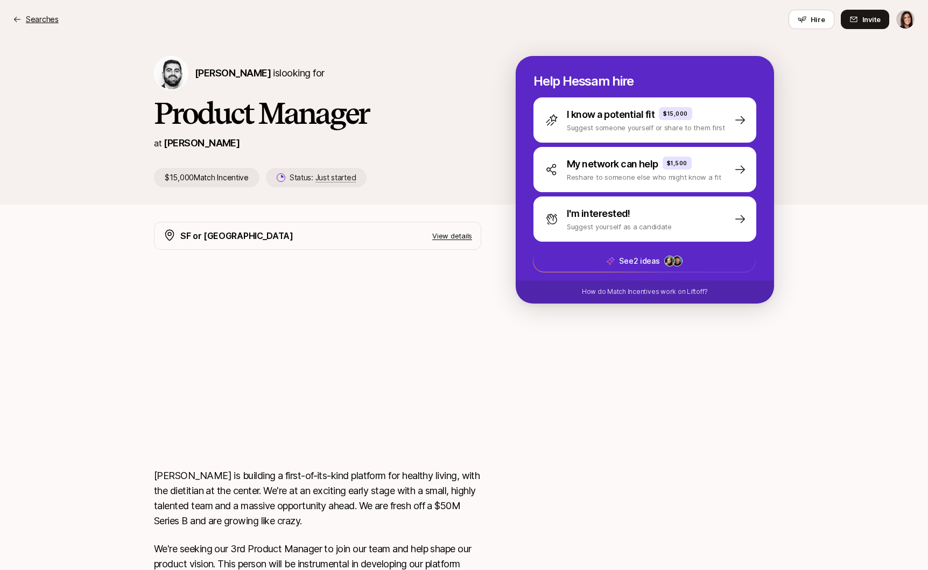
click at [45, 23] on p "Searches" at bounding box center [42, 19] width 33 height 13
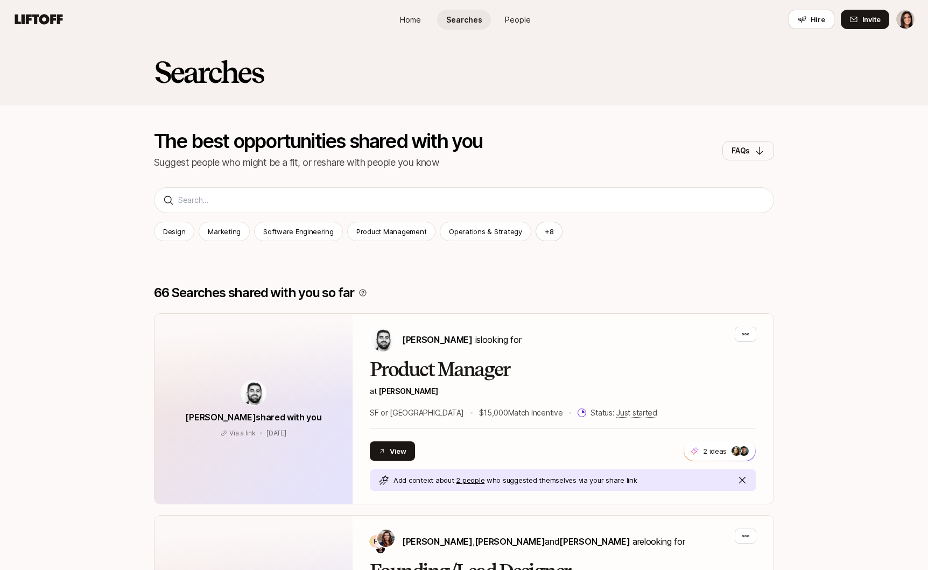
click at [520, 20] on span "People" at bounding box center [518, 19] width 26 height 11
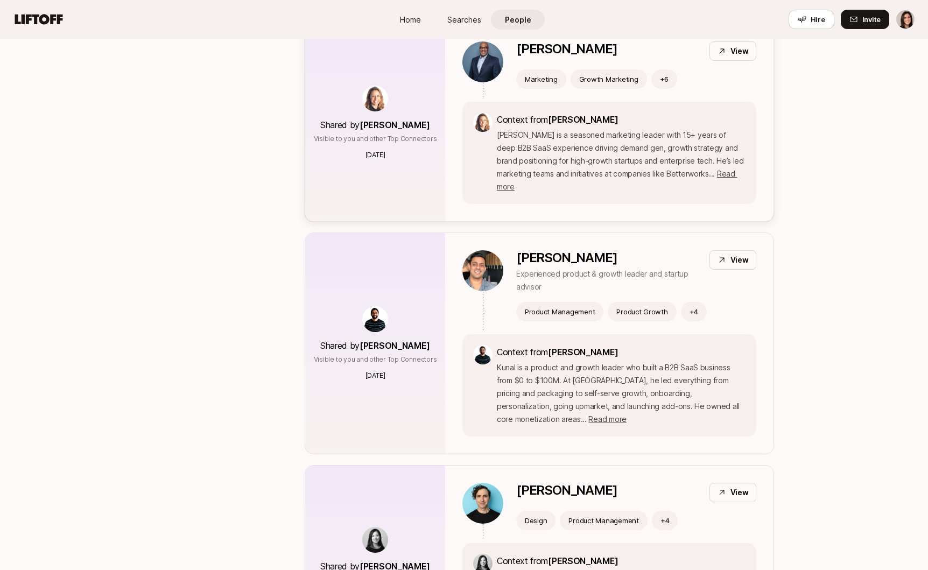
scroll to position [320, 0]
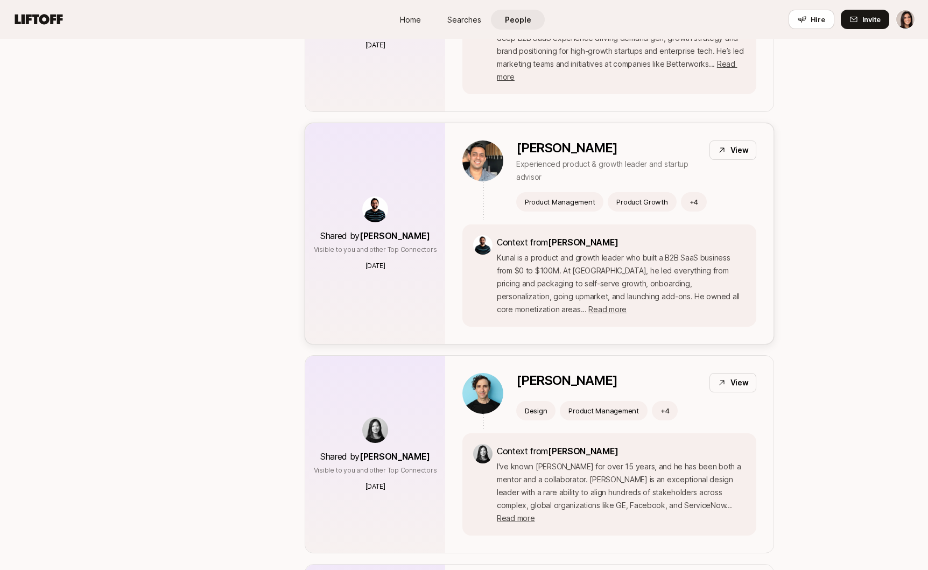
click at [422, 271] on div "Shared by [PERSON_NAME] Visible to you and other Top Connectors [DATE]" at bounding box center [375, 233] width 140 height 221
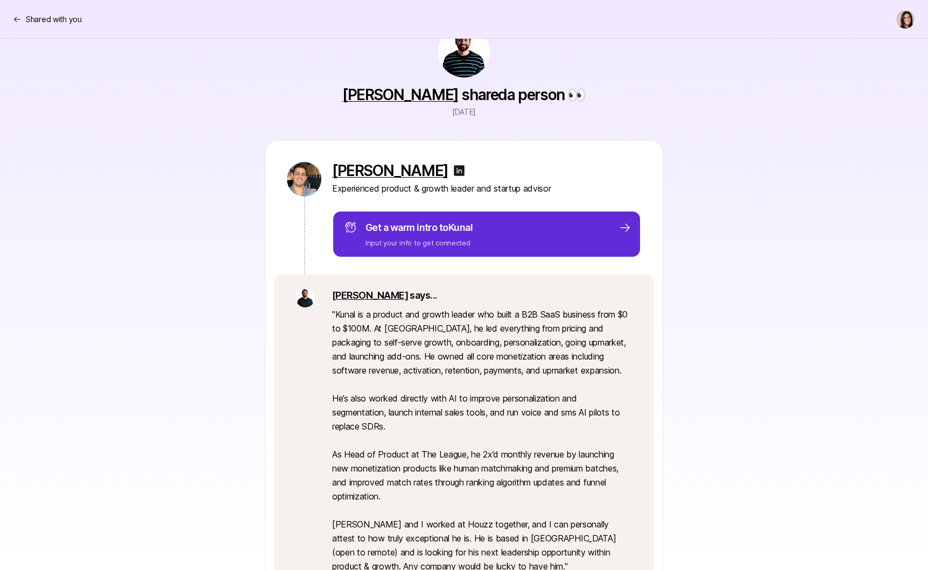
scroll to position [24, 0]
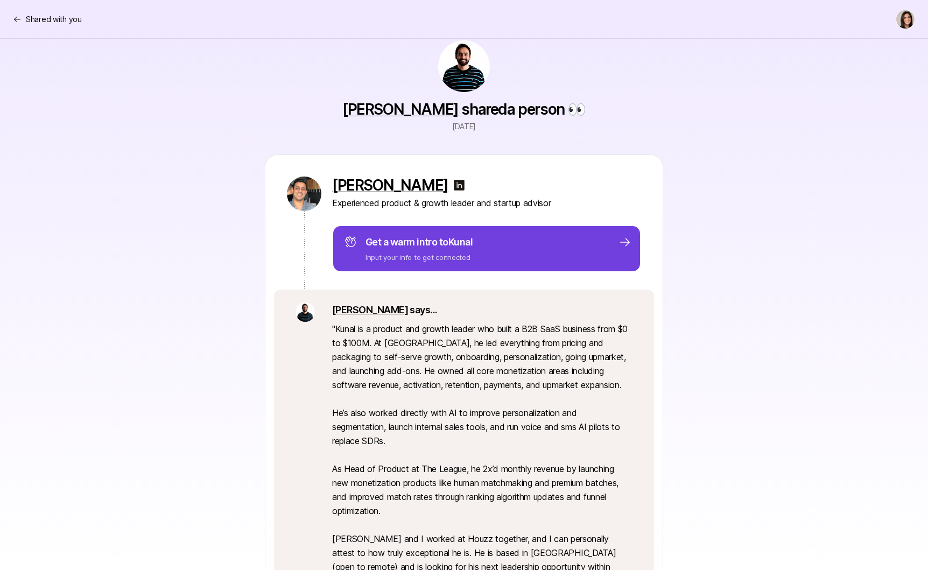
click at [425, 254] on p "Input your info to get connected" at bounding box center [419, 257] width 107 height 11
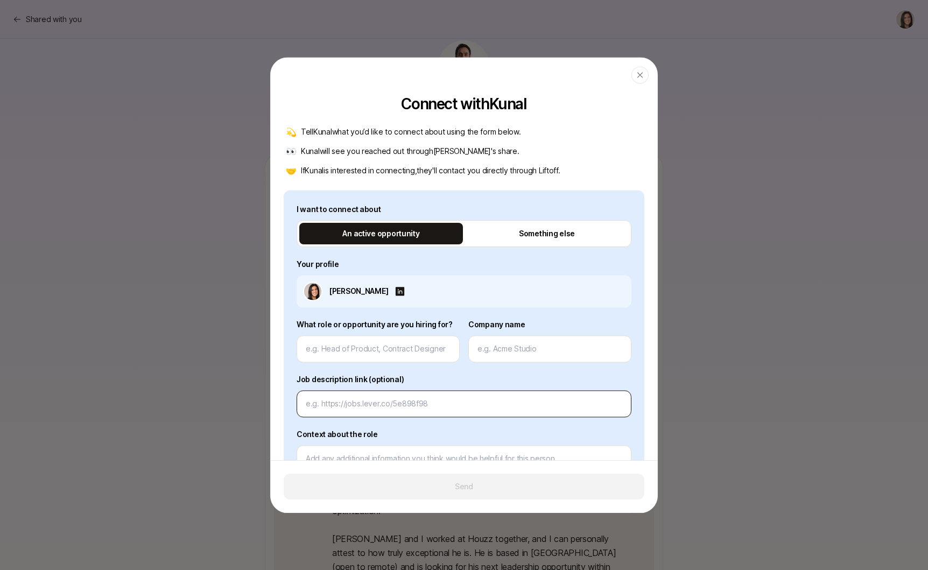
scroll to position [0, 0]
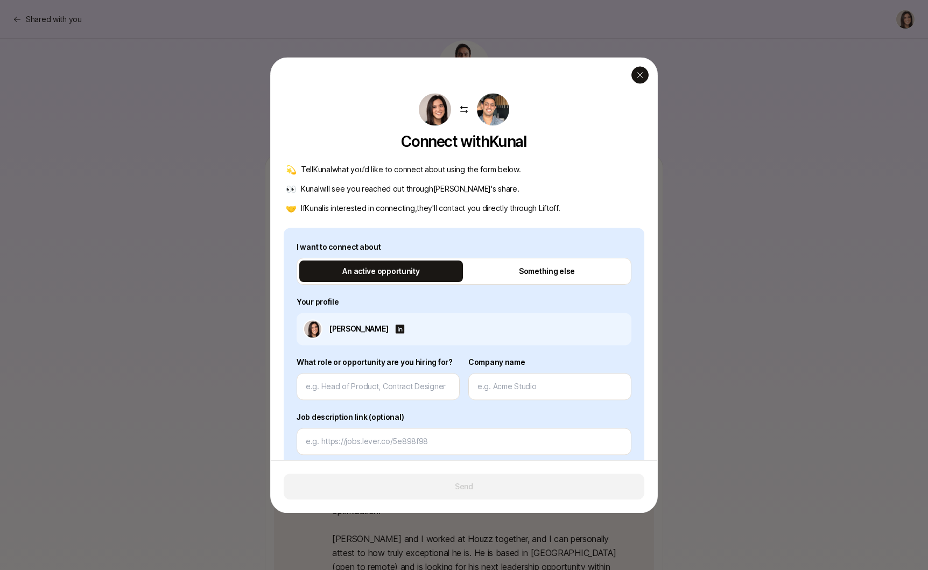
click at [641, 74] on icon "button" at bounding box center [640, 75] width 9 height 9
type textarea "x"
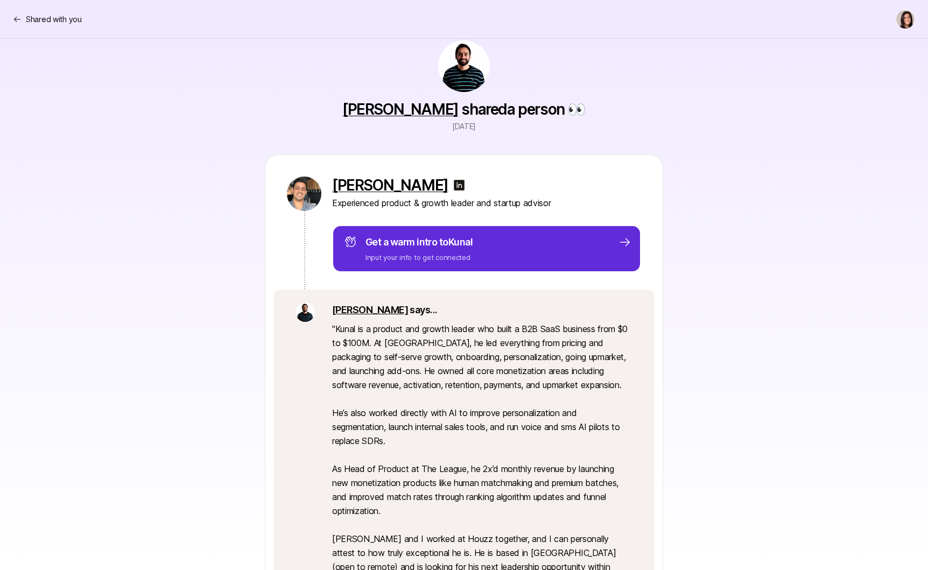
click at [62, 26] on div "Shared with you" at bounding box center [464, 19] width 903 height 19
click at [61, 22] on p "Shared with you" at bounding box center [54, 19] width 56 height 13
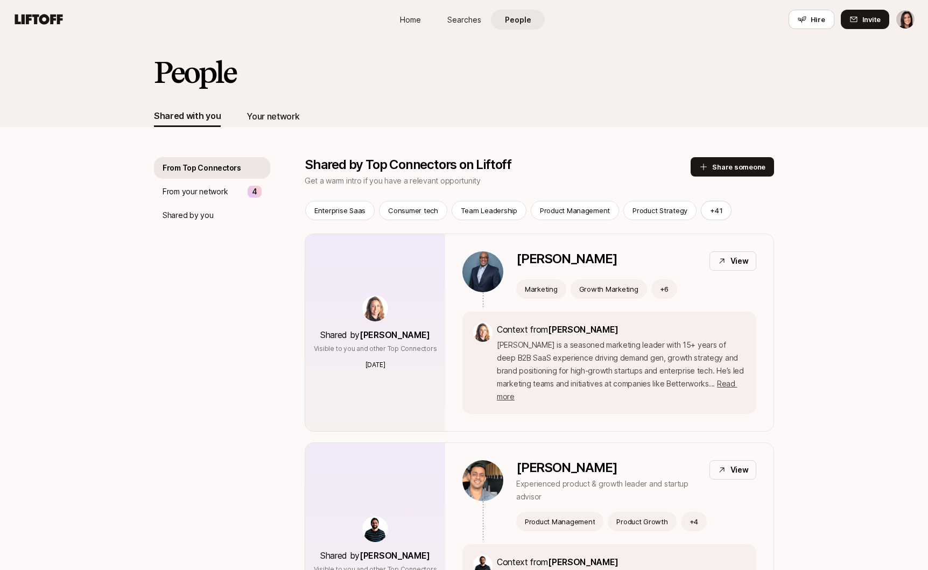
click at [270, 116] on div "Your network" at bounding box center [273, 116] width 53 height 14
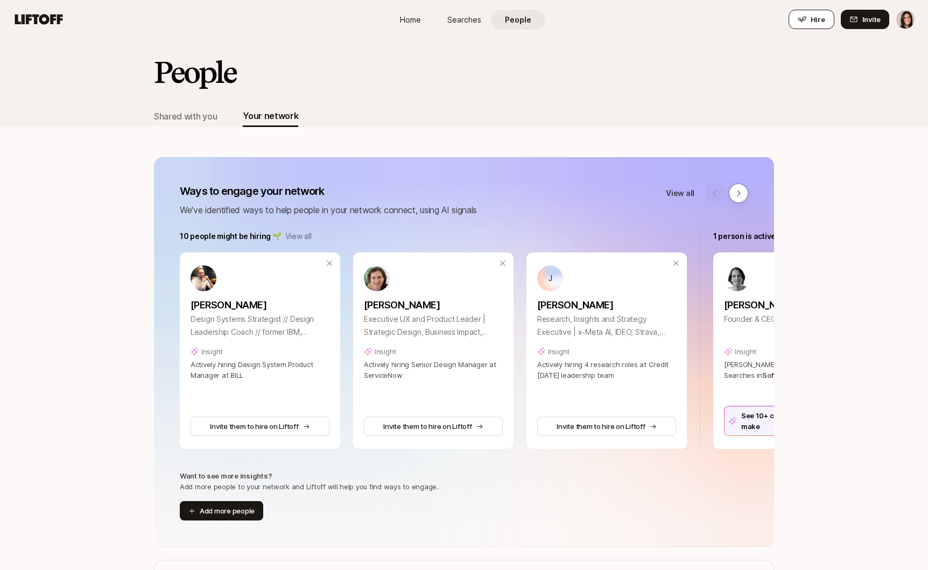
click at [815, 20] on span "Hire" at bounding box center [818, 19] width 15 height 11
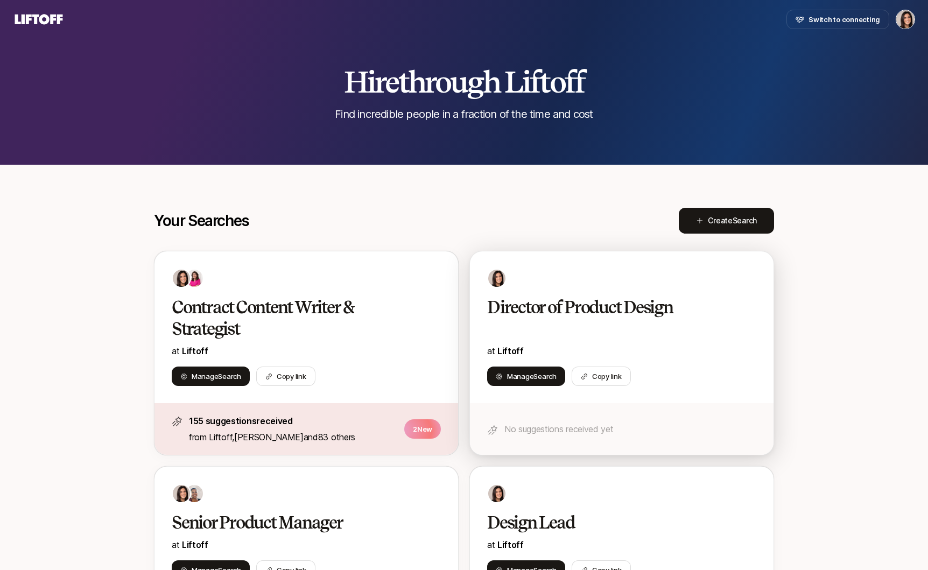
click at [566, 298] on h2 "Director of Product Design" at bounding box center [610, 308] width 247 height 22
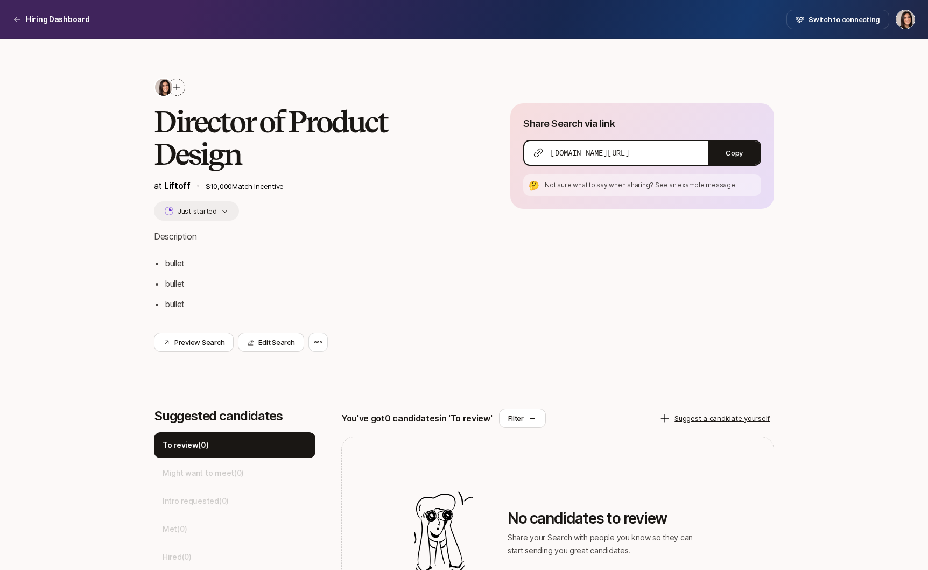
click at [180, 90] on icon at bounding box center [176, 87] width 9 height 9
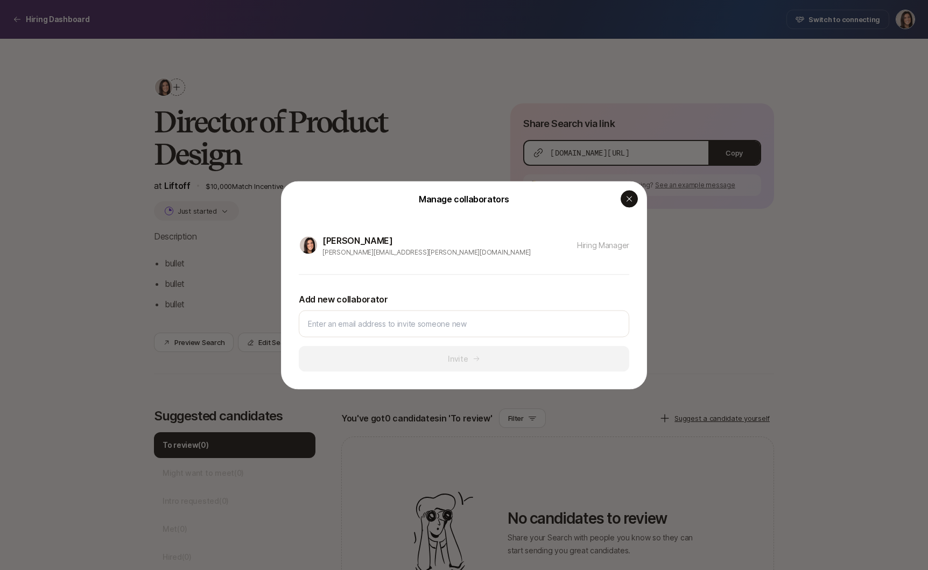
click at [627, 197] on icon "button" at bounding box center [629, 198] width 9 height 9
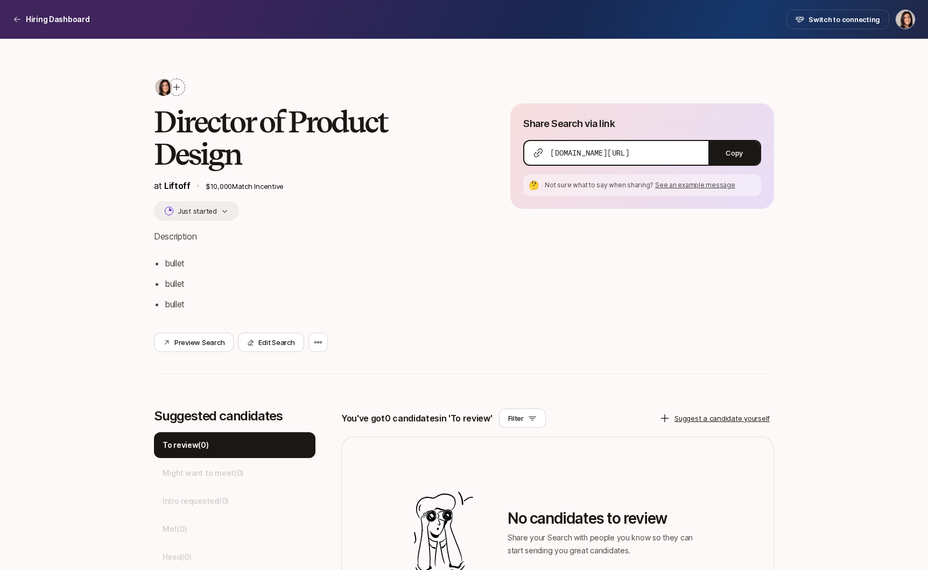
click at [177, 95] on div at bounding box center [176, 87] width 17 height 17
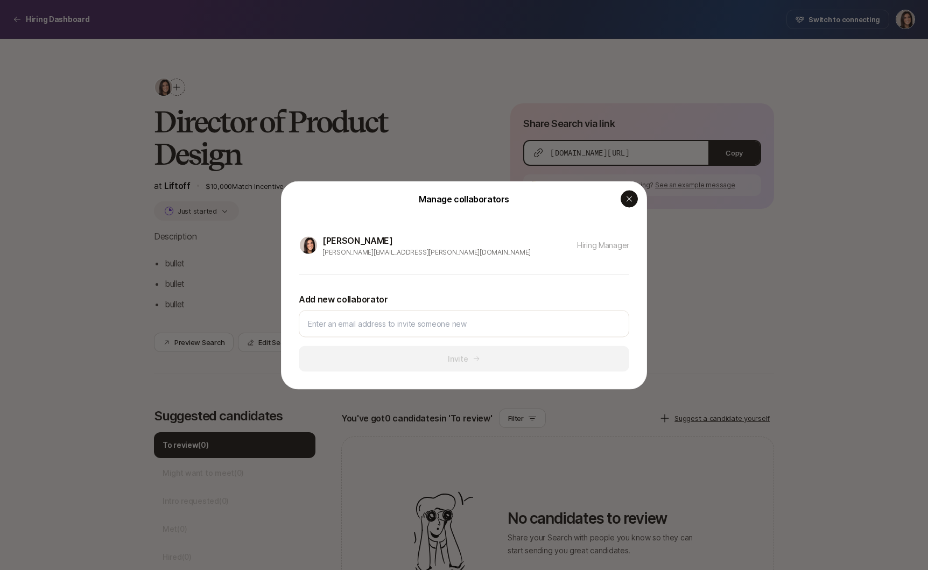
click at [628, 192] on div "button" at bounding box center [629, 198] width 17 height 17
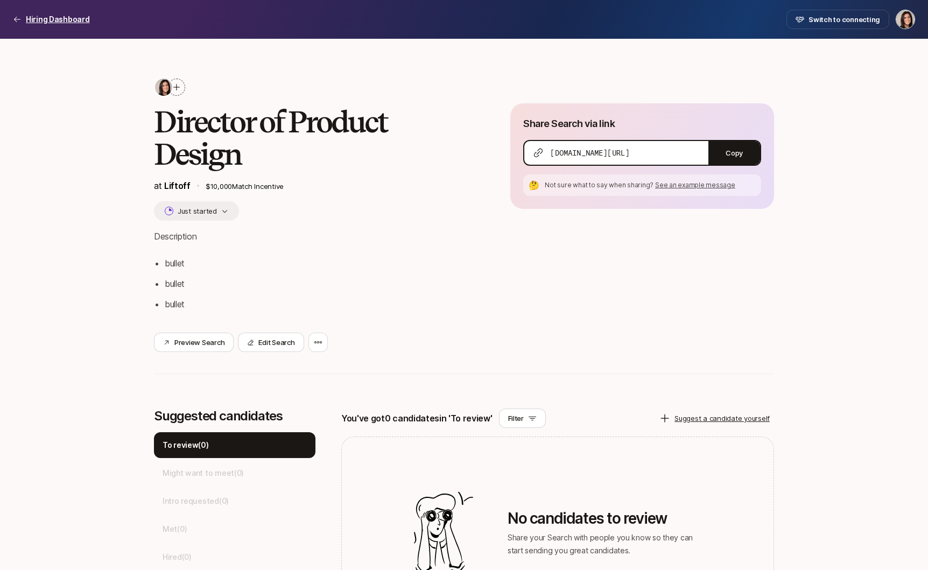
click at [41, 13] on p "Hiring Dashboard" at bounding box center [58, 19] width 64 height 13
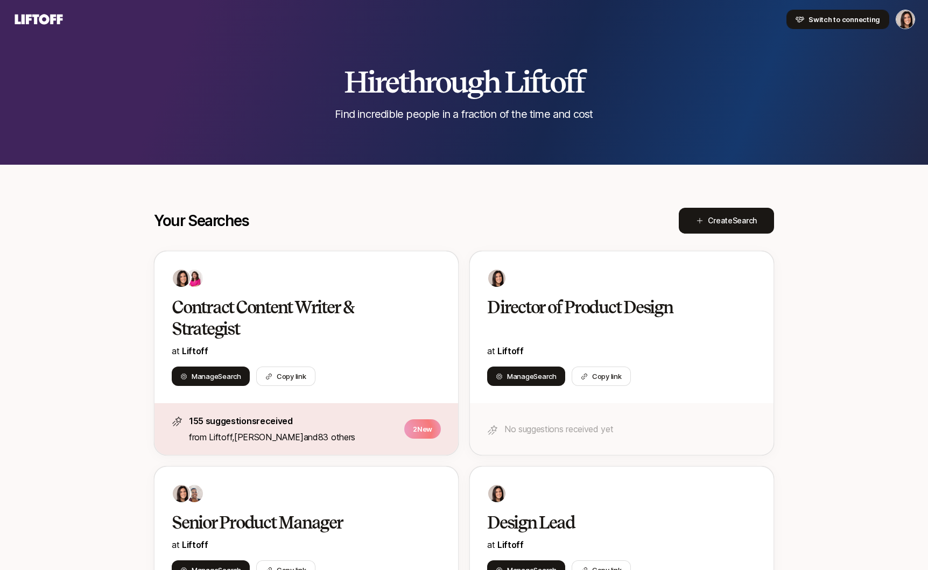
click at [812, 23] on span "Switch to connecting" at bounding box center [845, 19] width 72 height 11
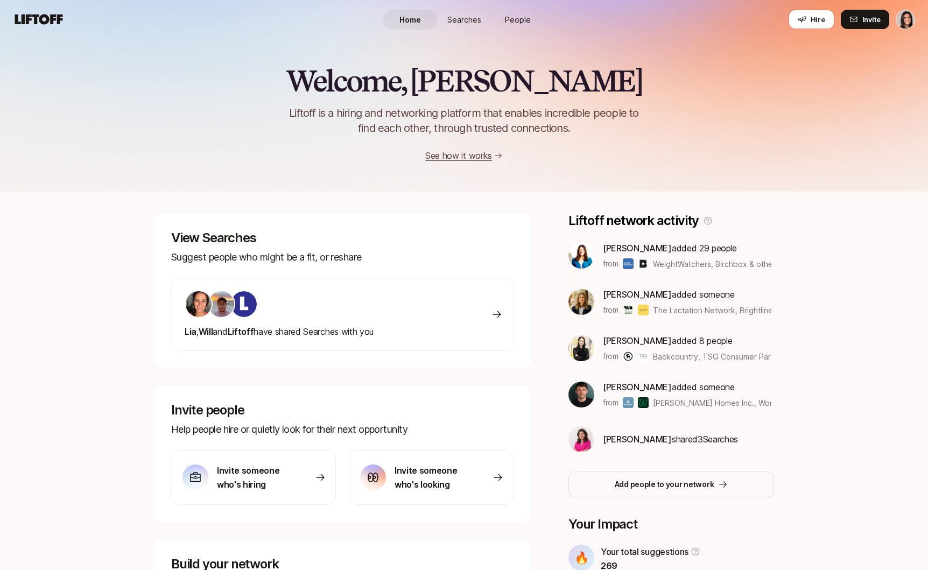
click at [474, 18] on span "Searches" at bounding box center [465, 19] width 34 height 11
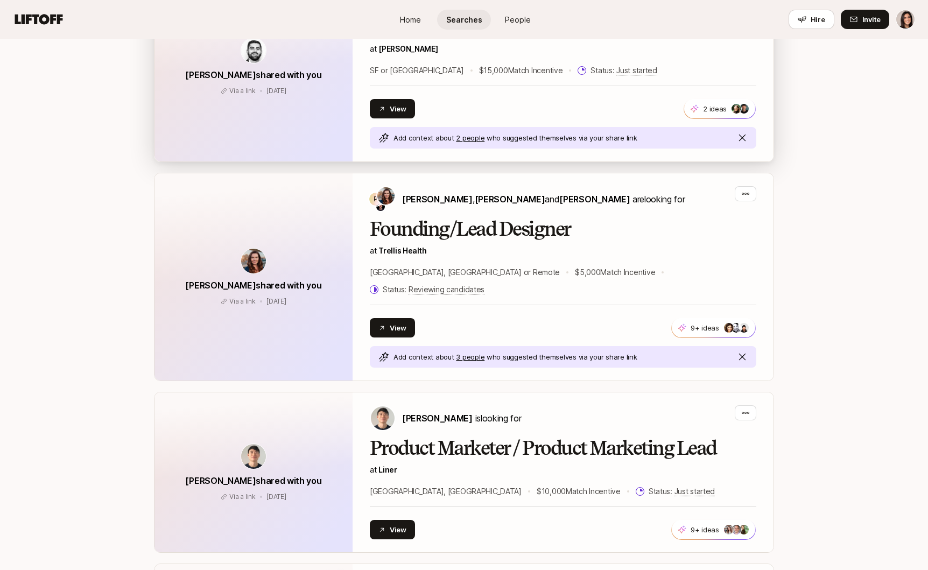
scroll to position [356, 0]
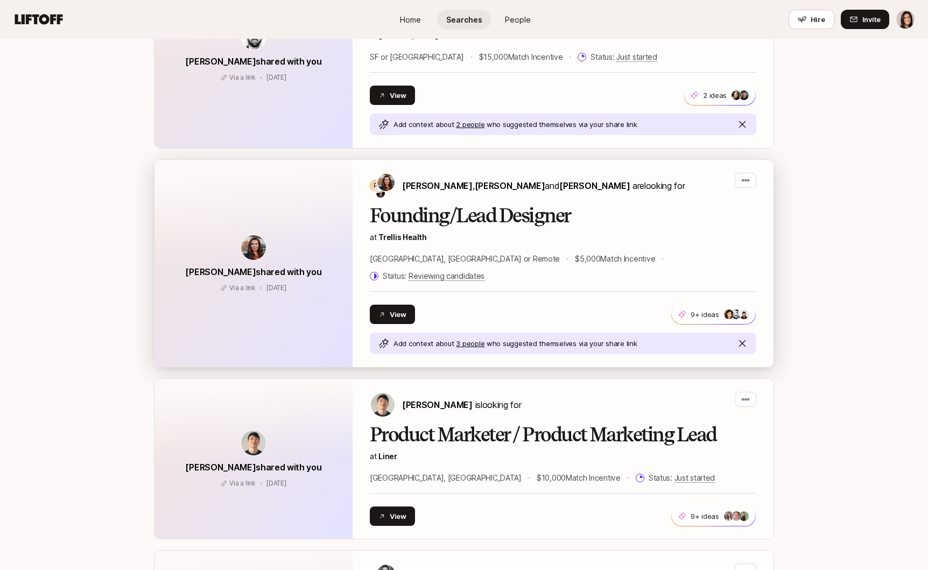
click at [337, 231] on div "Estelle Giraud shared with you Via a link Jan 18 Via a link Jan 18" at bounding box center [254, 263] width 198 height 207
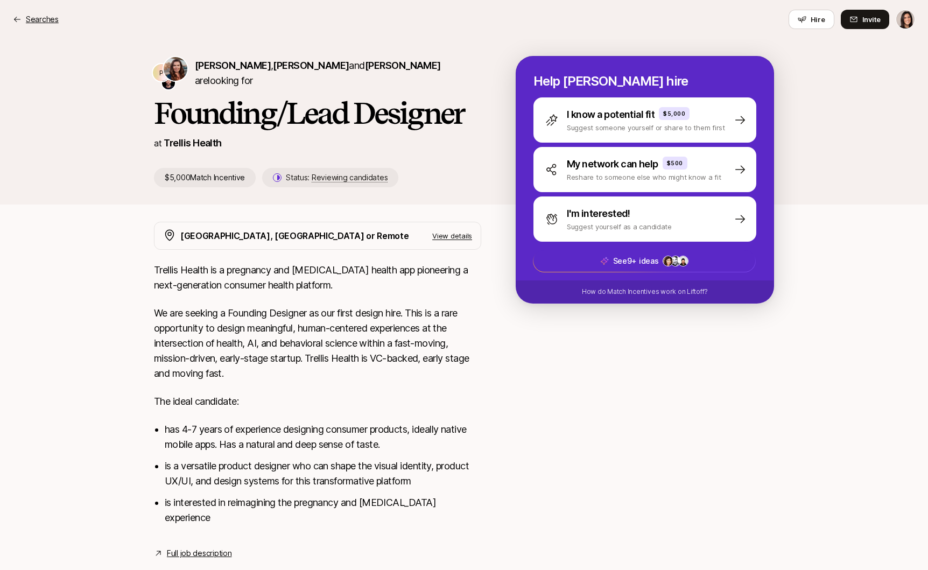
click at [46, 20] on p "Searches" at bounding box center [42, 19] width 33 height 13
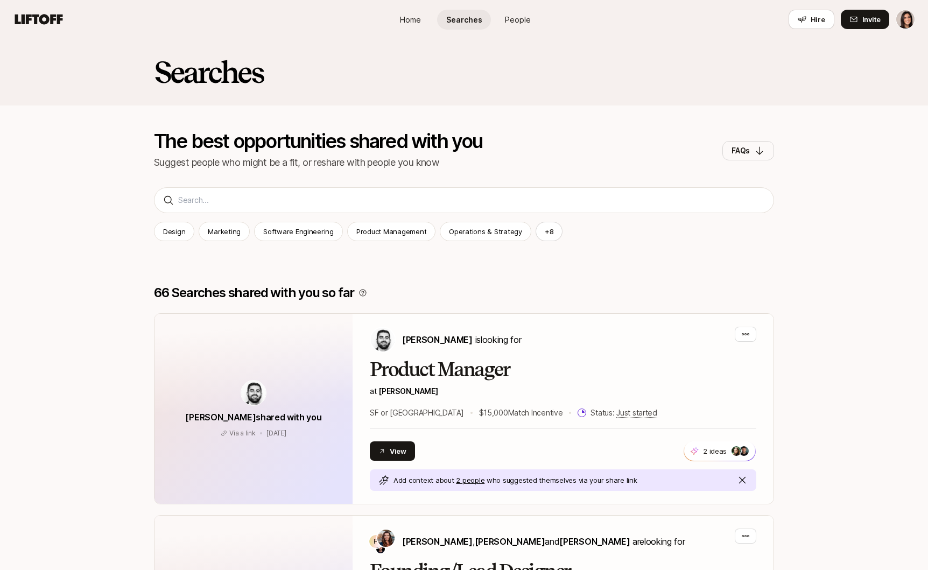
scroll to position [356, 0]
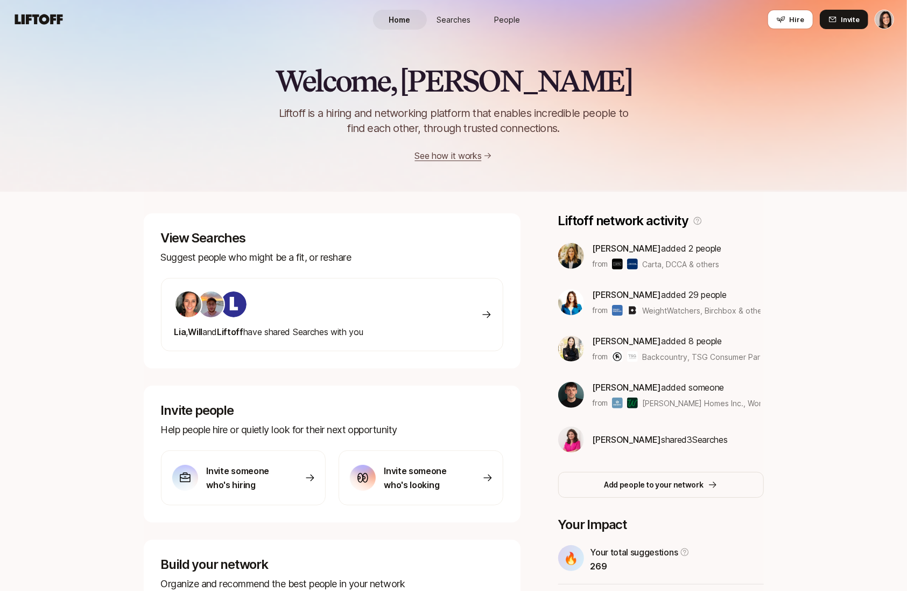
click at [880, 11] on html "Home Searches People Hire Home Searches People Hire Hire Invite Welcome, [PERSO…" at bounding box center [453, 295] width 907 height 591
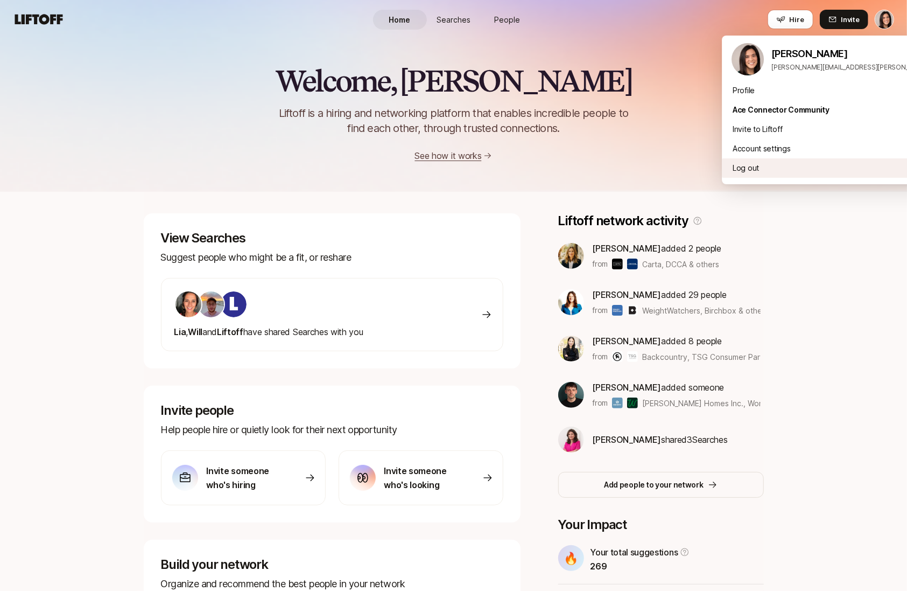
click at [805, 171] on div "Log out" at bounding box center [855, 167] width 267 height 19
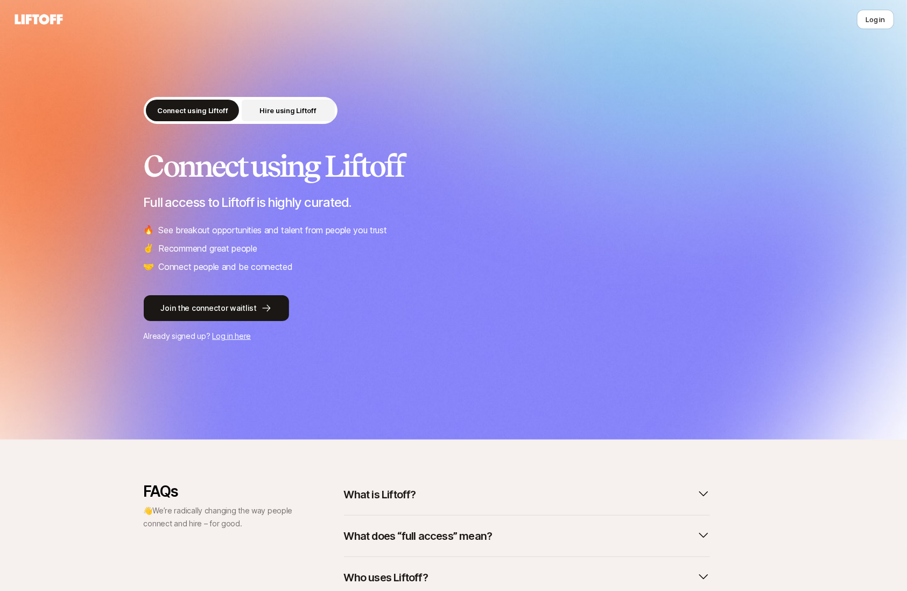
click at [285, 116] on button "Hire using Liftoff" at bounding box center [288, 111] width 93 height 22
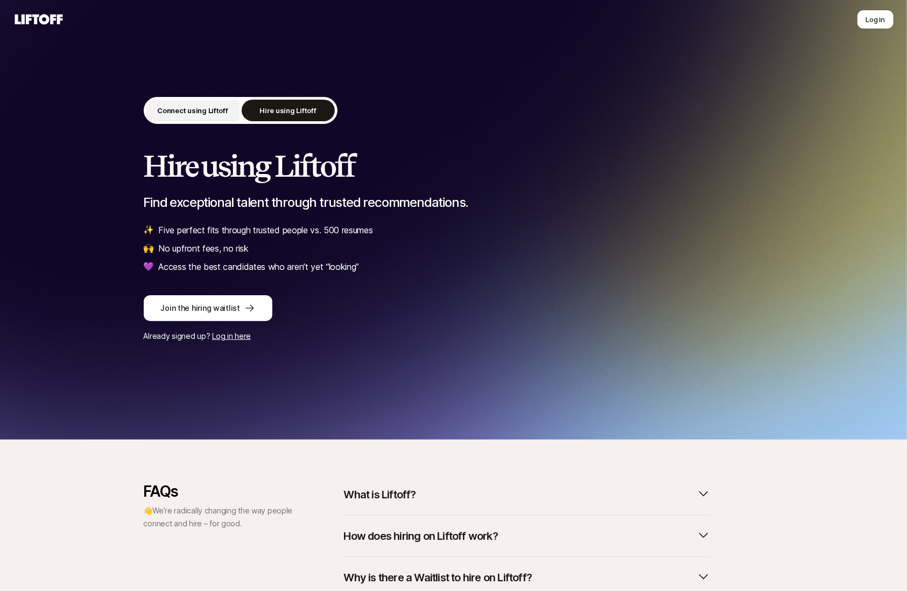
click at [219, 113] on p "Connect using Liftoff" at bounding box center [192, 110] width 71 height 11
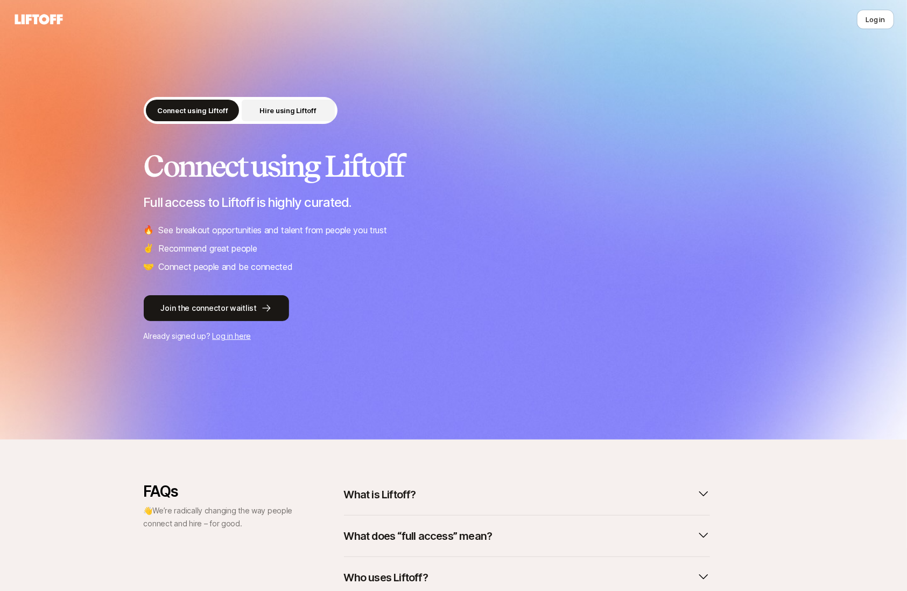
click at [268, 110] on p "Hire using Liftoff" at bounding box center [288, 110] width 57 height 11
